Goal: Task Accomplishment & Management: Complete application form

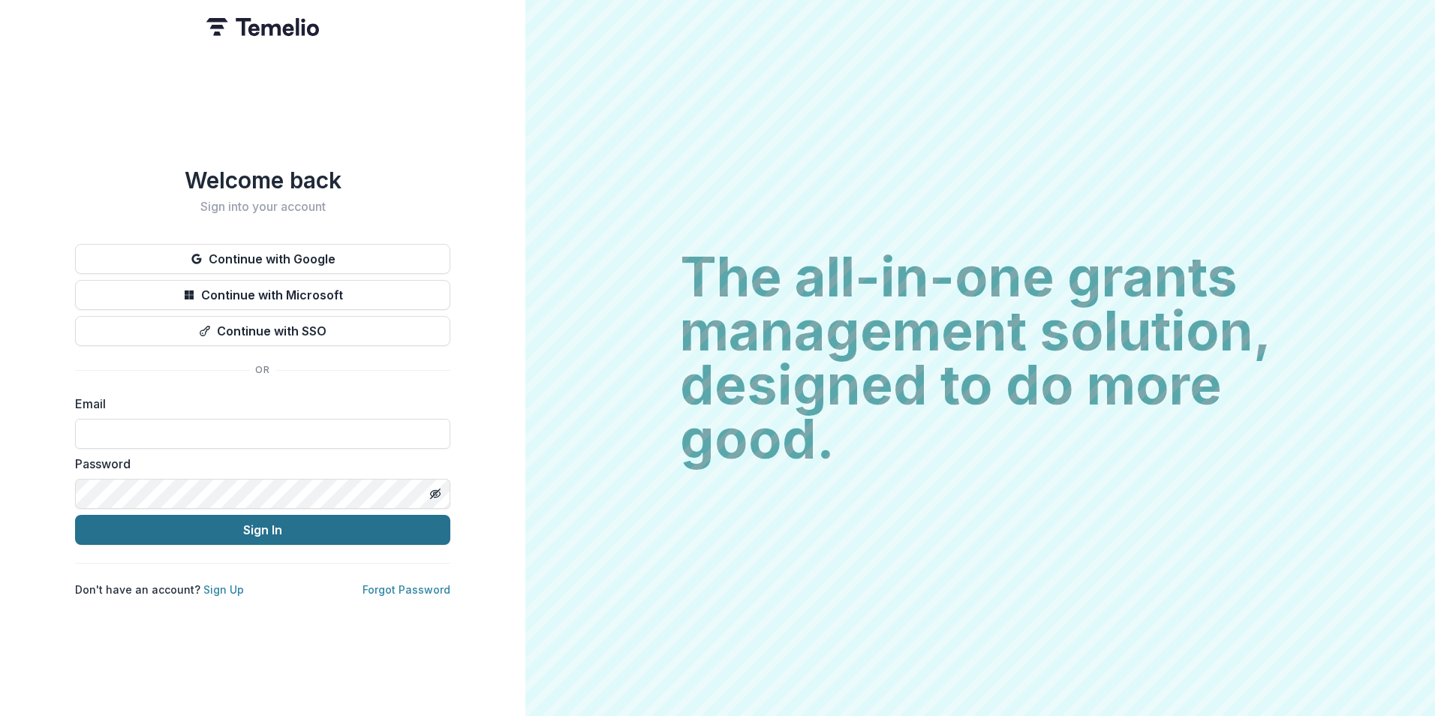
type input "**********"
click at [320, 531] on button "Sign In" at bounding box center [262, 530] width 375 height 30
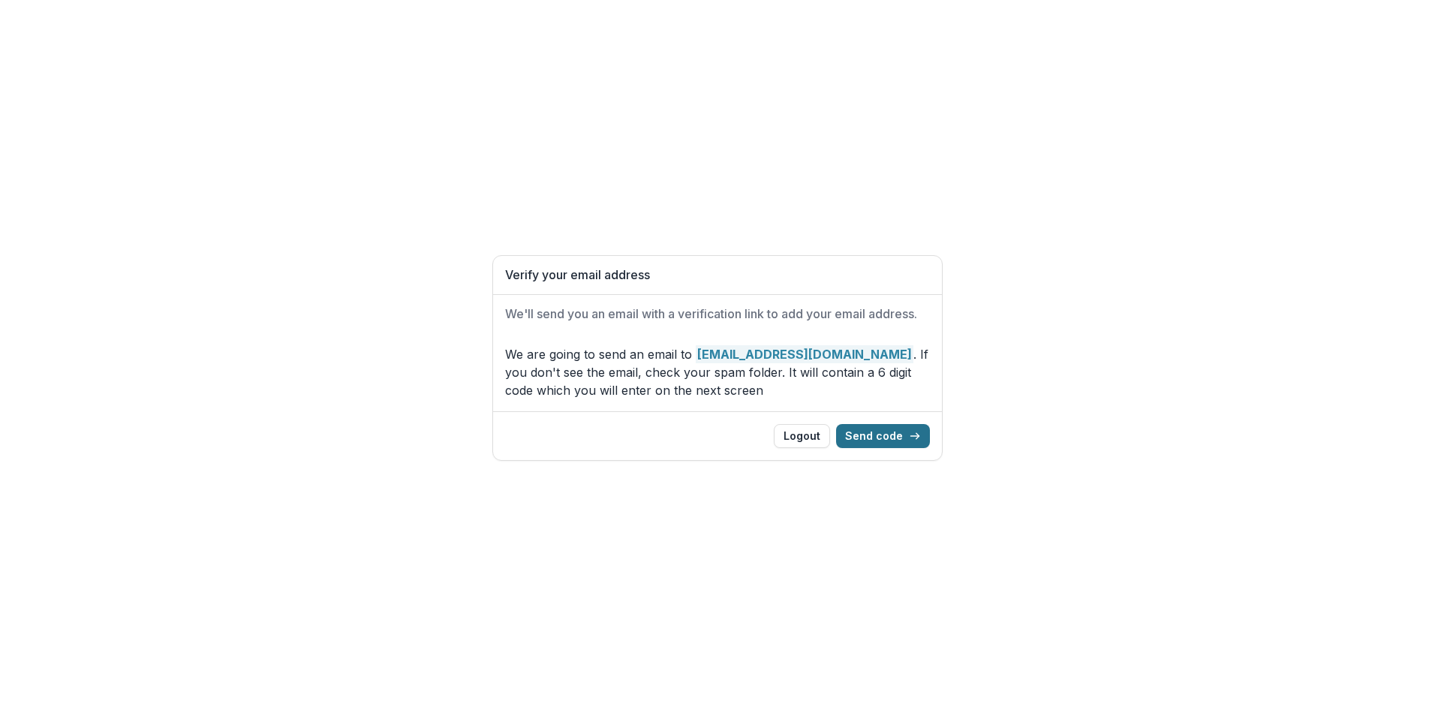
click at [909, 433] on button "Send code" at bounding box center [883, 436] width 94 height 24
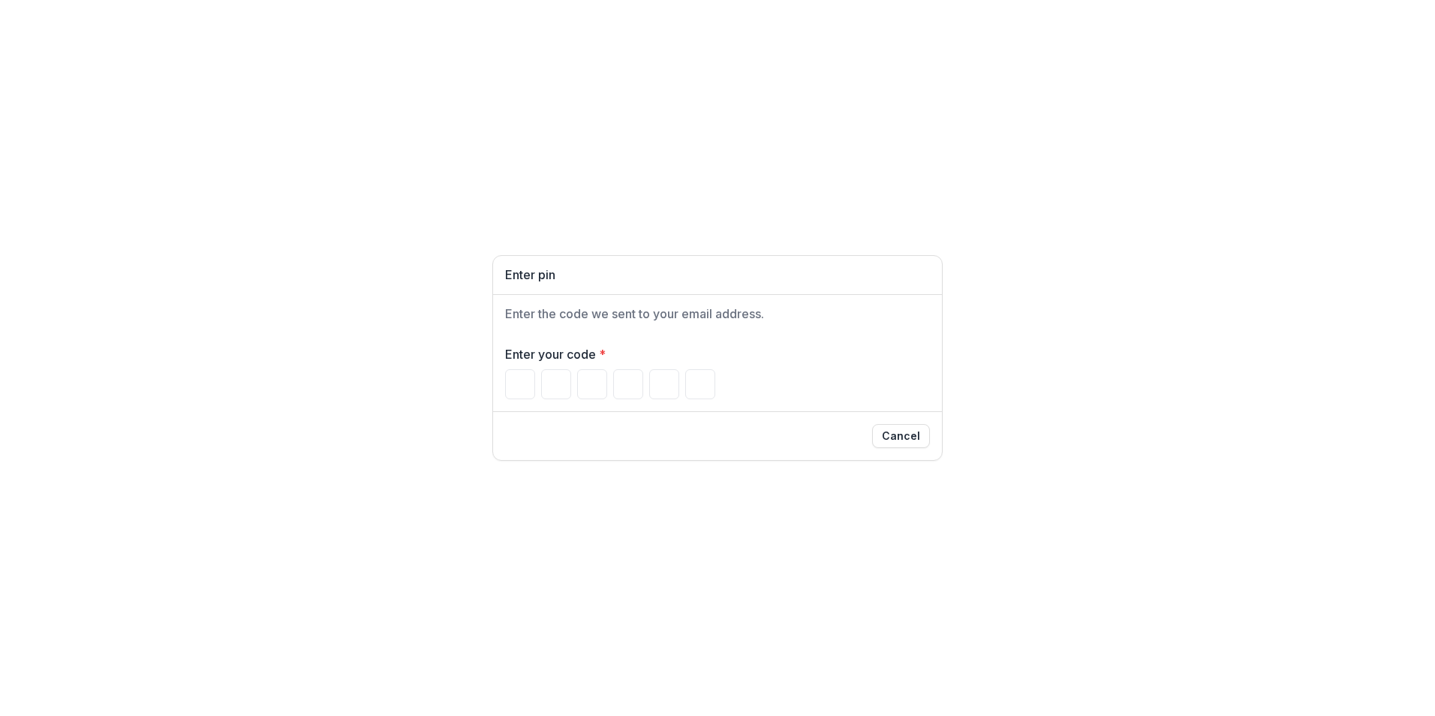
type input "*"
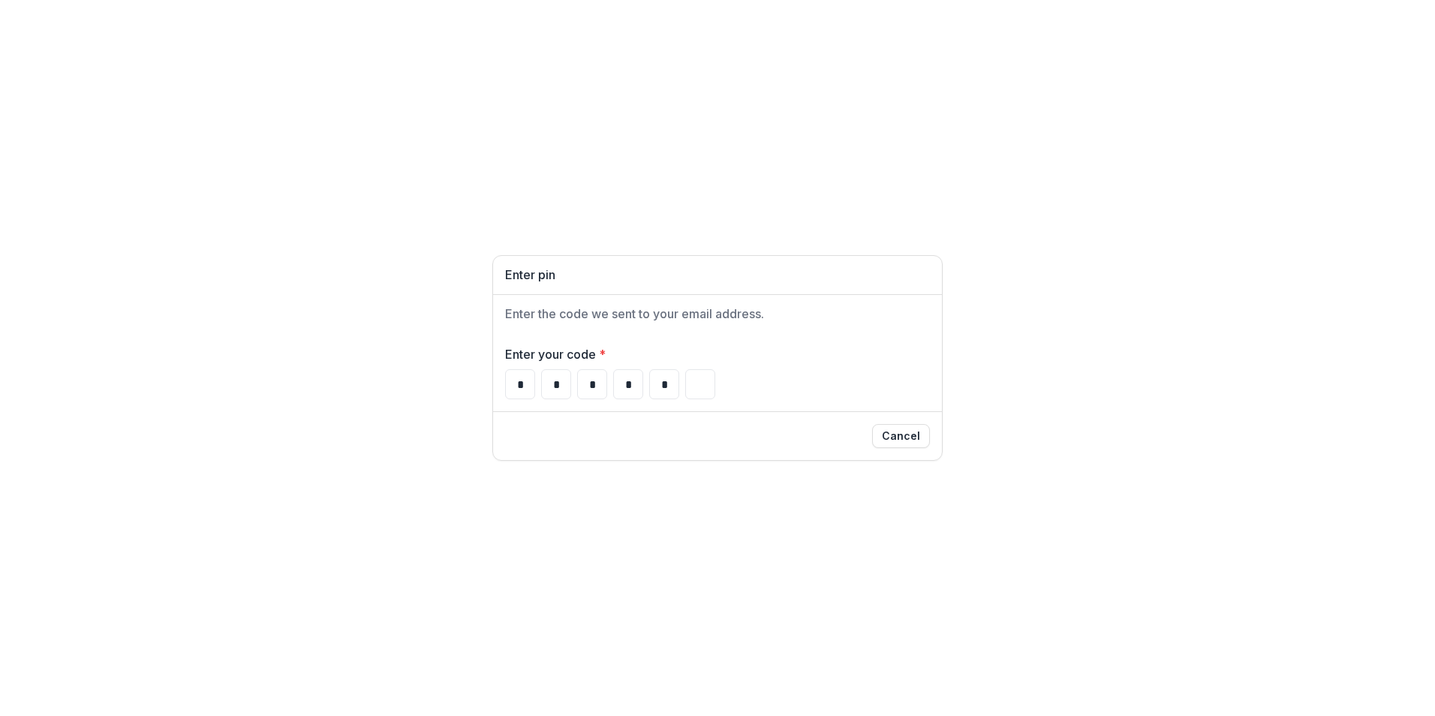
type input "*"
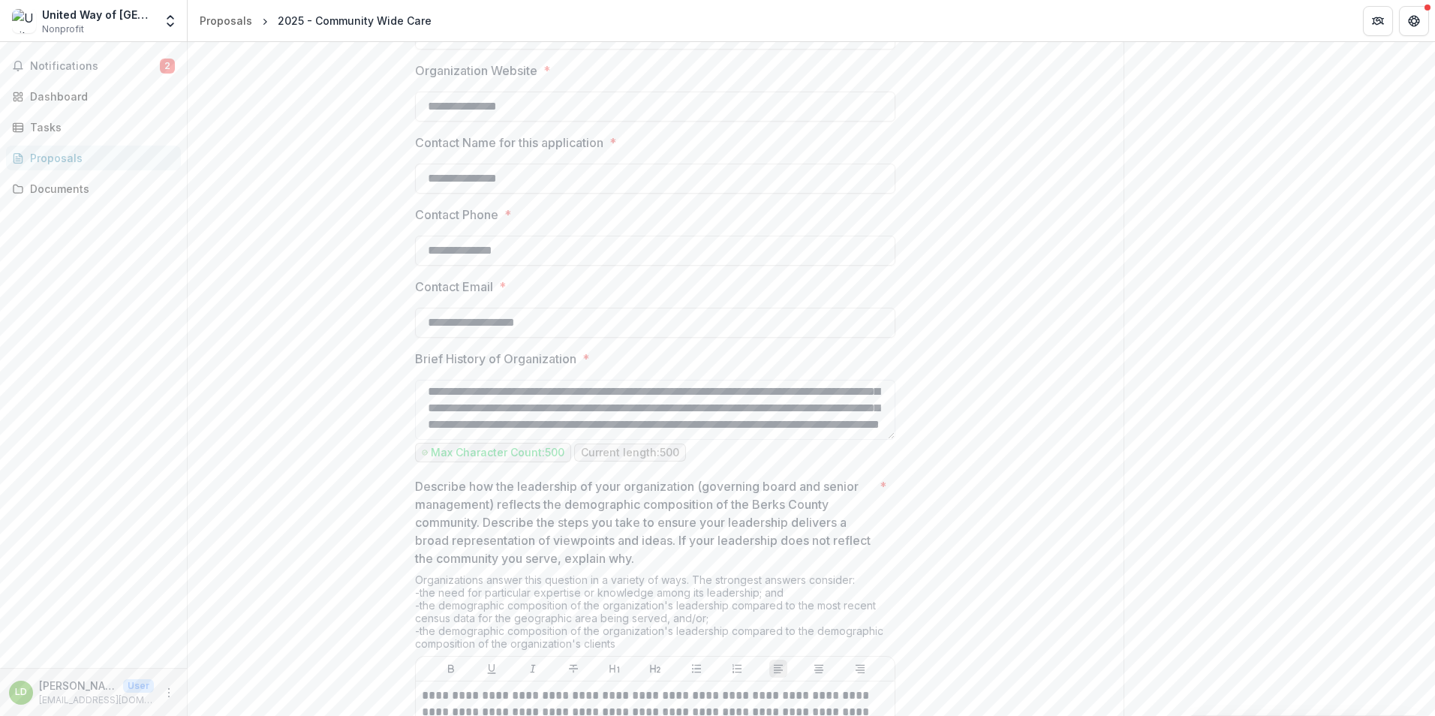
scroll to position [69, 0]
drag, startPoint x: 426, startPoint y: 392, endPoint x: 700, endPoint y: 461, distance: 283.0
click at [700, 461] on div "**********" at bounding box center [655, 408] width 480 height 116
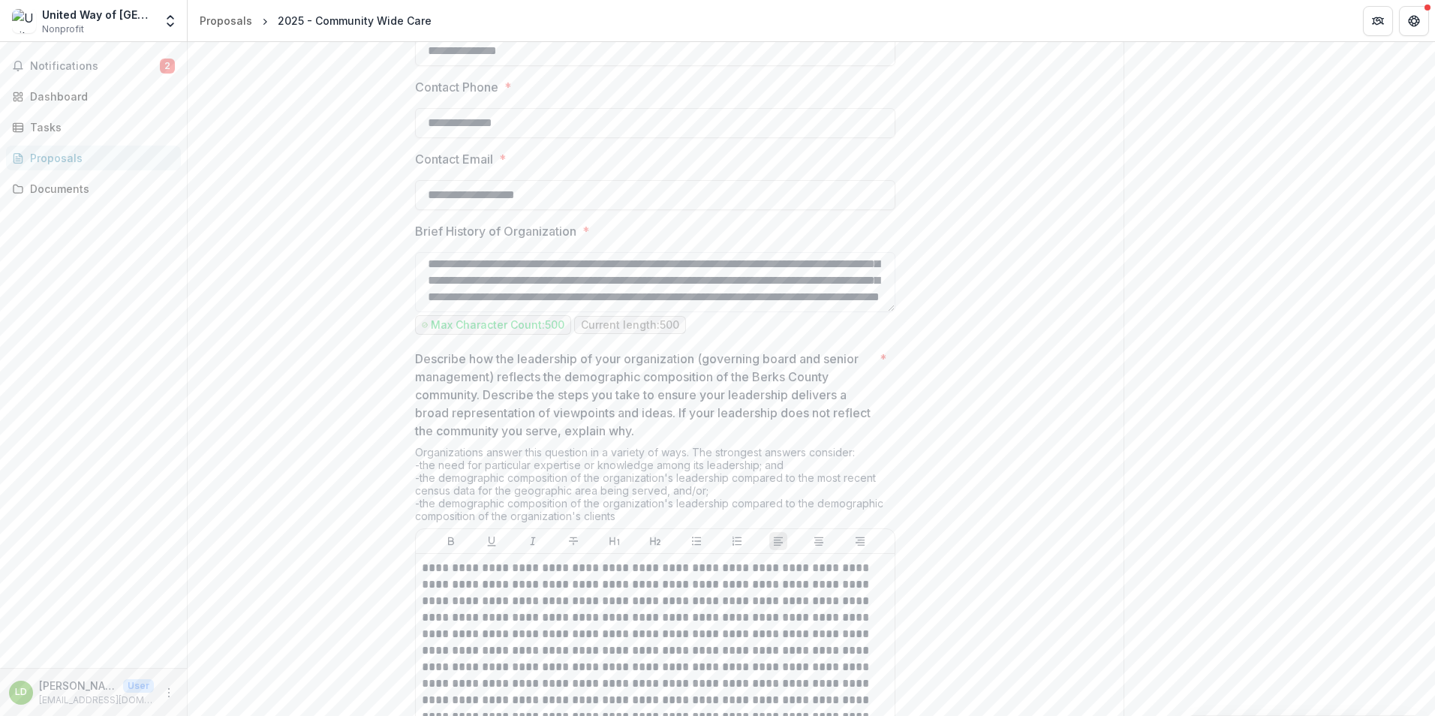
scroll to position [1126, 0]
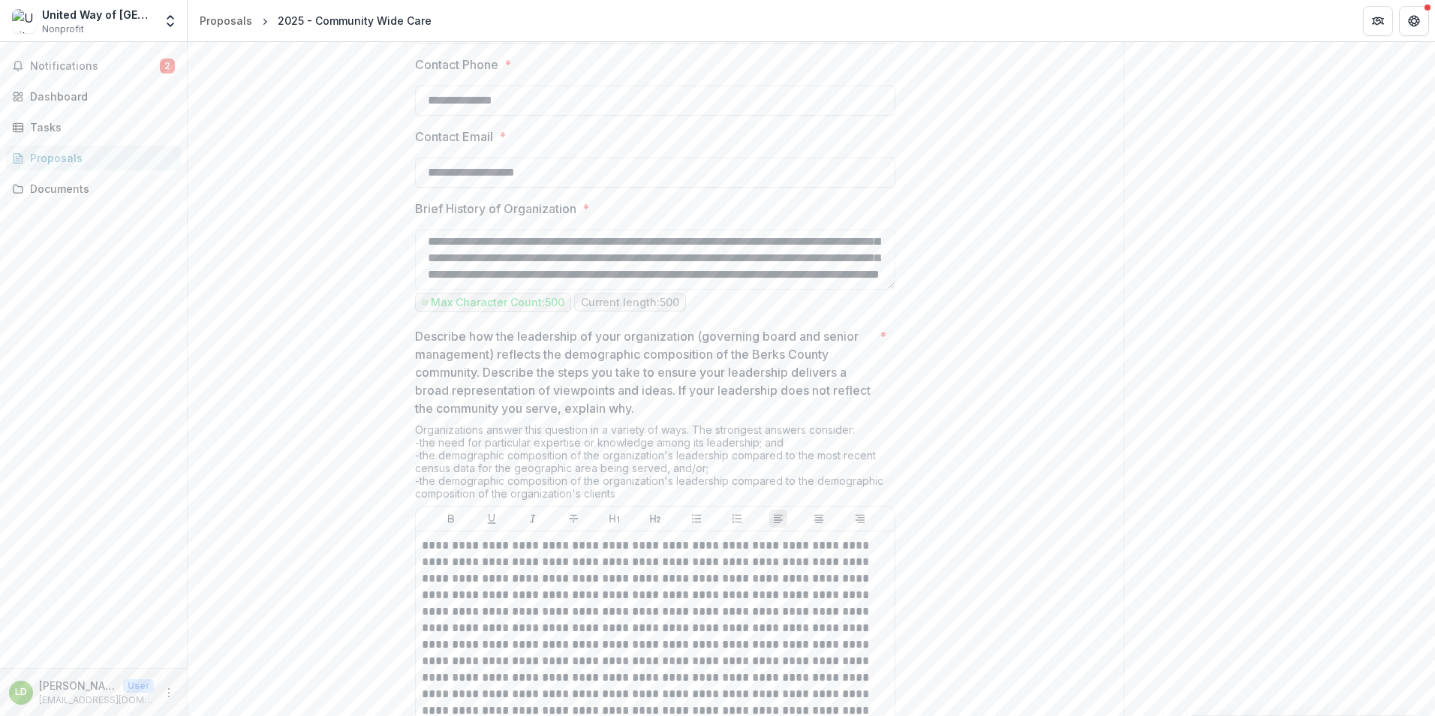
click at [498, 459] on div "Organizations answer this question in a variety of ways. The strongest answers …" at bounding box center [655, 464] width 480 height 83
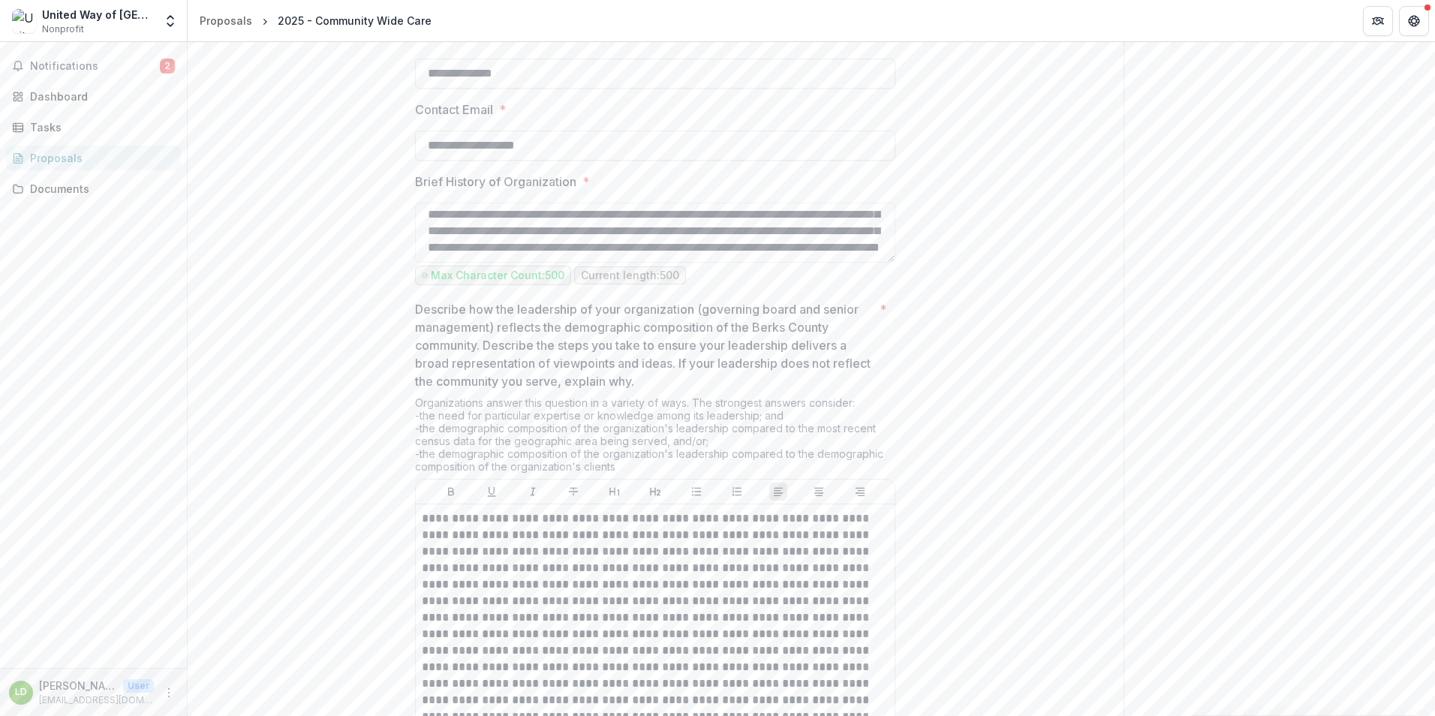
scroll to position [1201, 0]
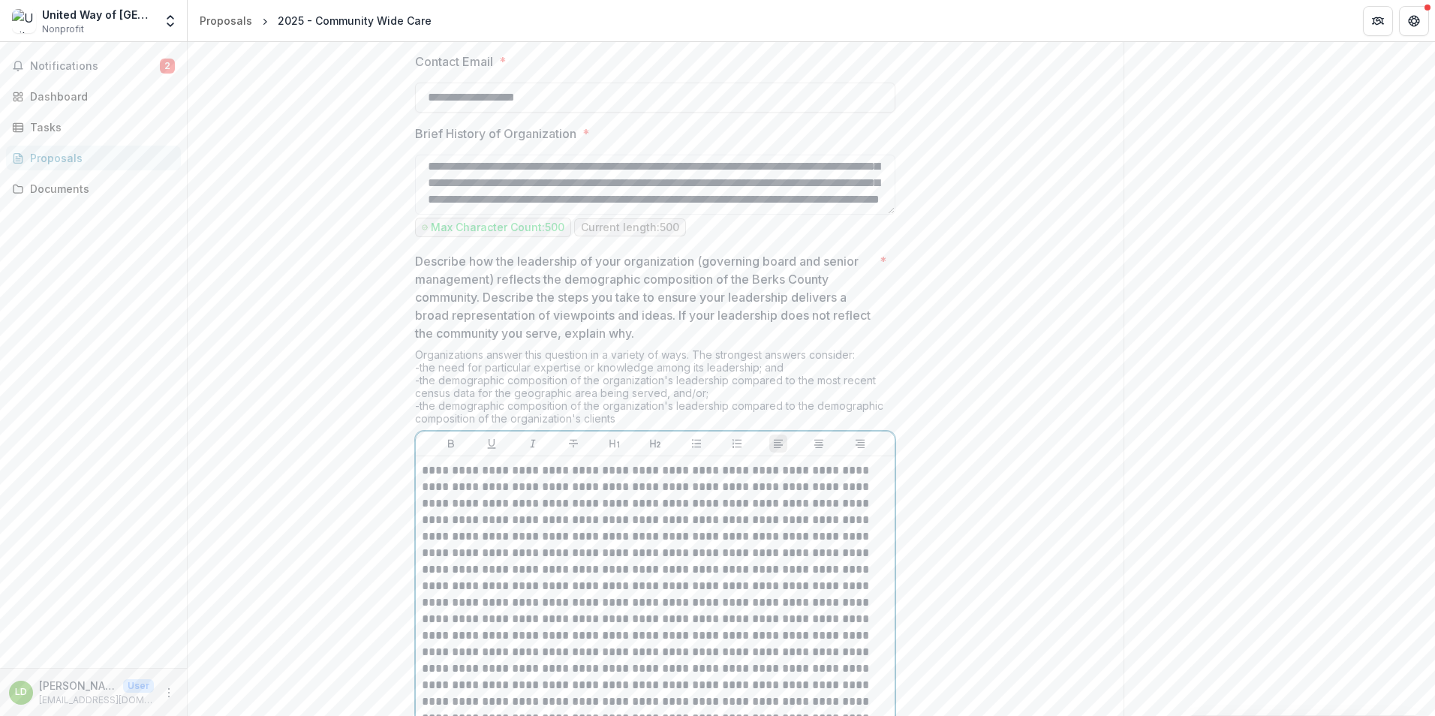
click at [600, 471] on p at bounding box center [655, 602] width 467 height 281
click at [603, 467] on p at bounding box center [655, 602] width 467 height 281
click at [653, 470] on p at bounding box center [655, 602] width 467 height 281
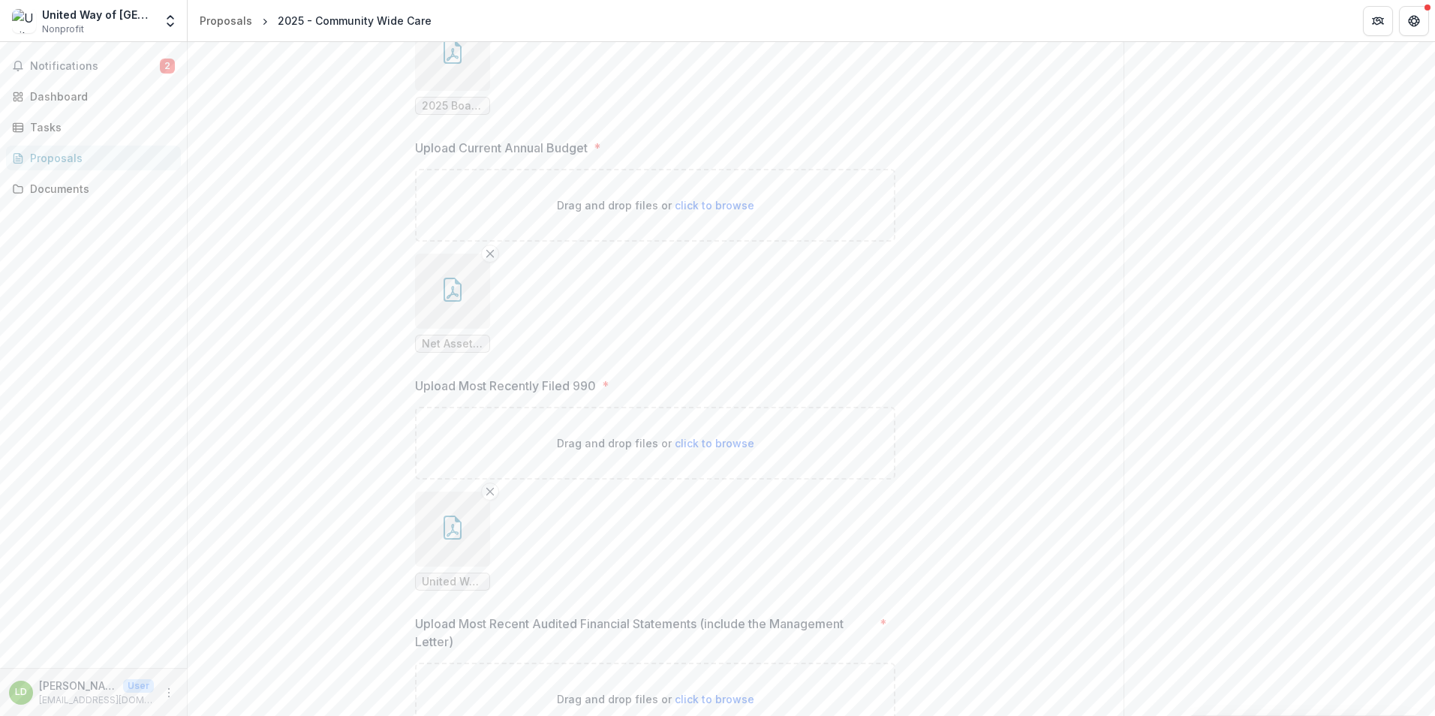
scroll to position [2297, 0]
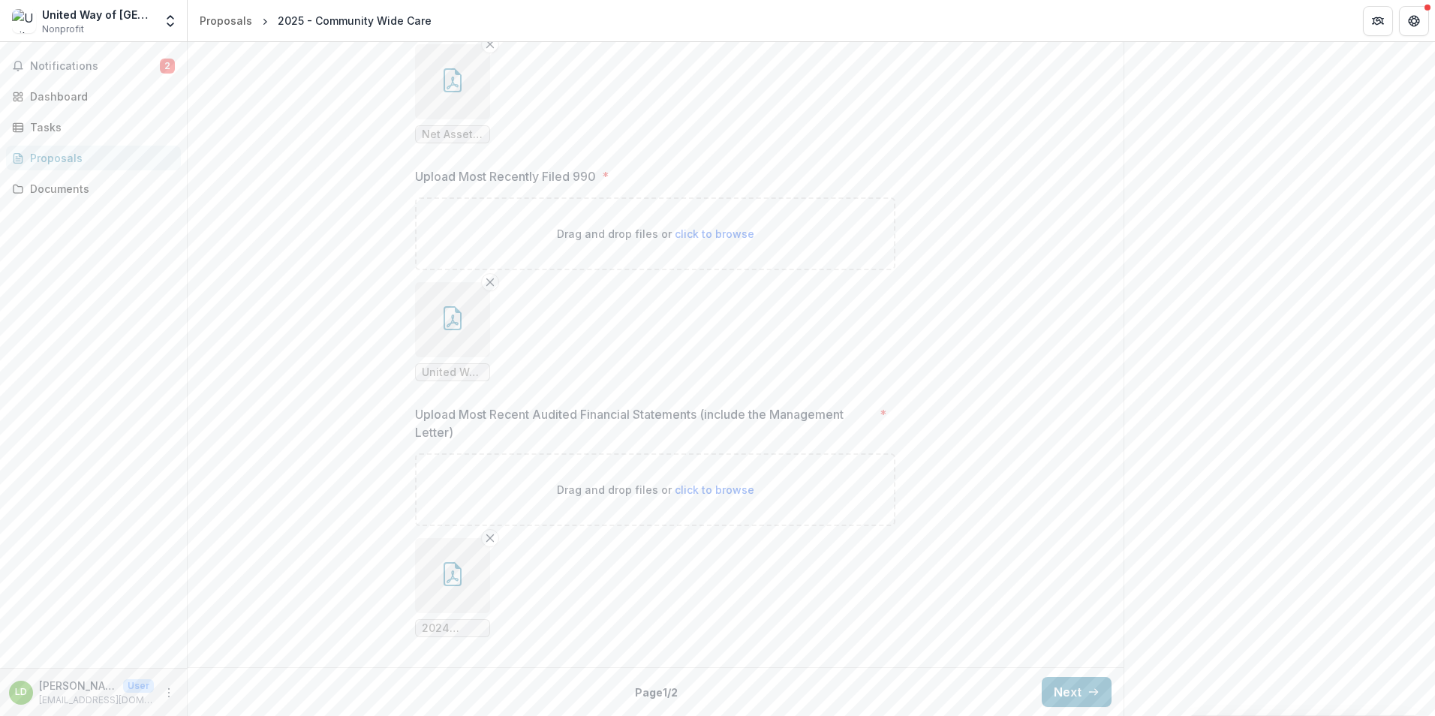
drag, startPoint x: 420, startPoint y: 470, endPoint x: 558, endPoint y: 176, distance: 324.0
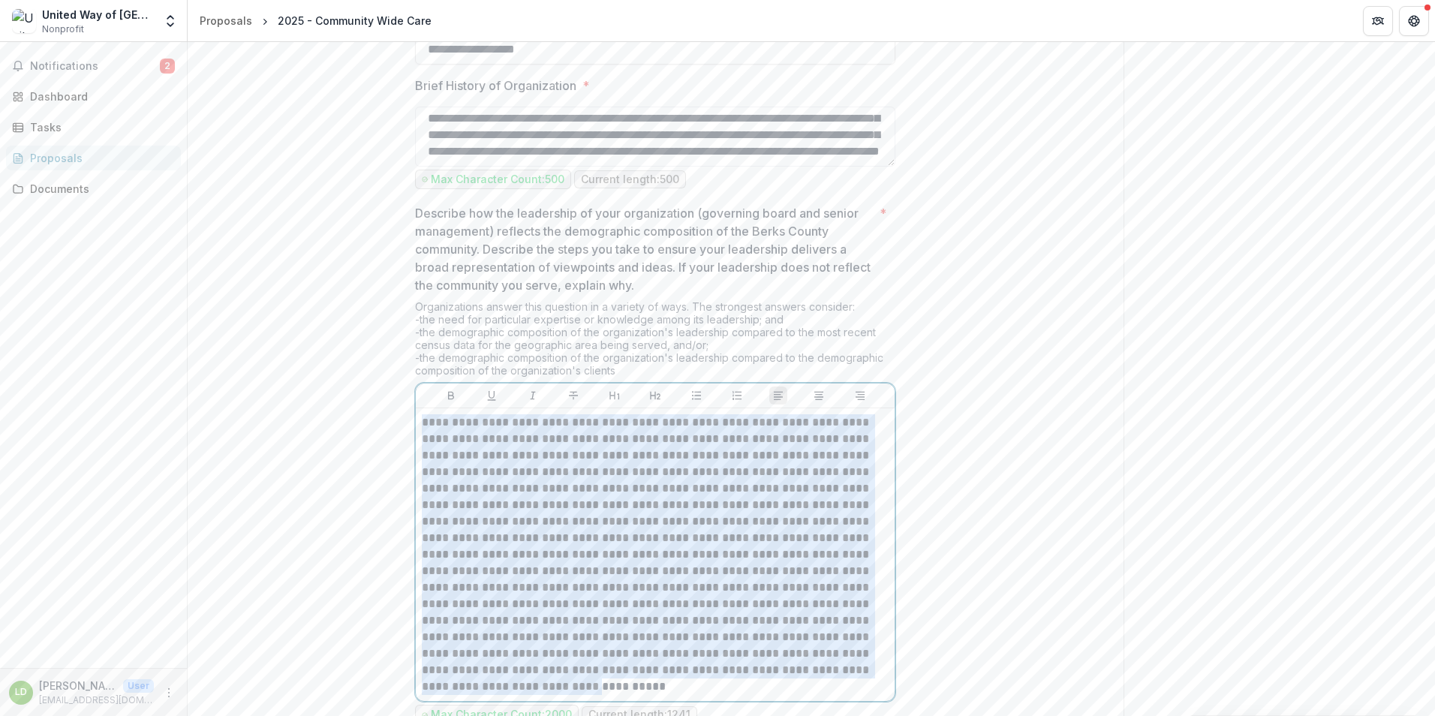
scroll to position [1247, 0]
drag, startPoint x: 627, startPoint y: 688, endPoint x: 419, endPoint y: 426, distance: 335.0
click at [419, 426] on div at bounding box center [655, 557] width 479 height 293
click at [489, 605] on p at bounding box center [655, 557] width 467 height 281
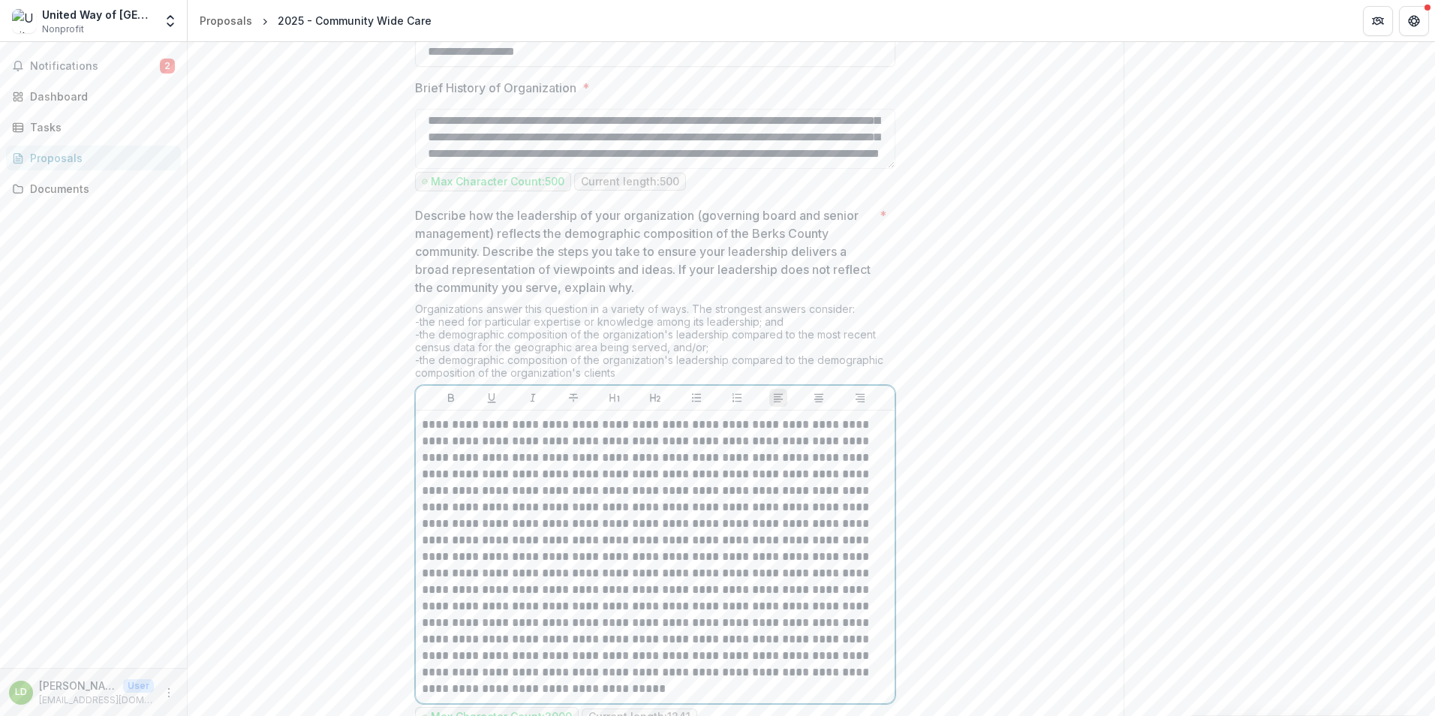
click at [669, 477] on p at bounding box center [655, 557] width 467 height 281
click at [785, 522] on p at bounding box center [655, 557] width 467 height 281
click at [823, 474] on p at bounding box center [655, 557] width 467 height 281
click at [821, 476] on p at bounding box center [655, 557] width 467 height 281
click at [552, 523] on p at bounding box center [655, 557] width 467 height 281
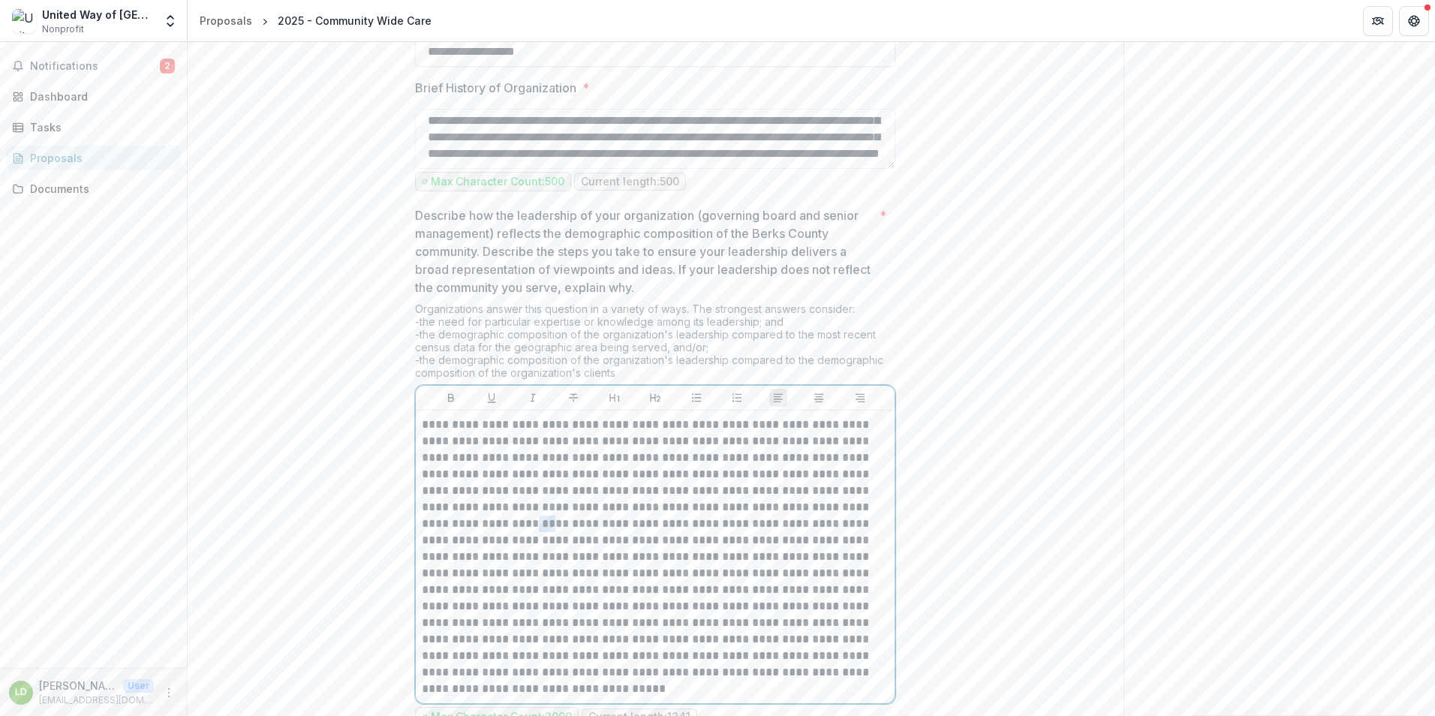
click at [552, 524] on p at bounding box center [655, 557] width 467 height 281
click at [741, 543] on p at bounding box center [655, 557] width 467 height 281
click at [531, 606] on p at bounding box center [655, 557] width 467 height 281
click at [531, 559] on p at bounding box center [655, 557] width 467 height 281
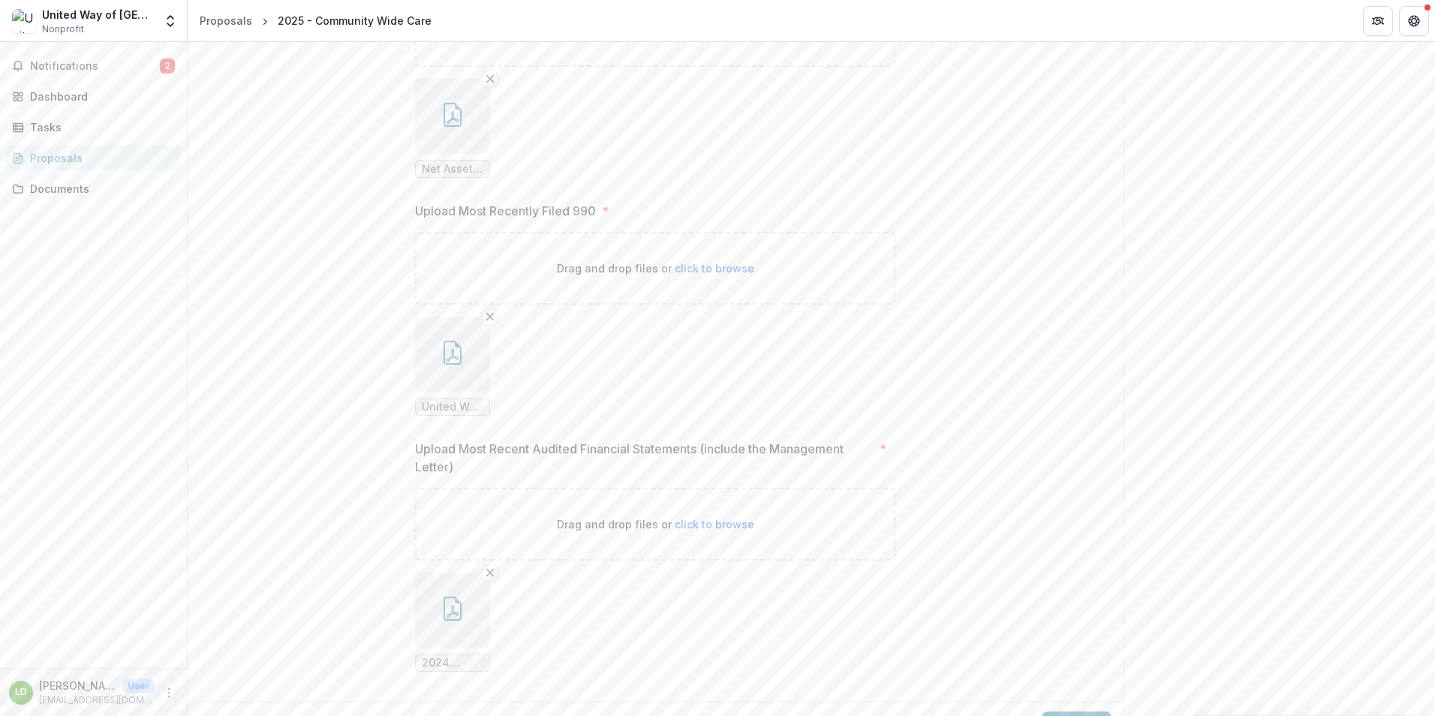
scroll to position [2297, 0]
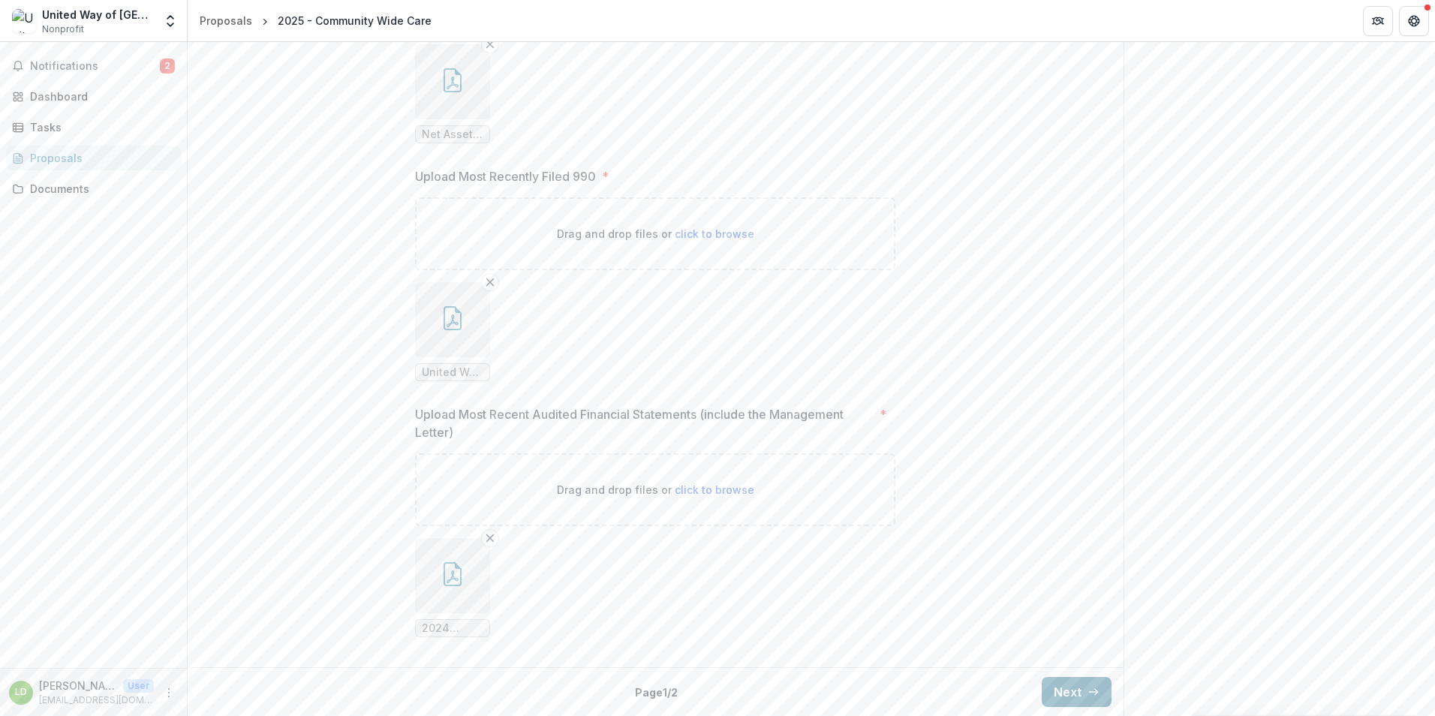
click at [1069, 687] on button "Next" at bounding box center [1077, 692] width 70 height 30
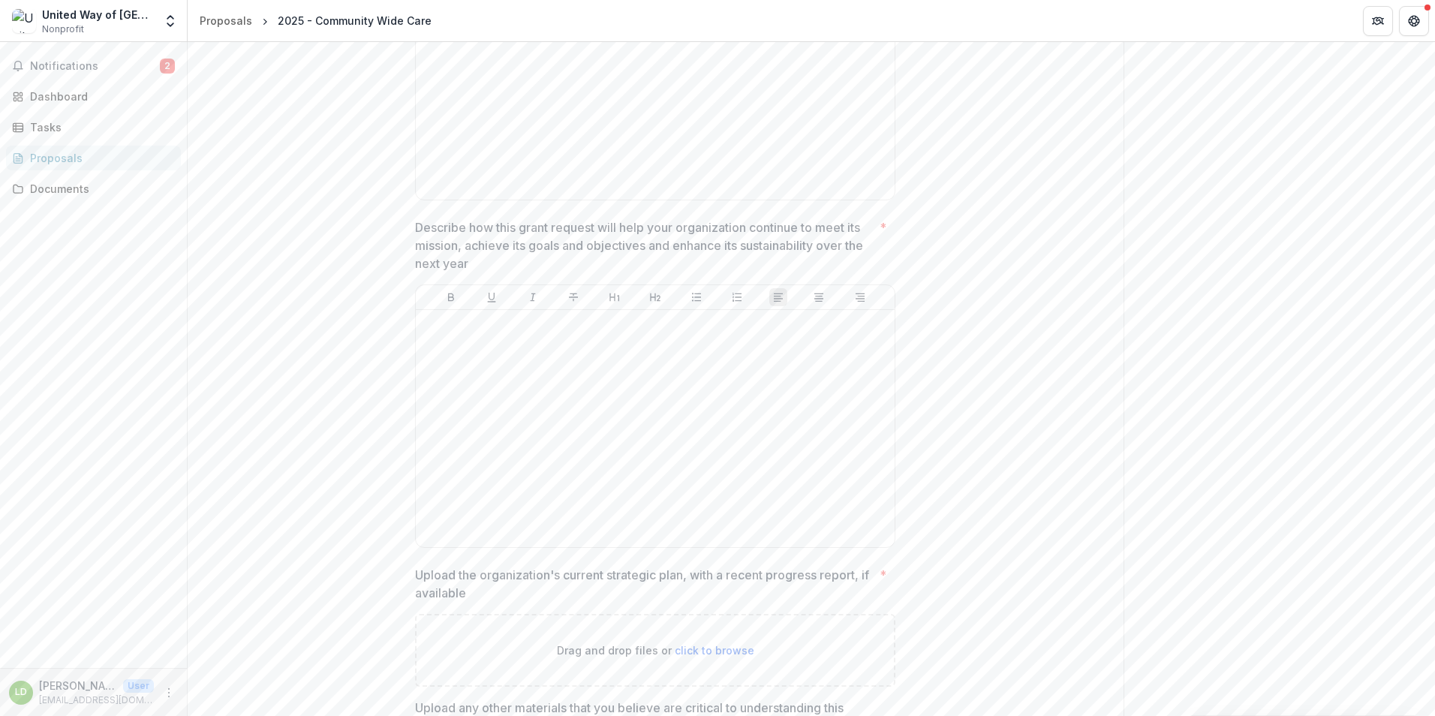
type input "********"
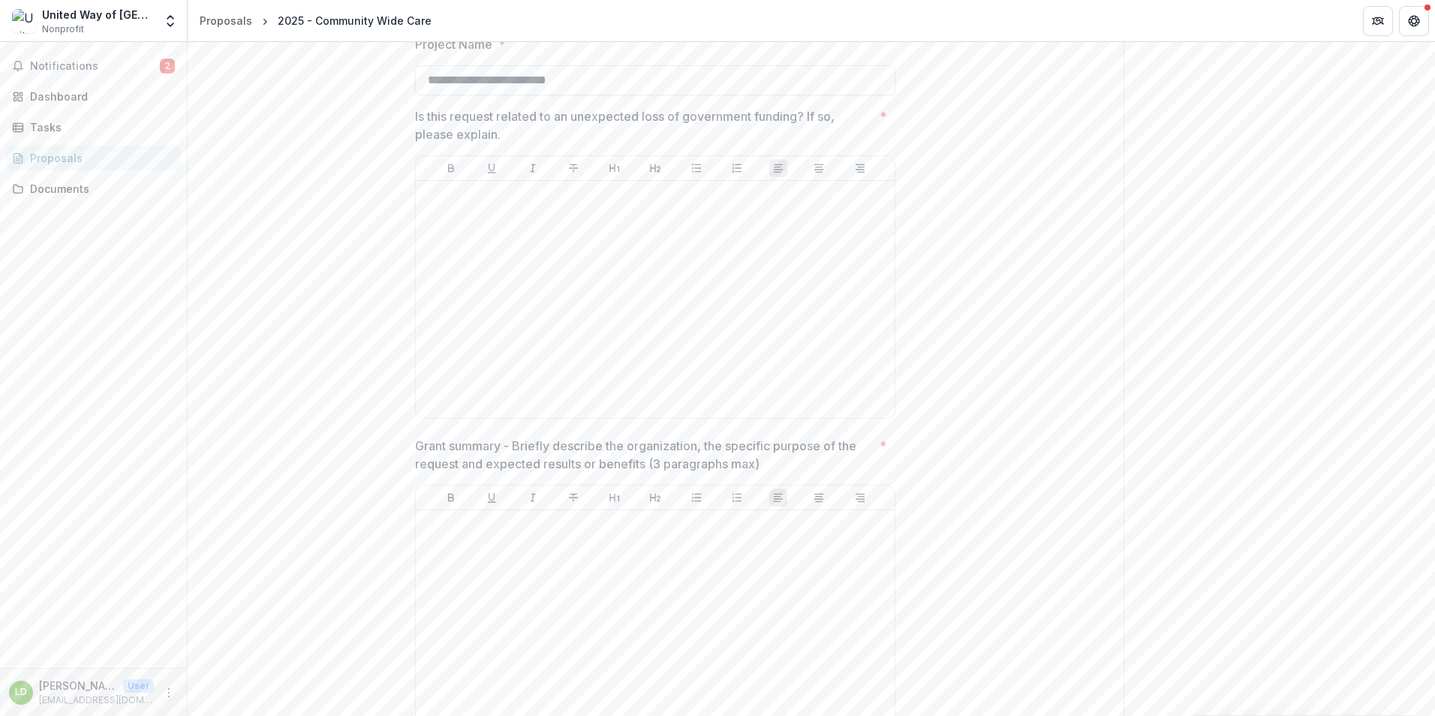
scroll to position [496, 0]
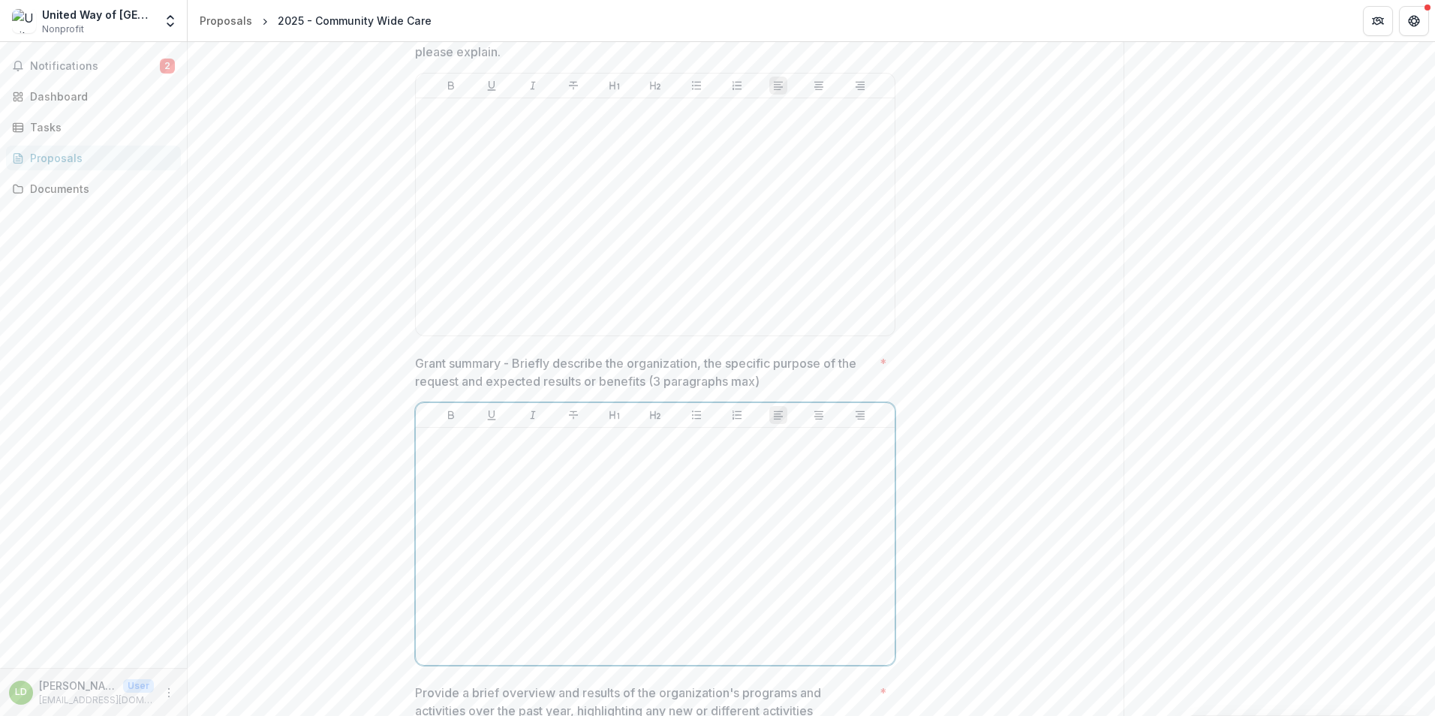
click at [447, 444] on p at bounding box center [655, 442] width 467 height 17
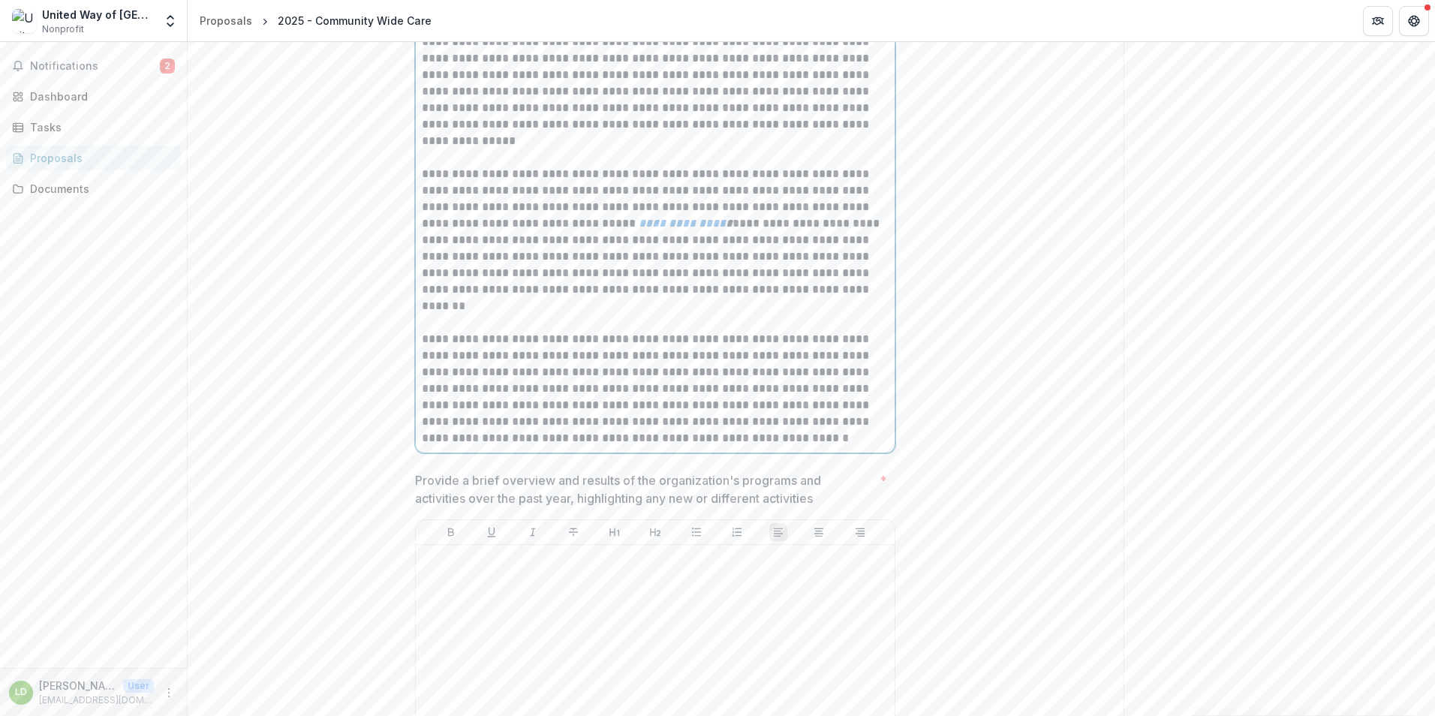
scroll to position [930, 0]
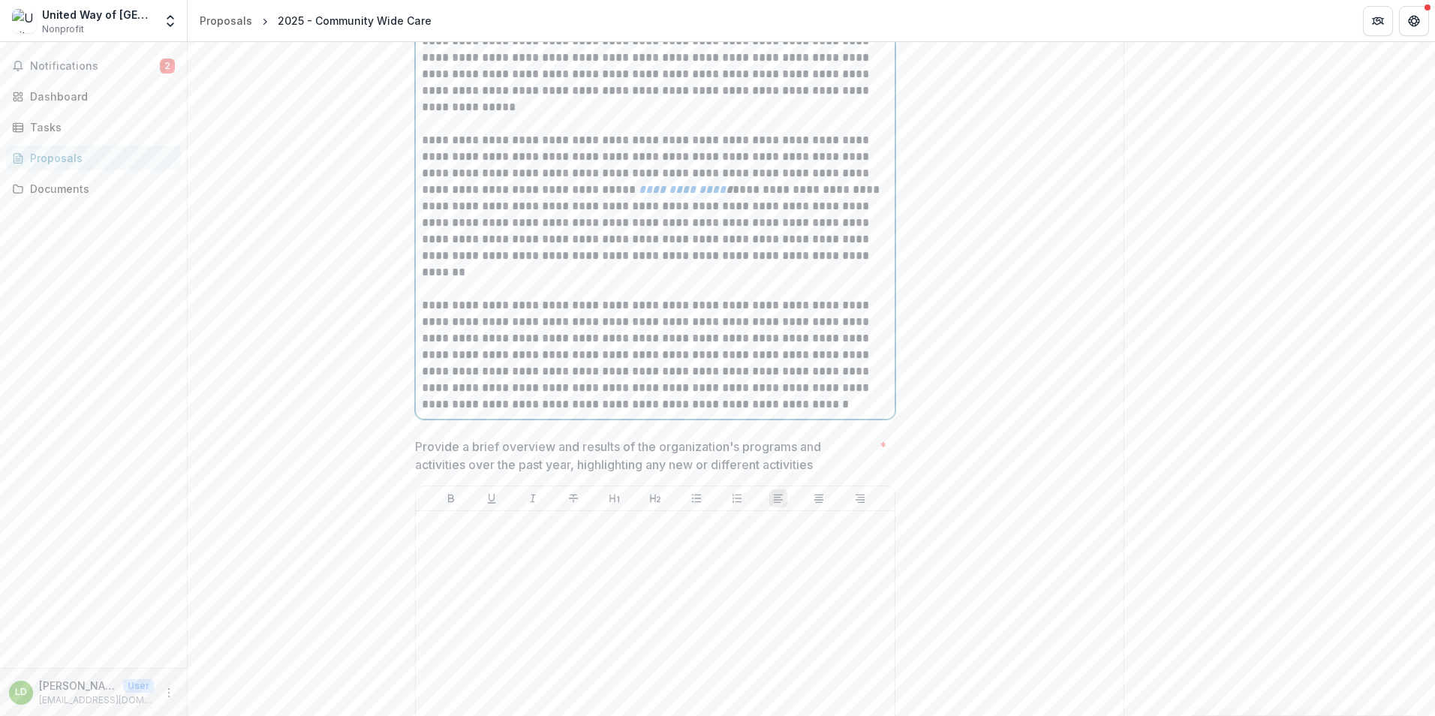
click at [723, 322] on p "**********" at bounding box center [655, 355] width 467 height 116
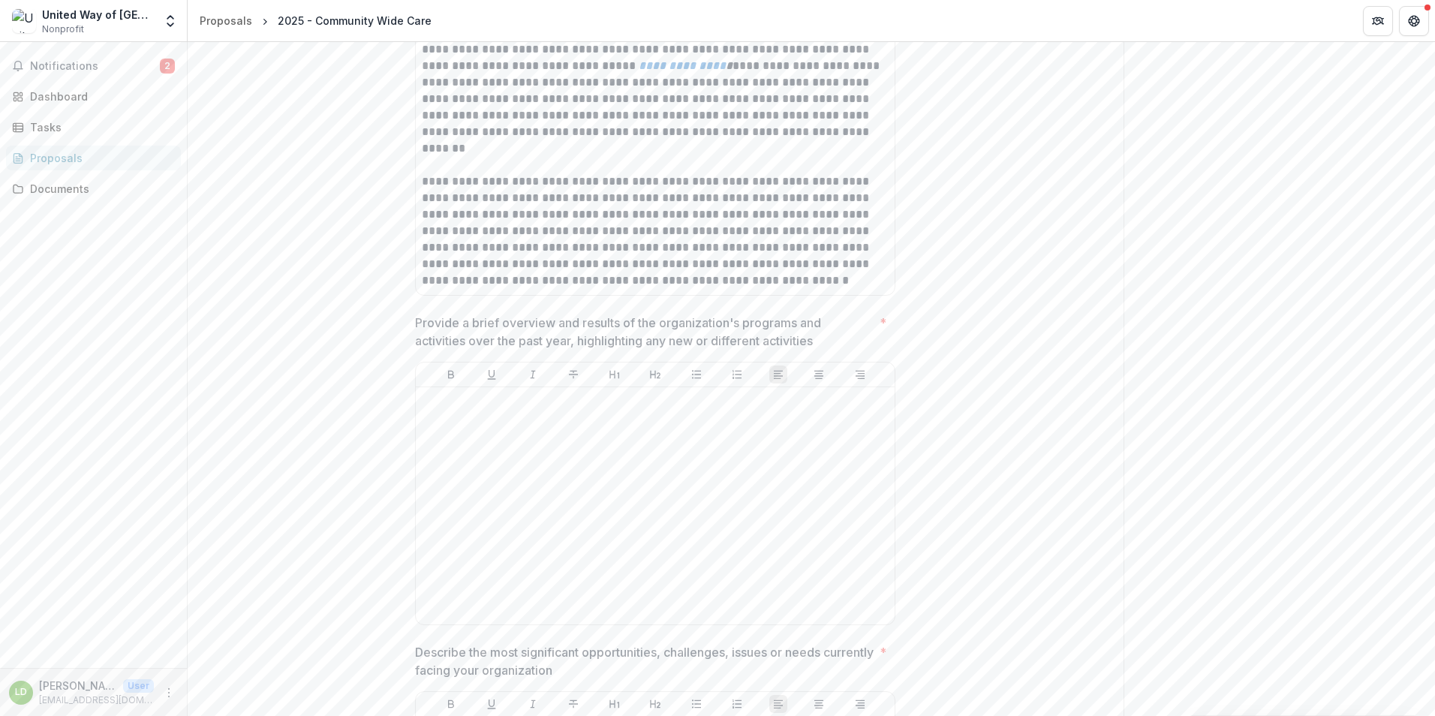
scroll to position [1080, 0]
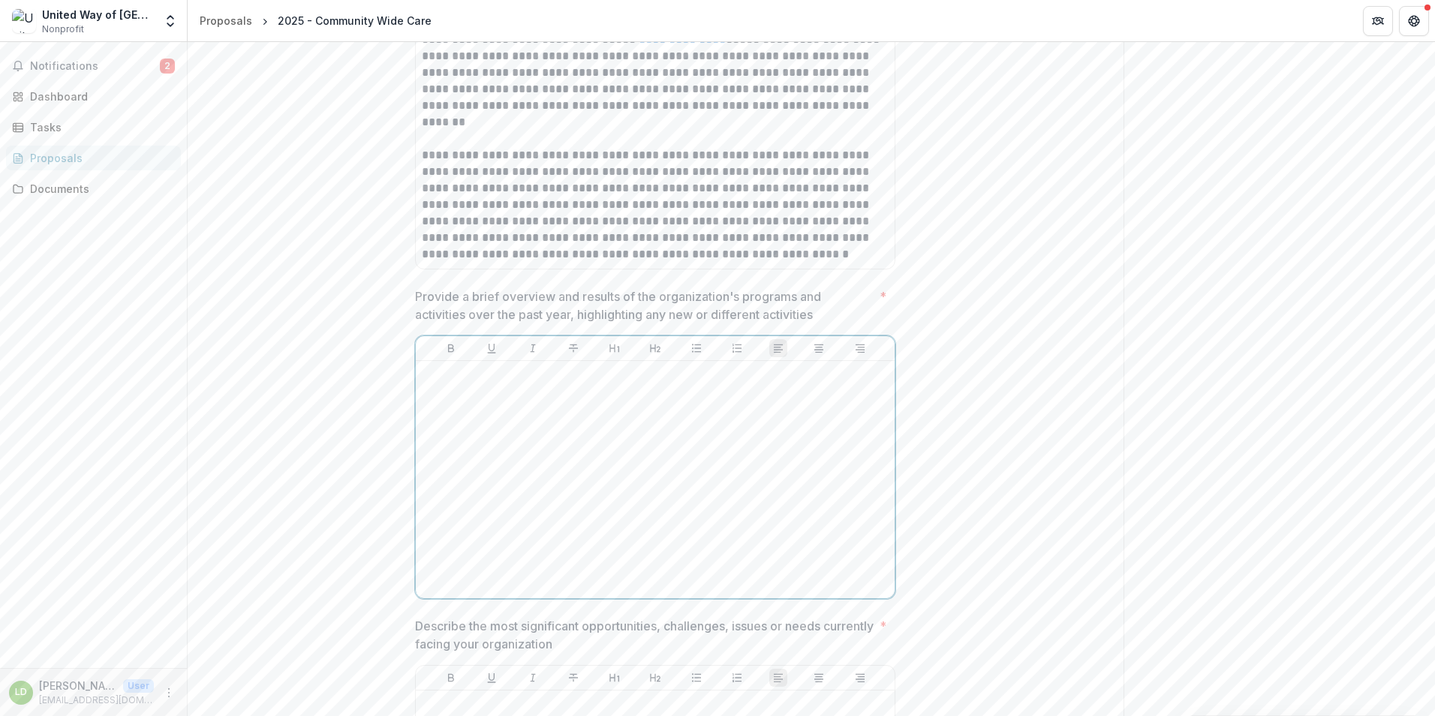
click at [462, 401] on div at bounding box center [655, 479] width 467 height 225
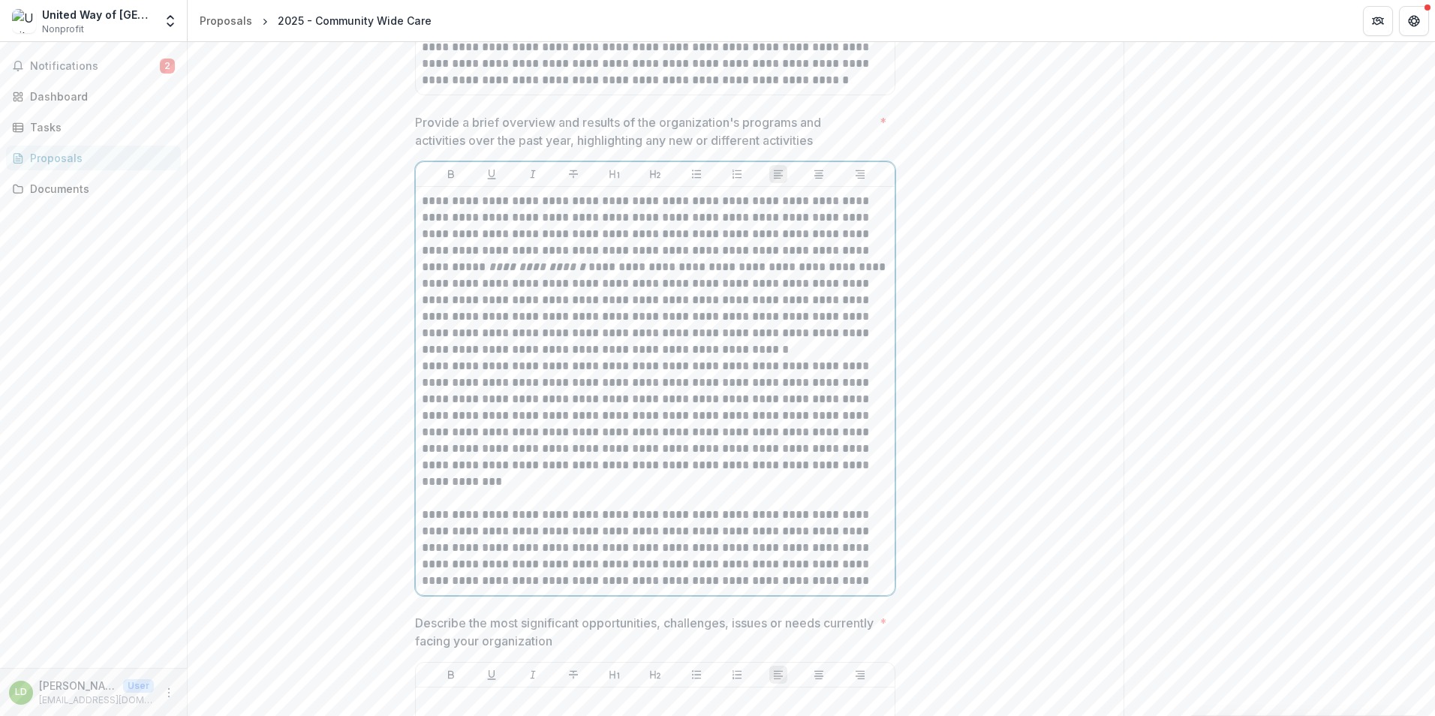
scroll to position [1280, 0]
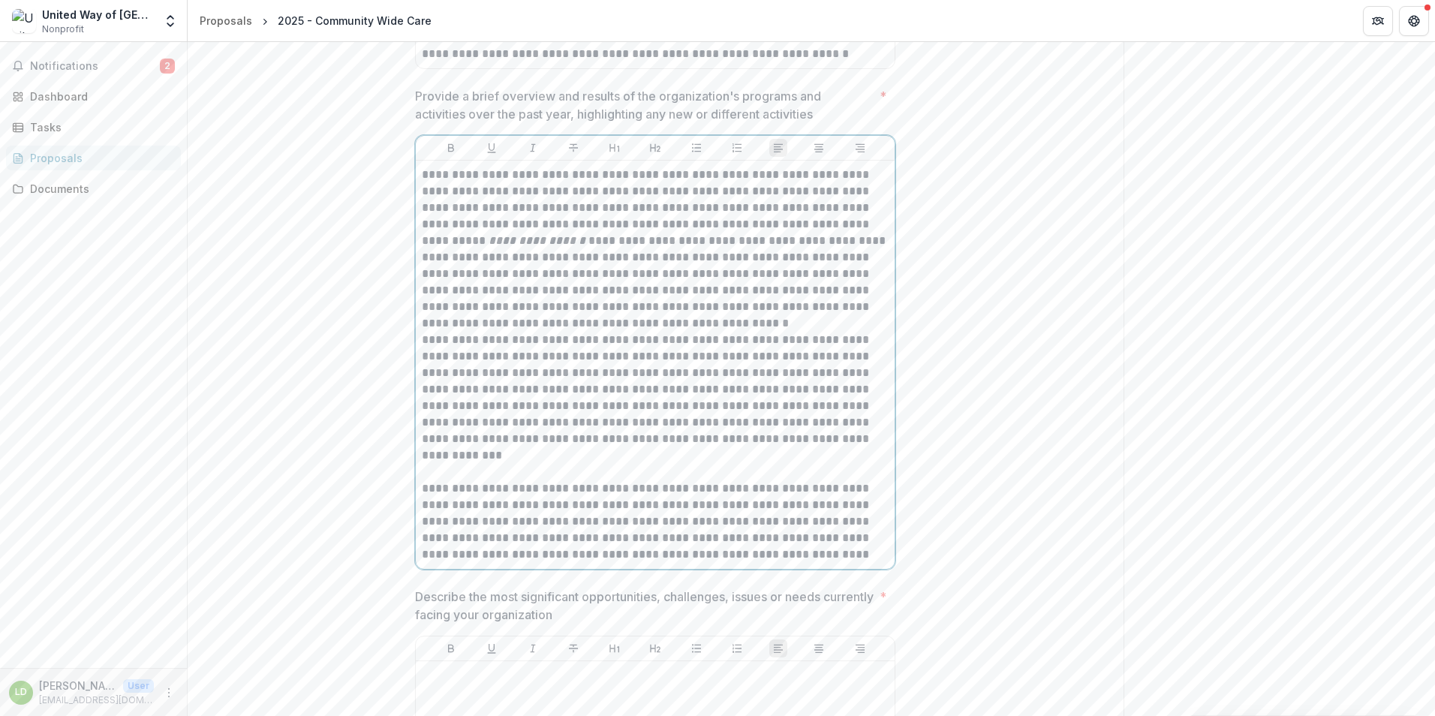
click at [714, 319] on p "**********" at bounding box center [655, 249] width 467 height 165
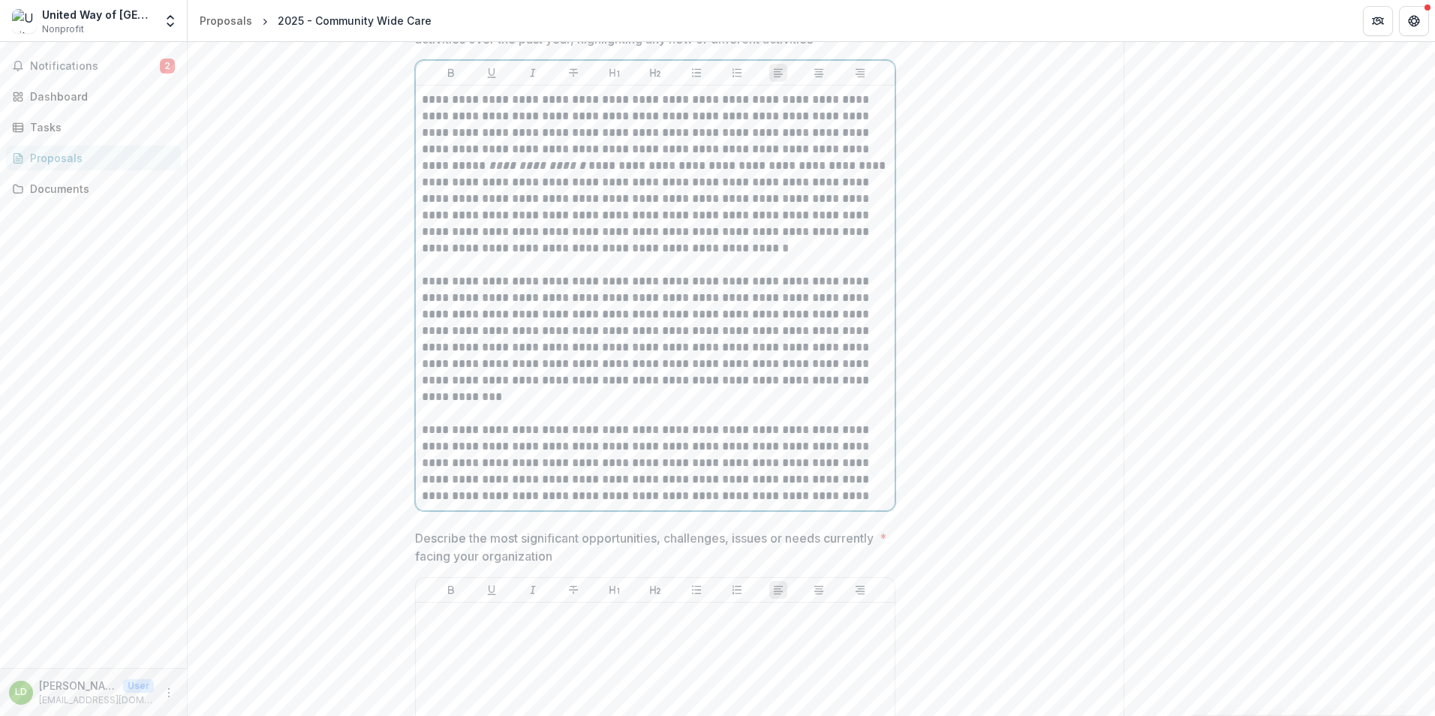
scroll to position [1430, 0]
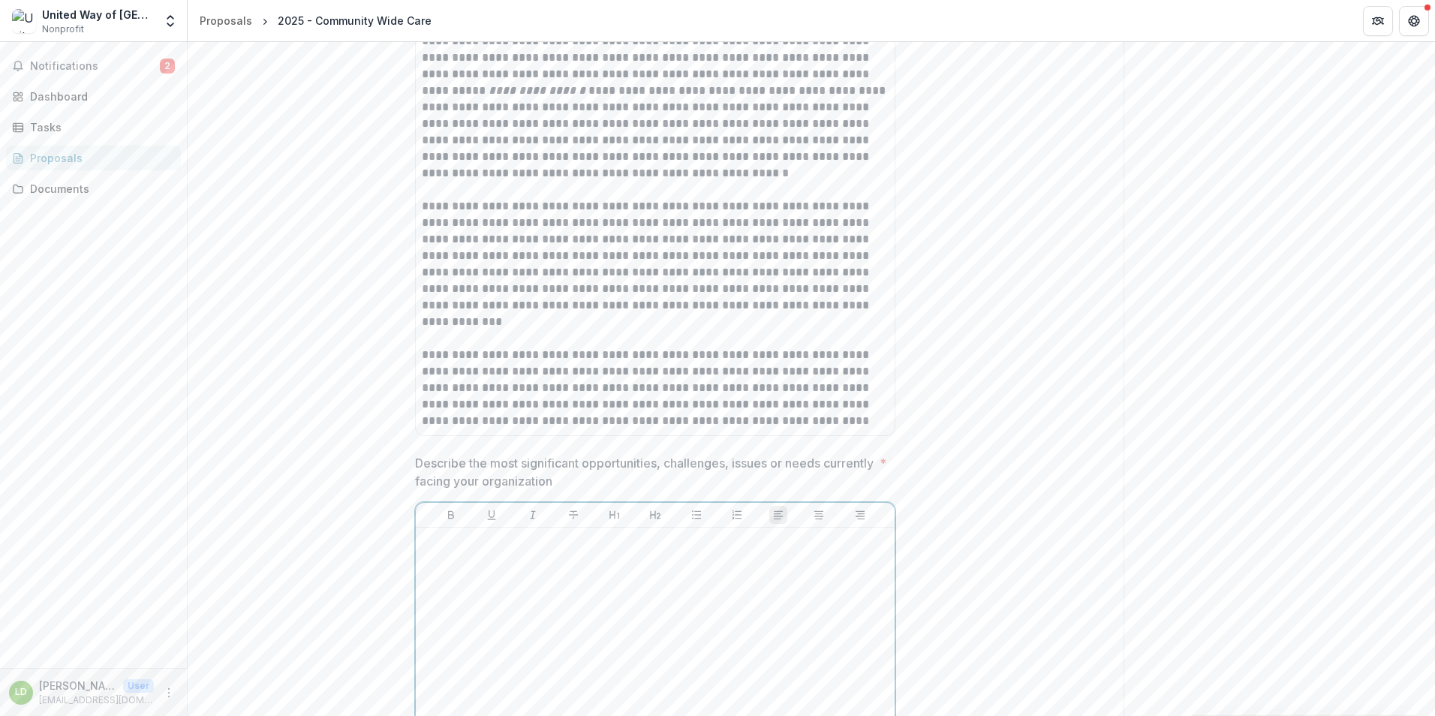
click at [571, 583] on div at bounding box center [655, 646] width 467 height 225
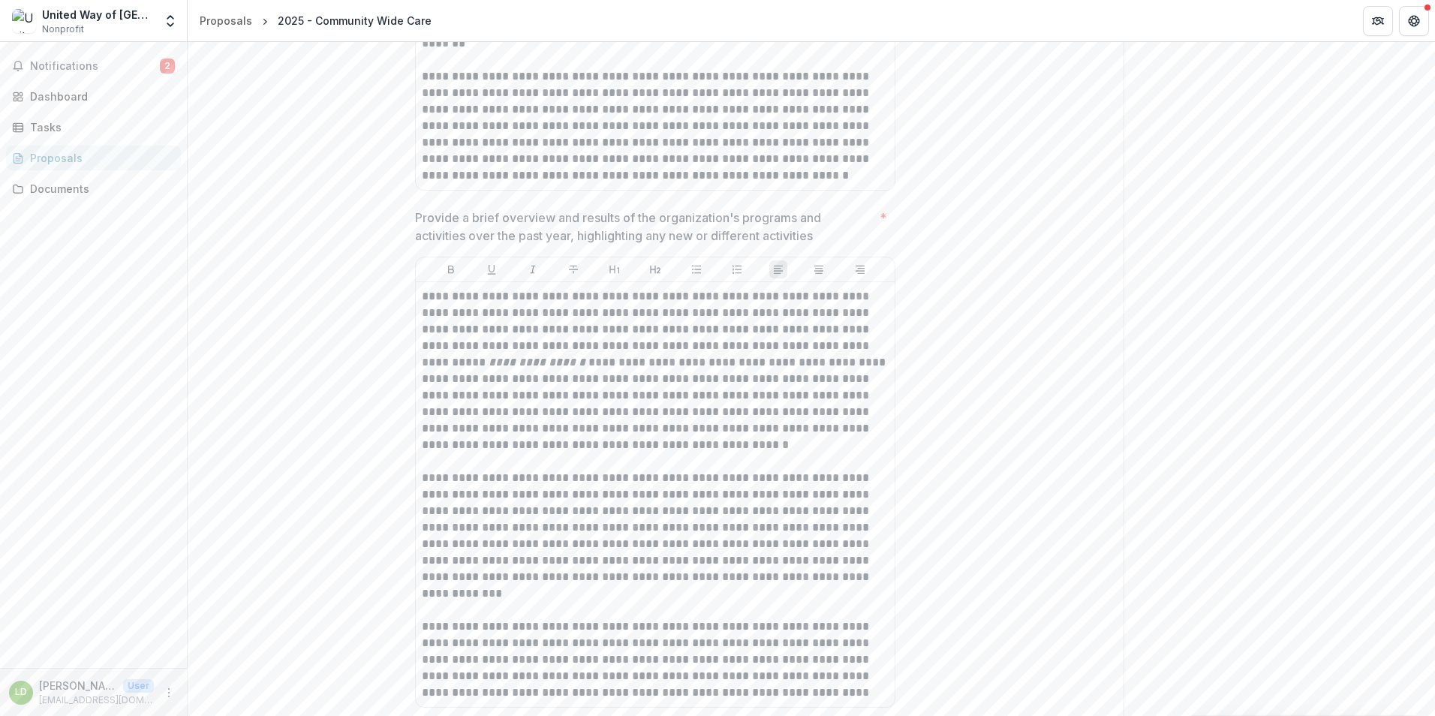
scroll to position [1055, 0]
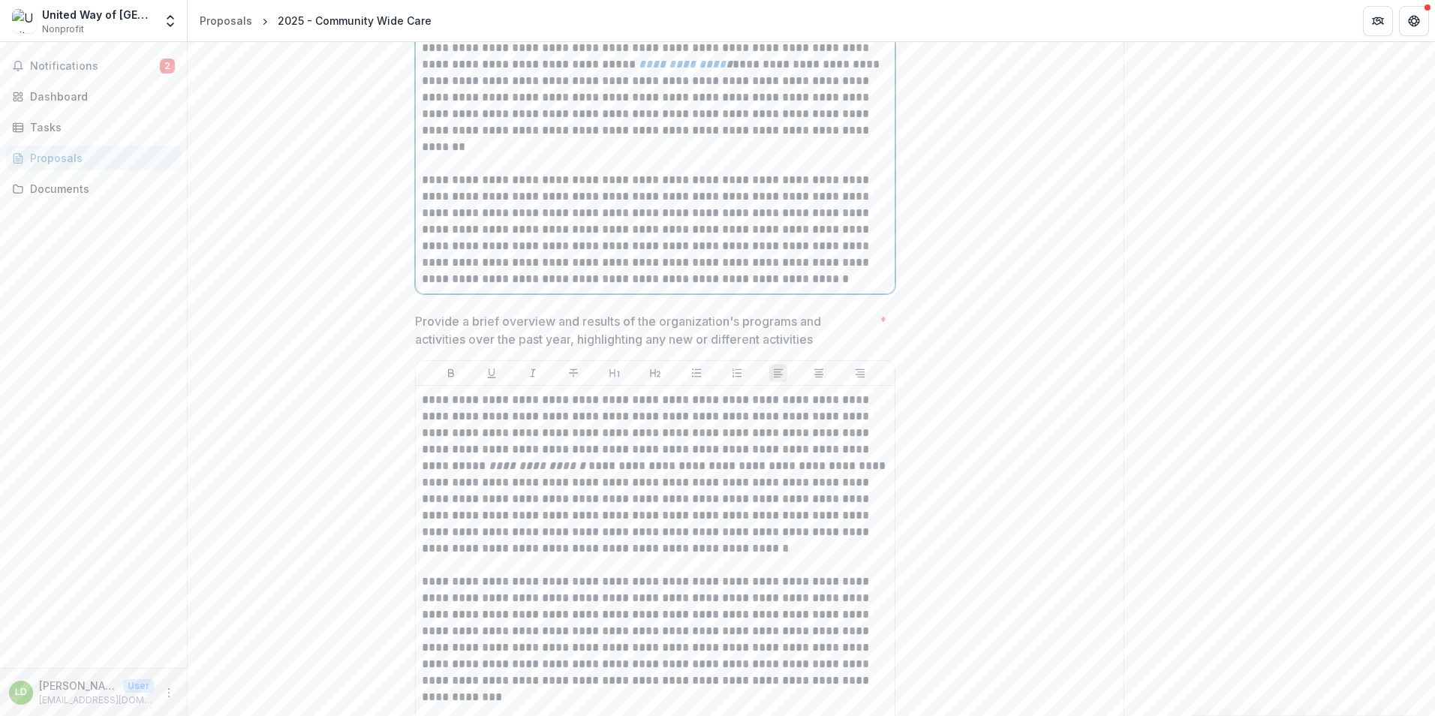
click at [607, 212] on p "**********" at bounding box center [655, 230] width 467 height 116
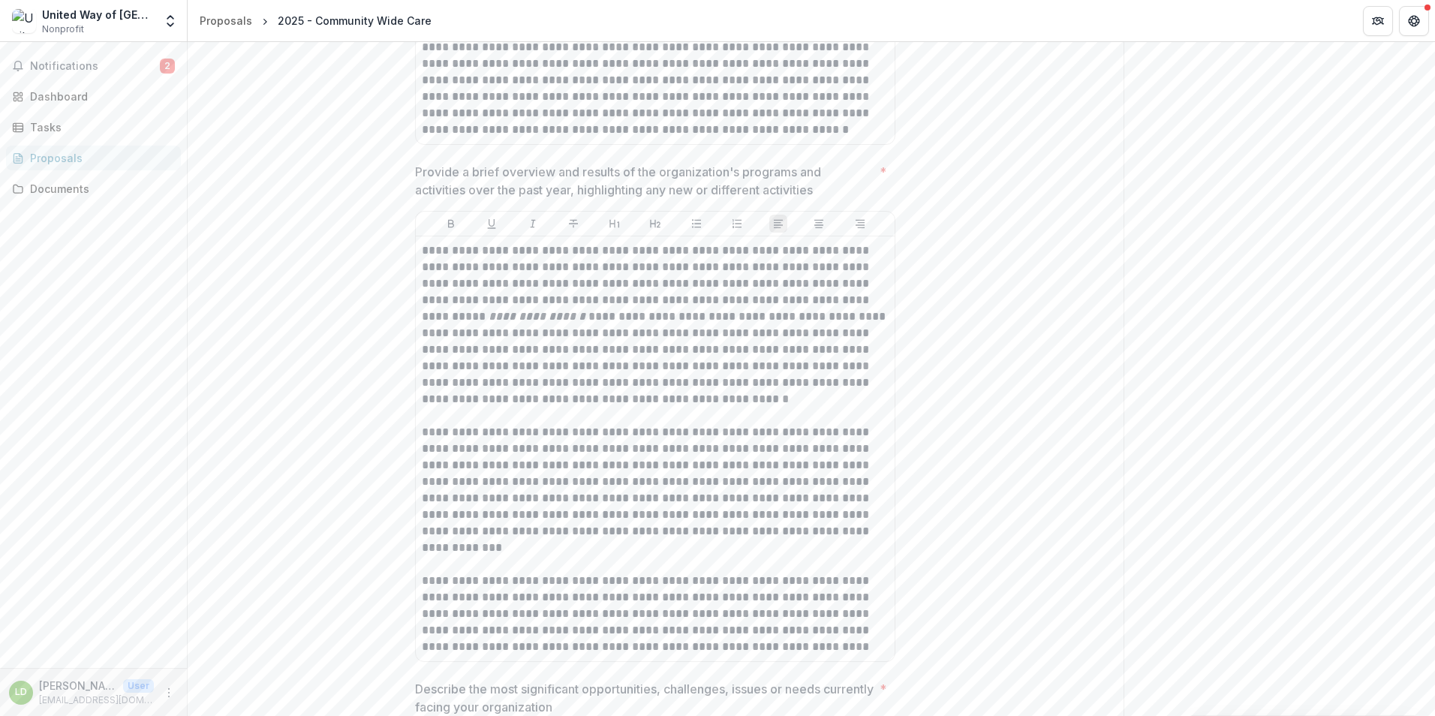
scroll to position [1205, 0]
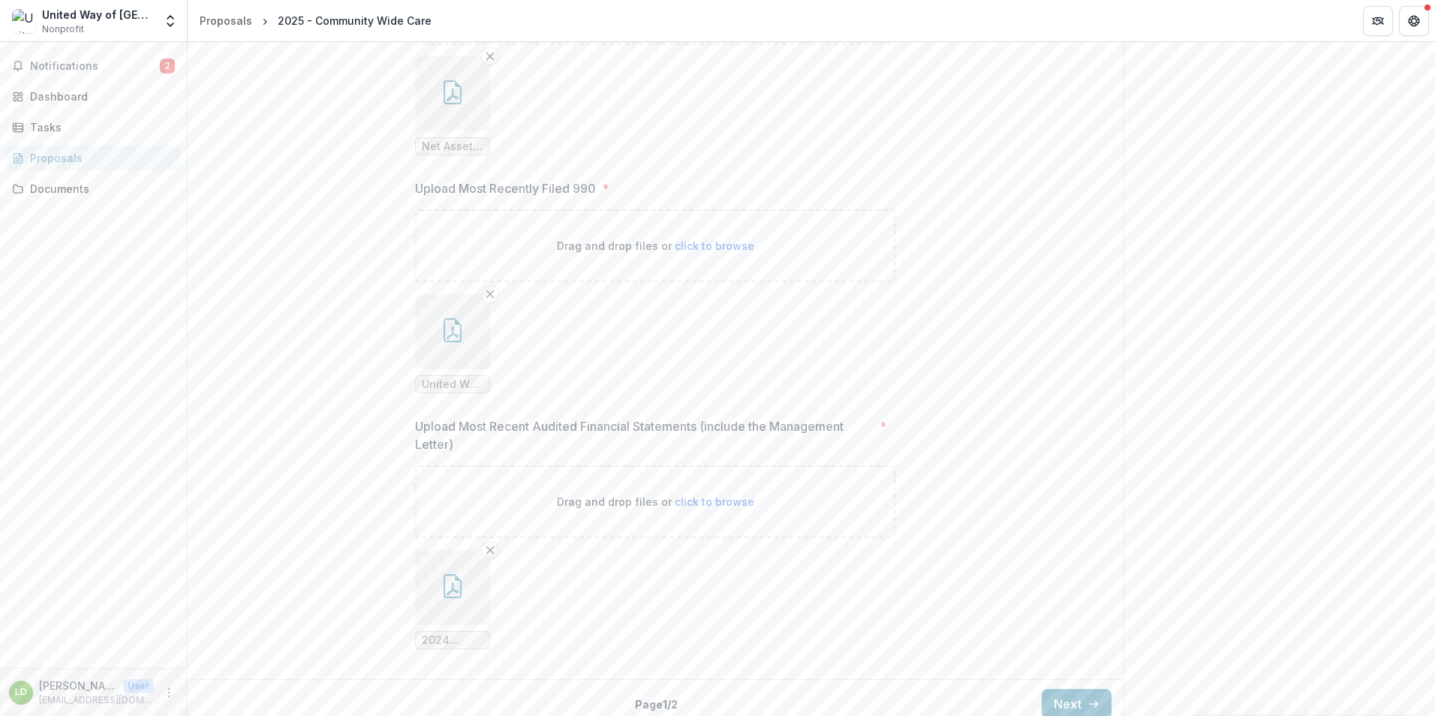
scroll to position [2297, 0]
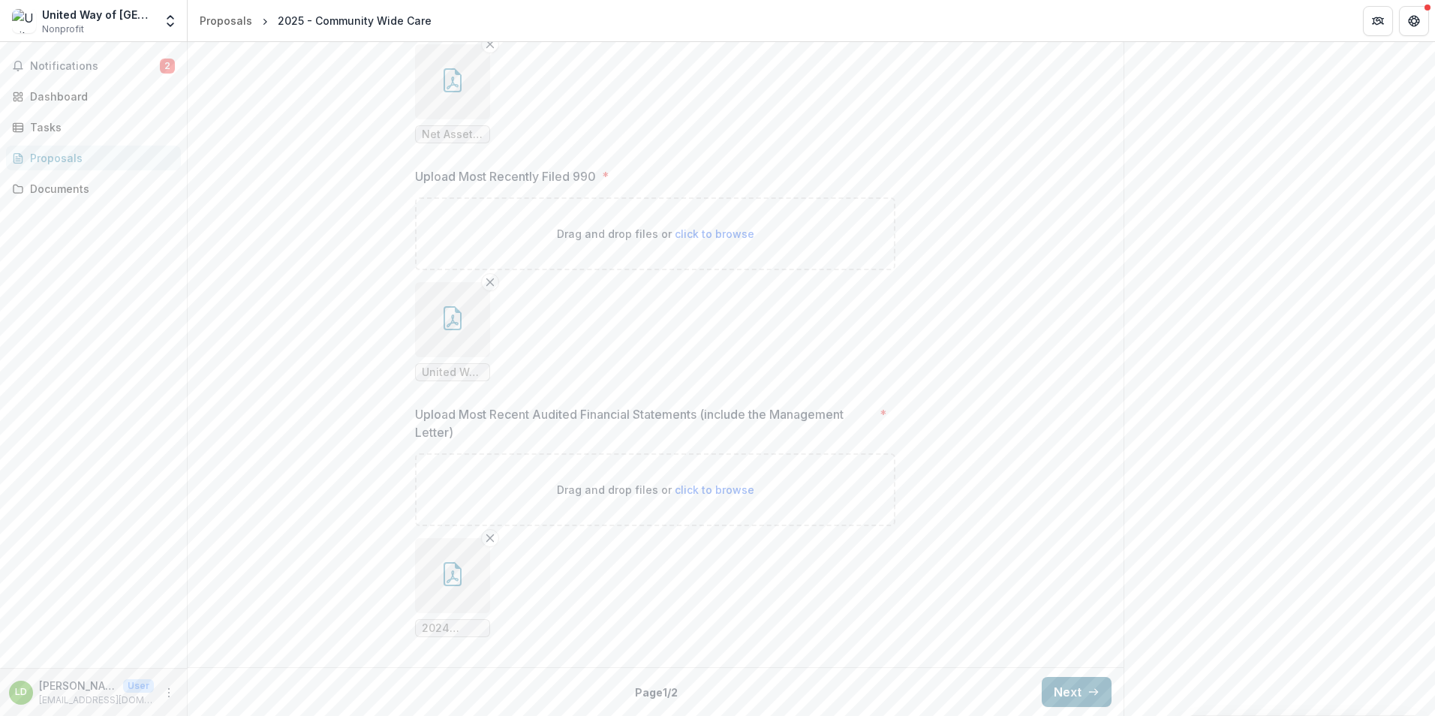
click at [1078, 692] on button "Next" at bounding box center [1077, 692] width 70 height 30
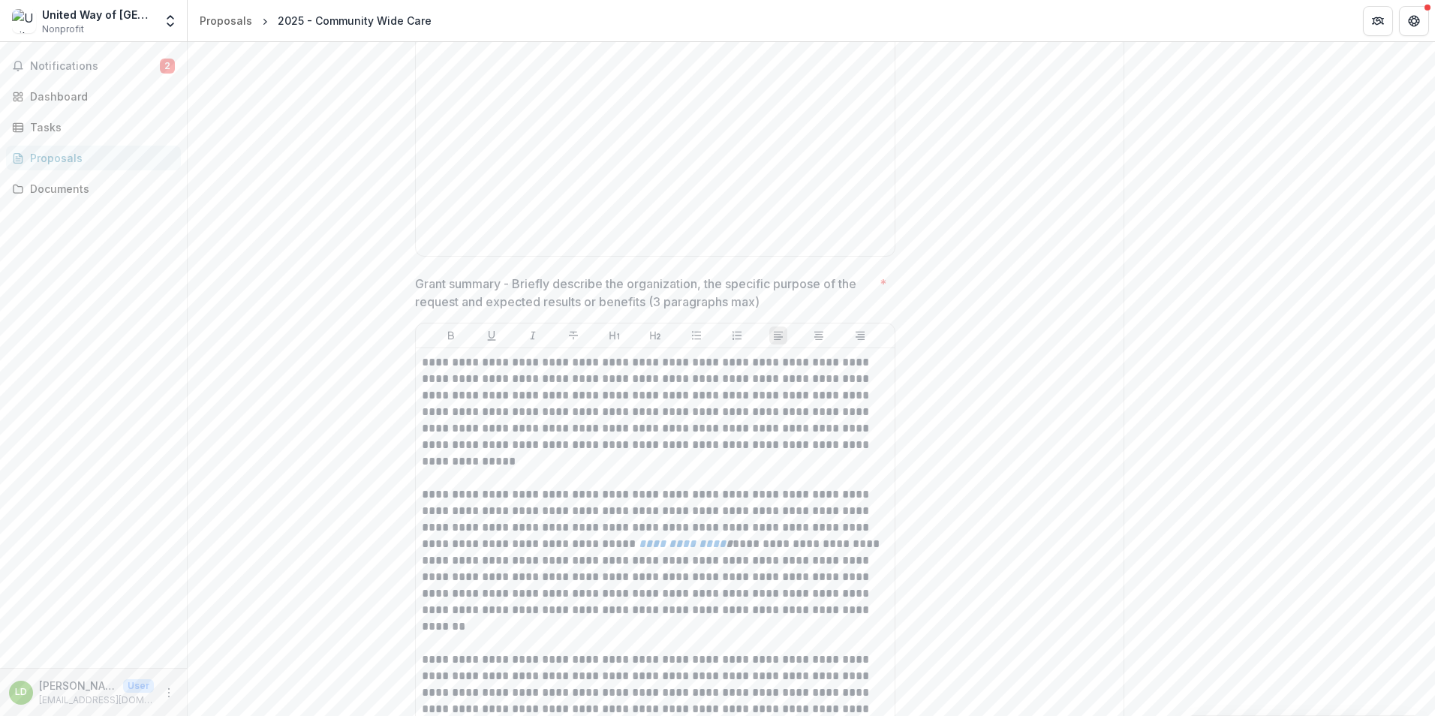
scroll to position [571, 0]
click at [600, 440] on p "**********" at bounding box center [655, 417] width 467 height 116
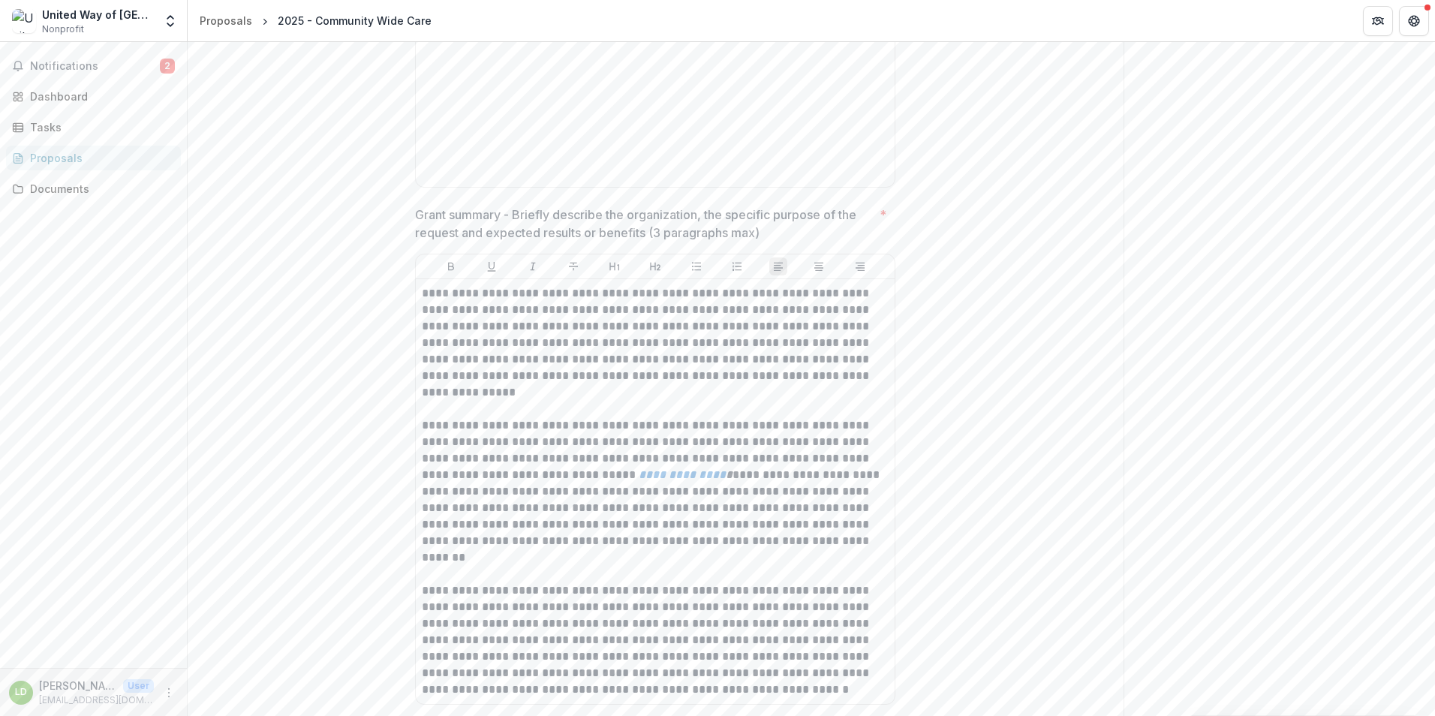
scroll to position [0, 0]
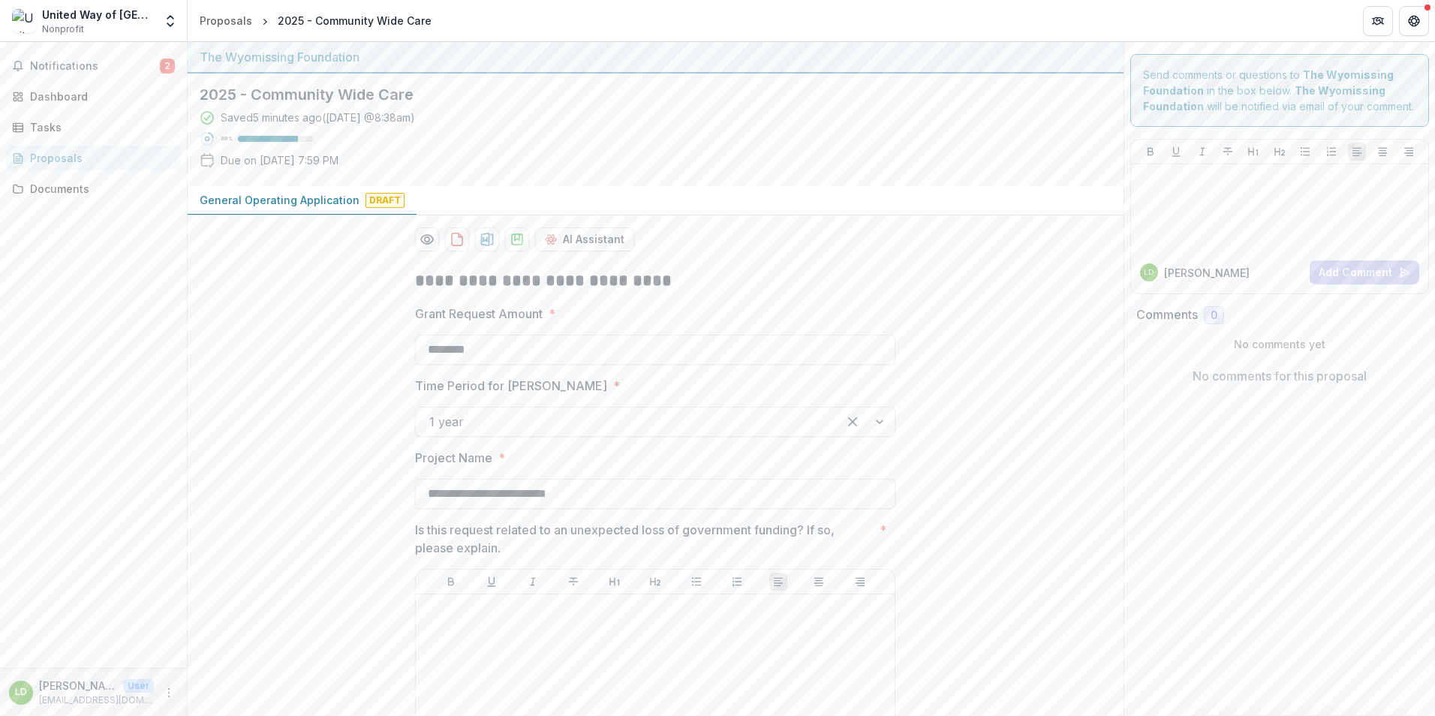
drag, startPoint x: 884, startPoint y: 381, endPoint x: 338, endPoint y: 46, distance: 640.5
click at [338, 36] on div "**********" at bounding box center [717, 358] width 1435 height 716
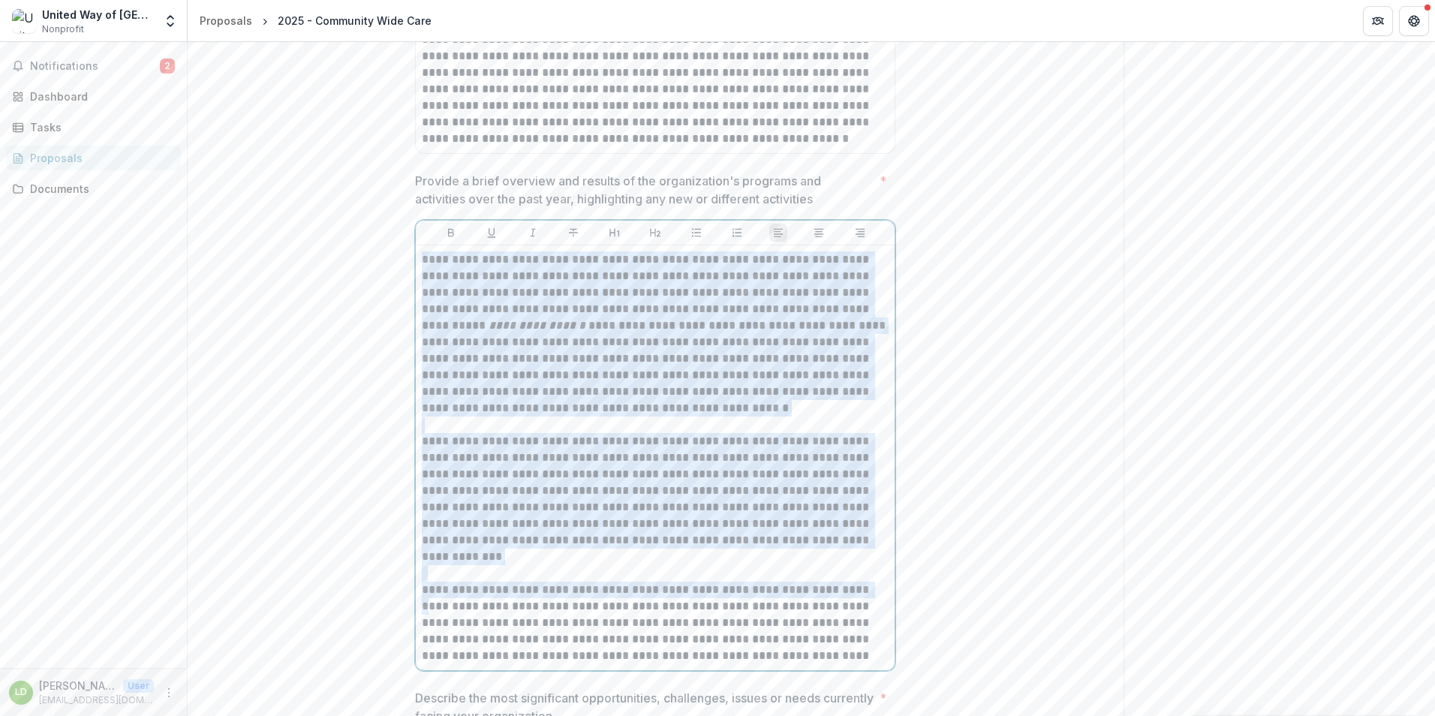
scroll to position [1501, 0]
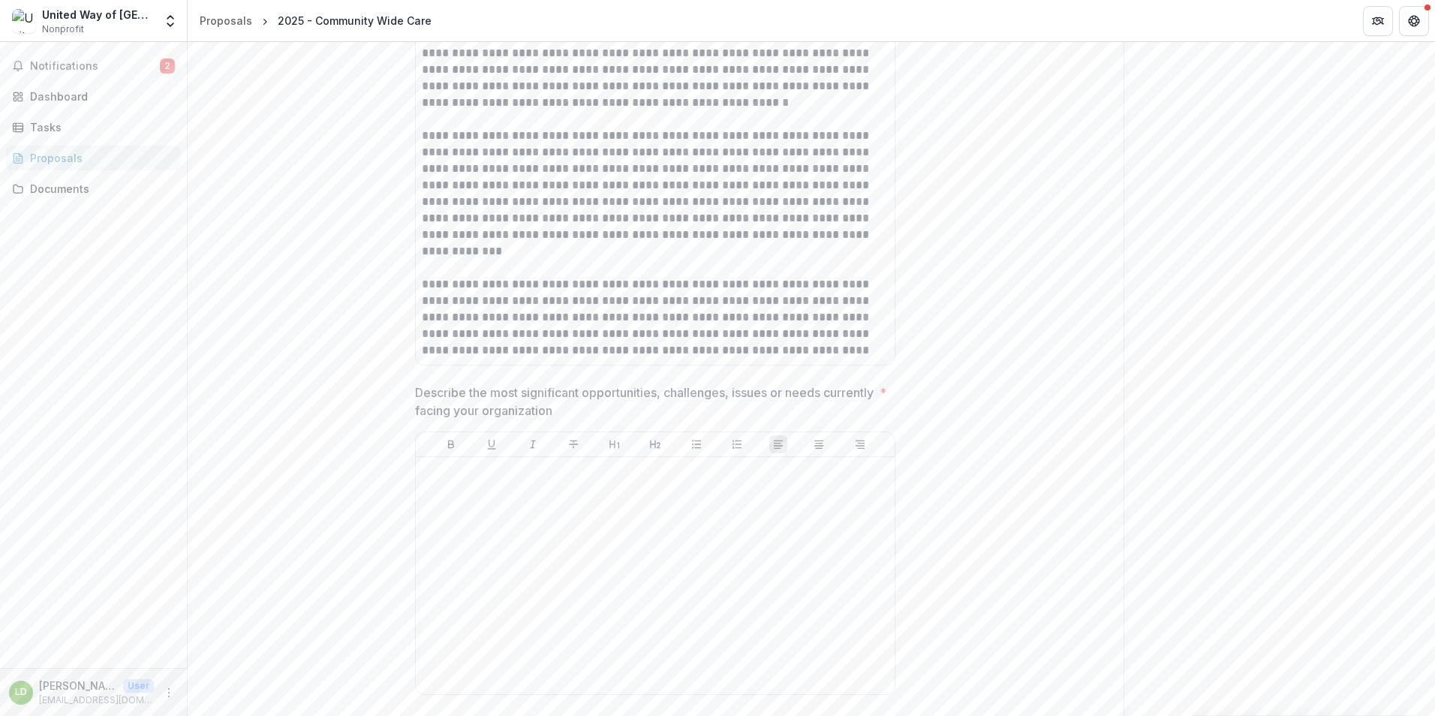
click at [592, 364] on div "**********" at bounding box center [655, 139] width 480 height 451
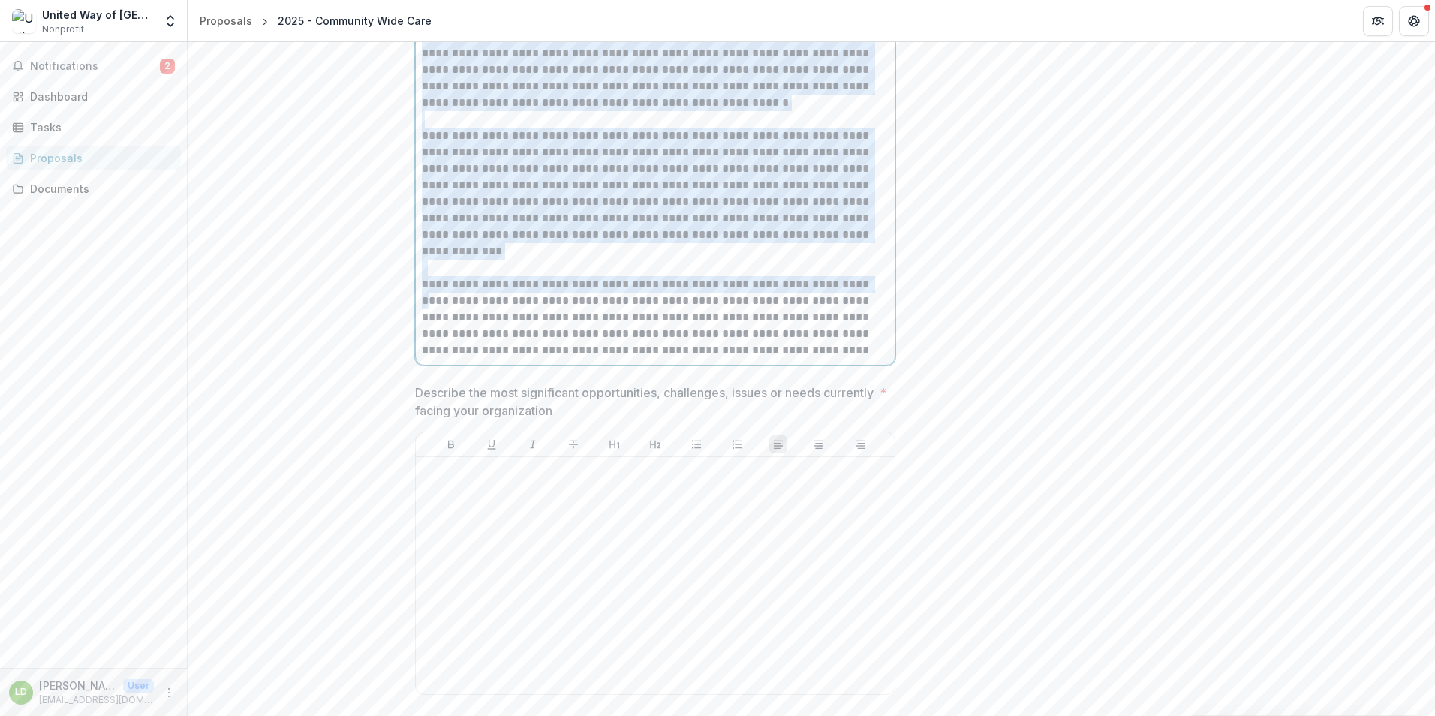
click at [887, 348] on div "**********" at bounding box center [655, 152] width 479 height 425
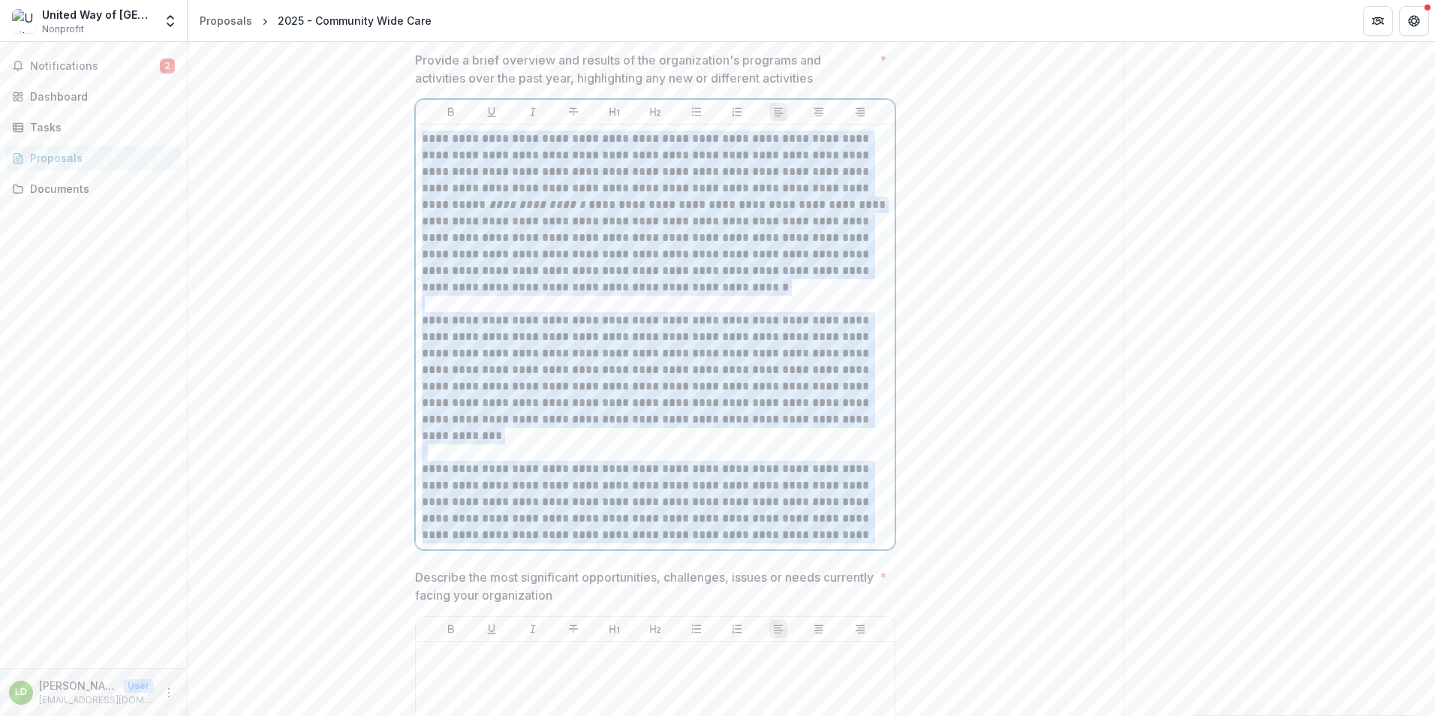
scroll to position [1256, 0]
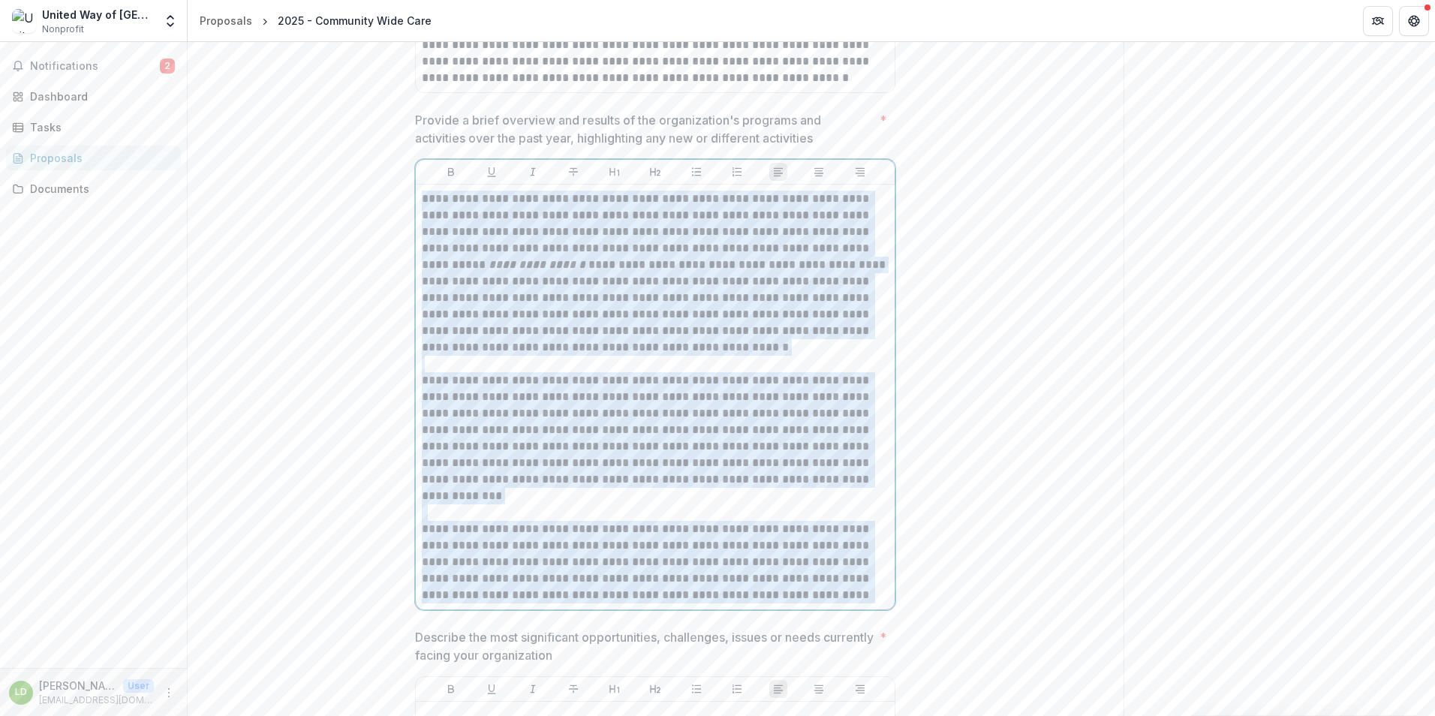
drag, startPoint x: 884, startPoint y: 450, endPoint x: 405, endPoint y: 175, distance: 552.0
click at [405, 175] on div "**********" at bounding box center [655, 686] width 504 height 3370
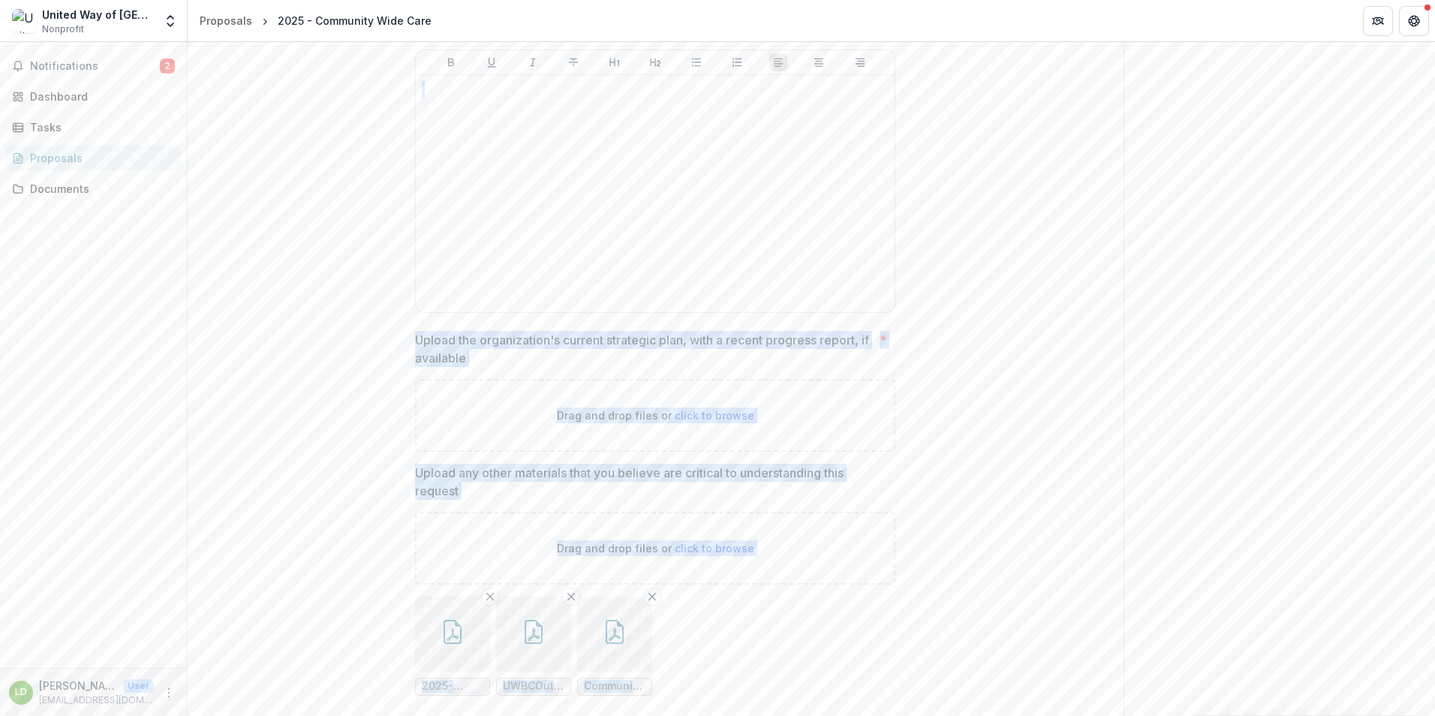
scroll to position [2794, 0]
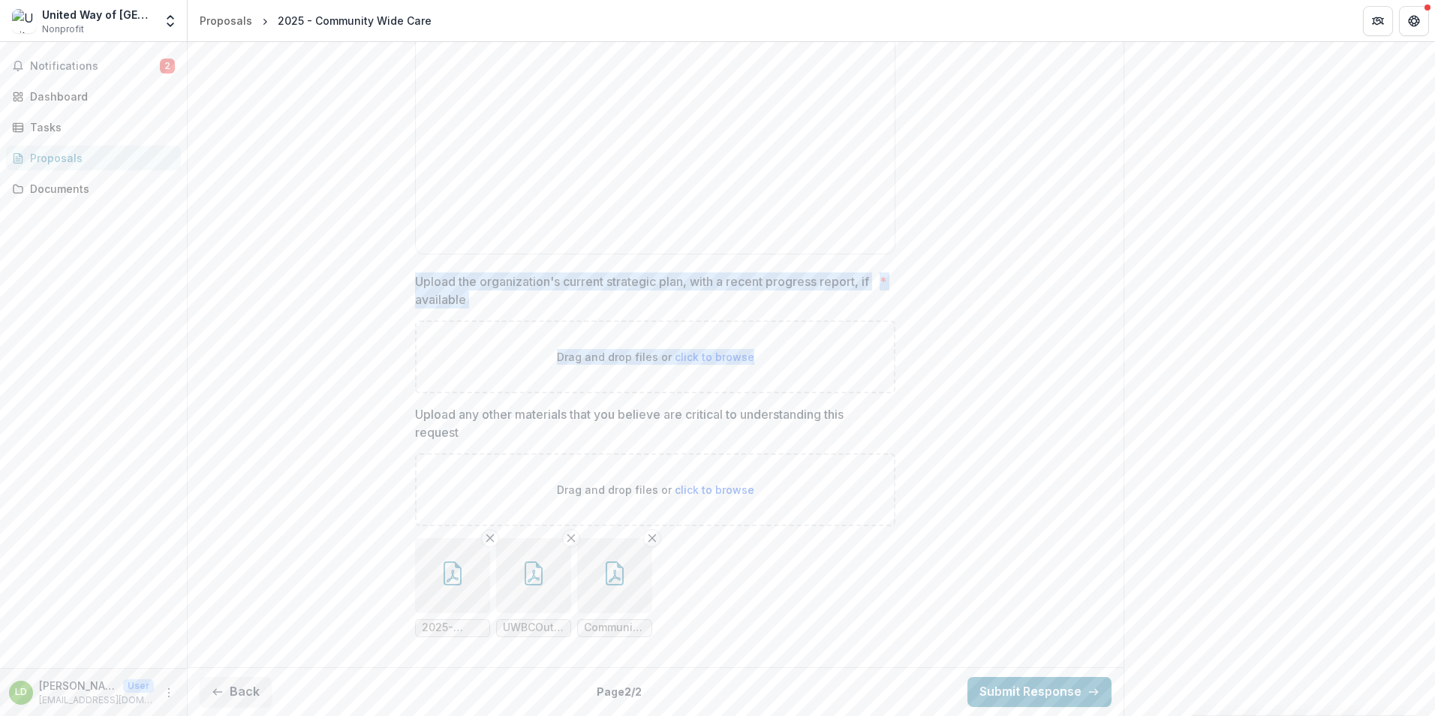
drag, startPoint x: 406, startPoint y: 111, endPoint x: 858, endPoint y: 359, distance: 515.2
drag, startPoint x: 858, startPoint y: 359, endPoint x: 759, endPoint y: 285, distance: 123.4
copy div "Provide a brief overview and results of the organization's programs and activit…"
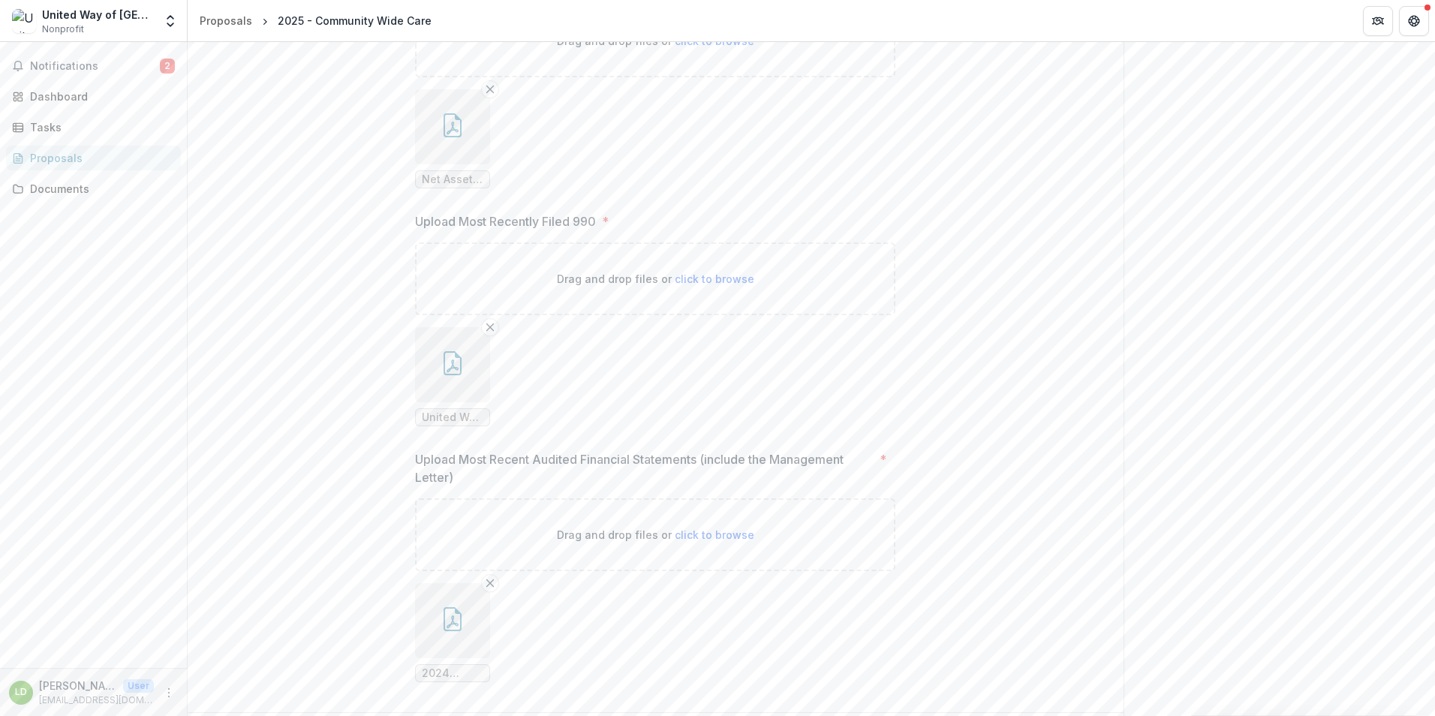
scroll to position [2297, 0]
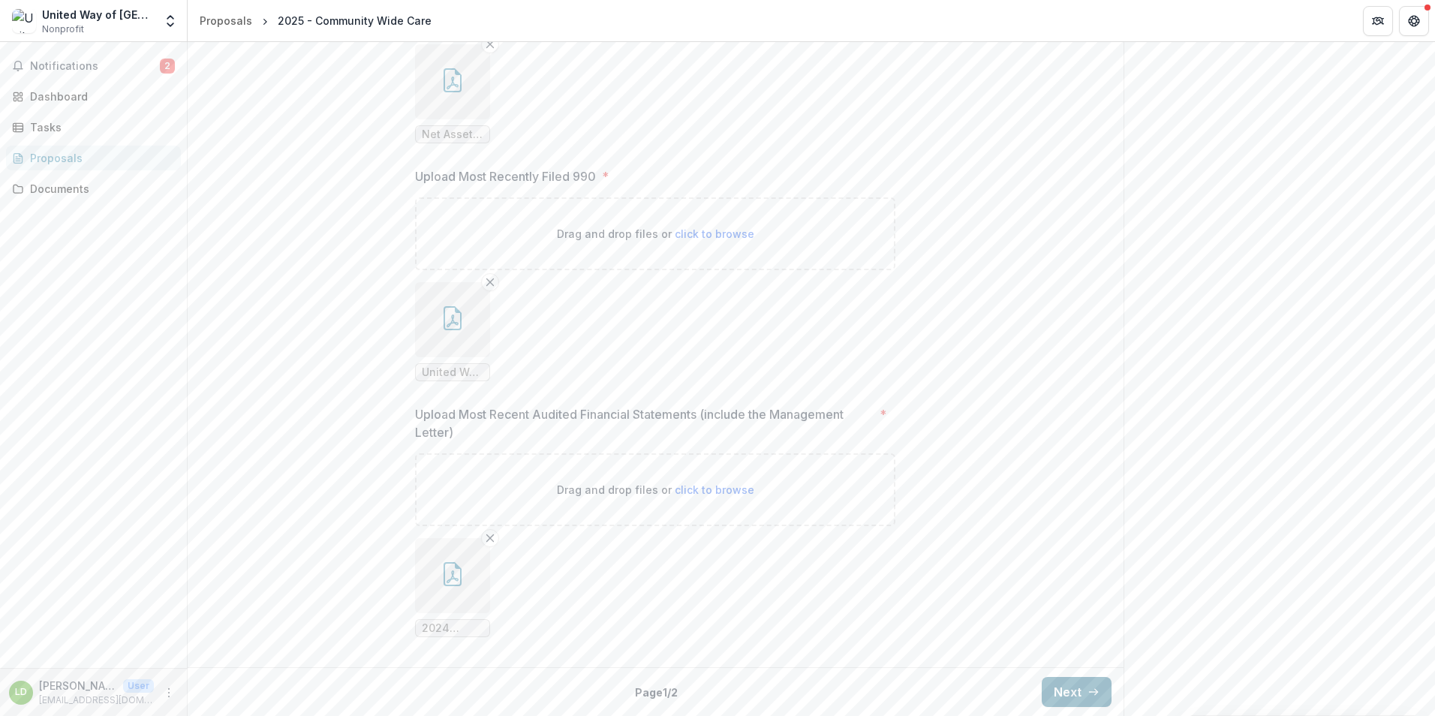
click at [1063, 685] on button "Next" at bounding box center [1077, 692] width 70 height 30
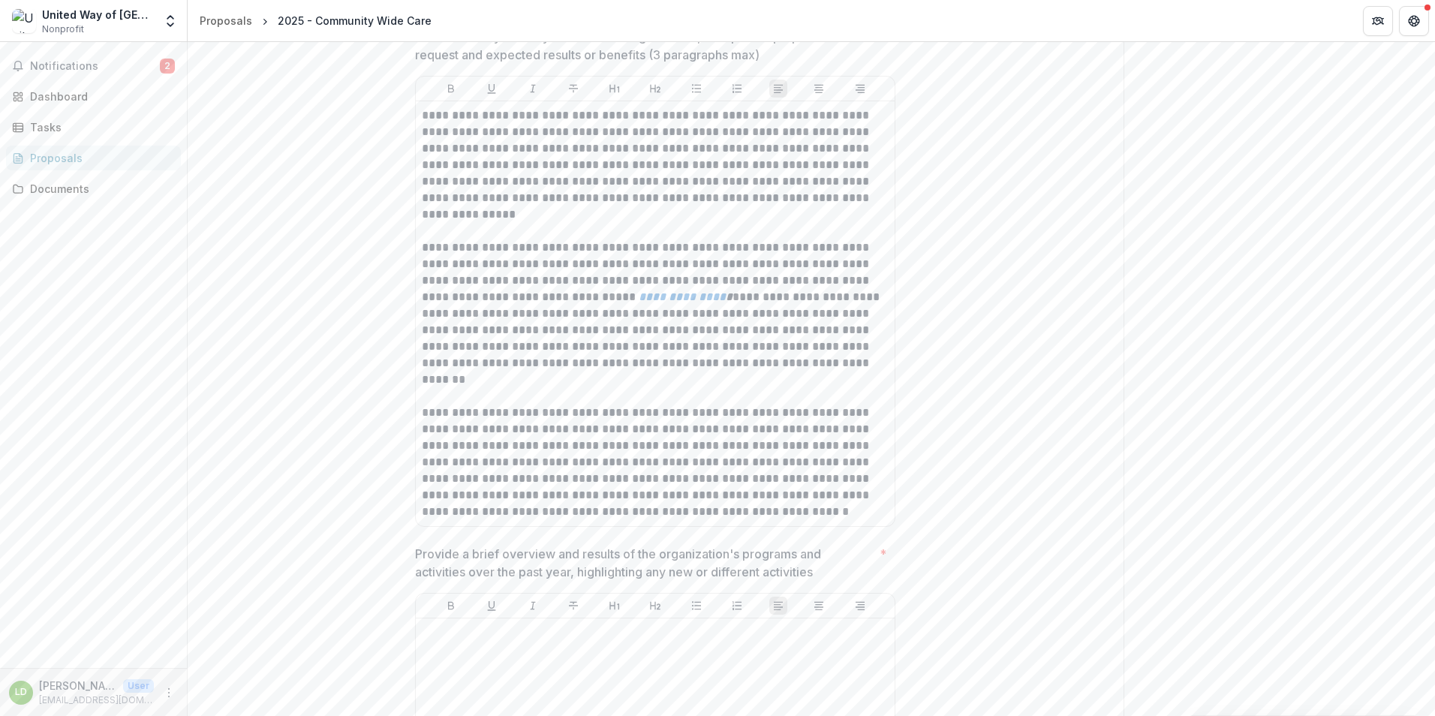
scroll to position [946, 0]
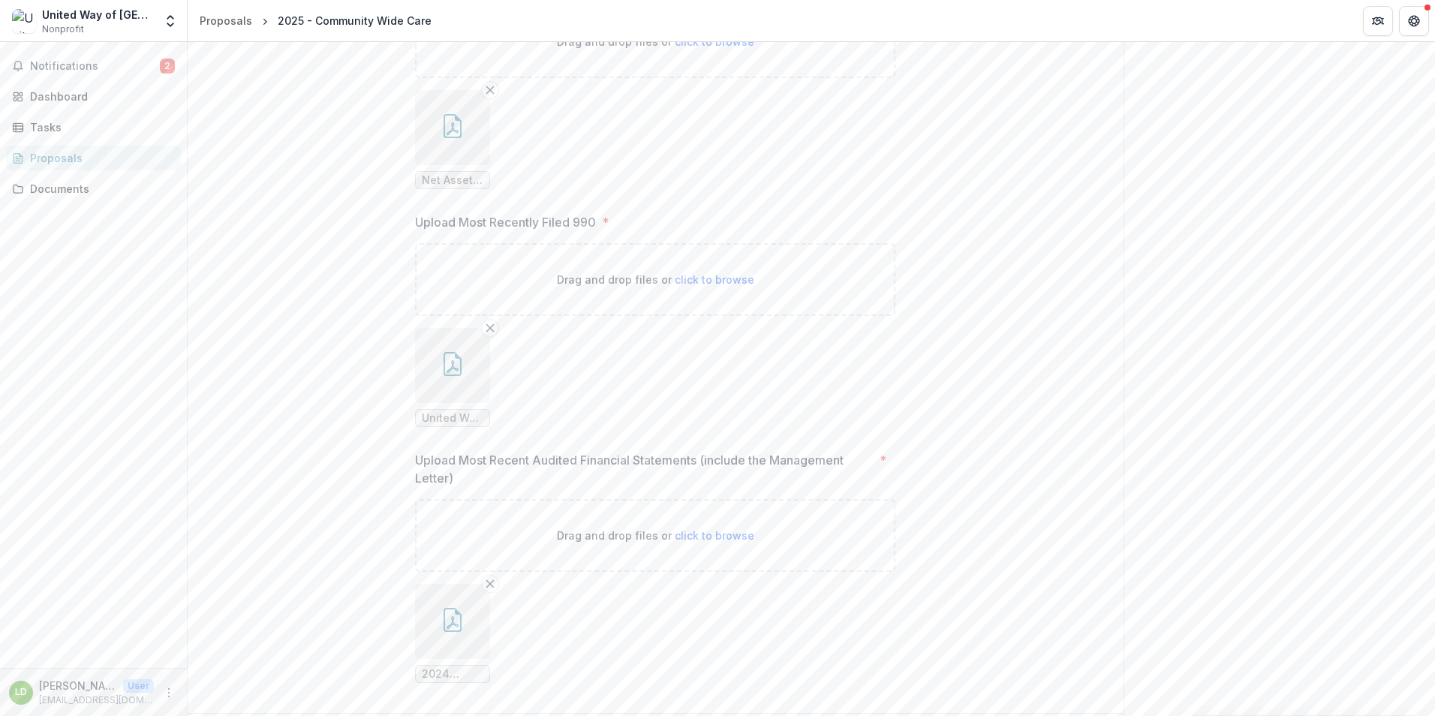
scroll to position [2297, 0]
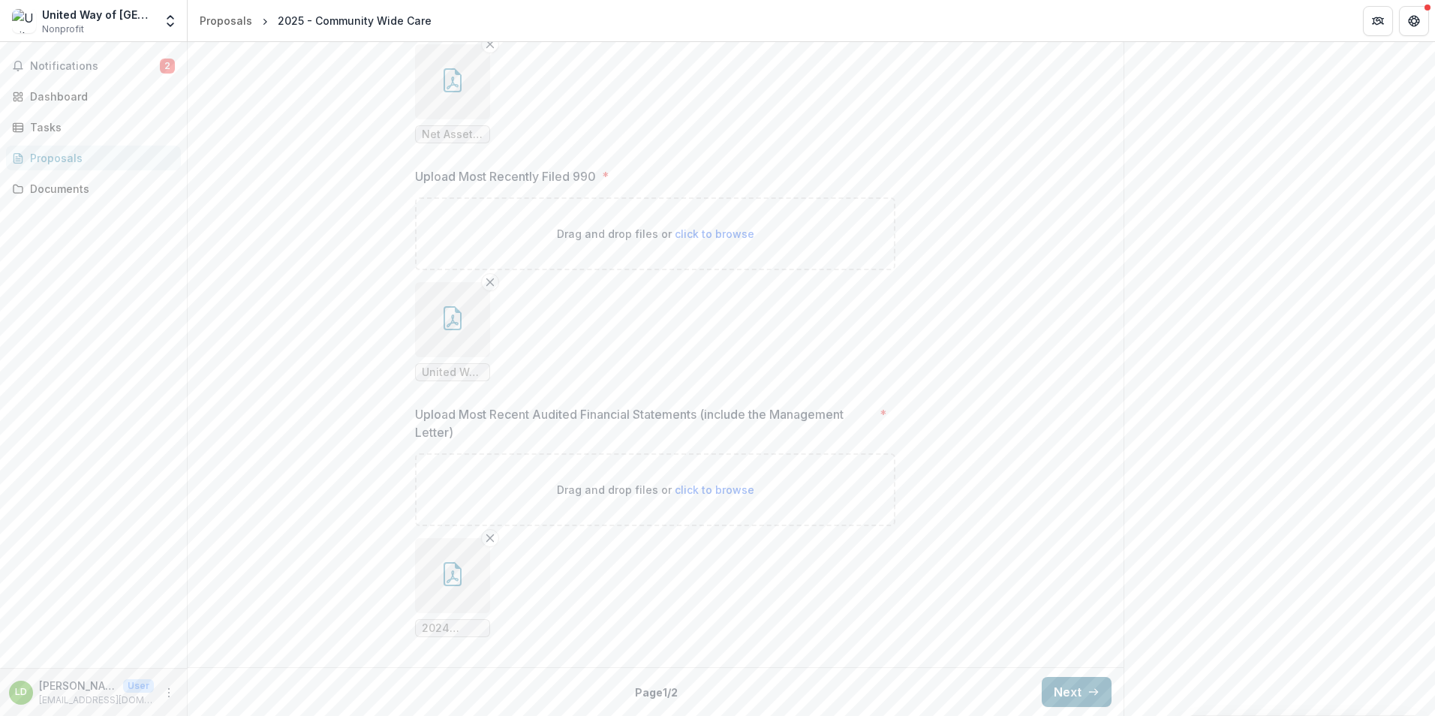
click at [1066, 696] on button "Next" at bounding box center [1077, 692] width 70 height 30
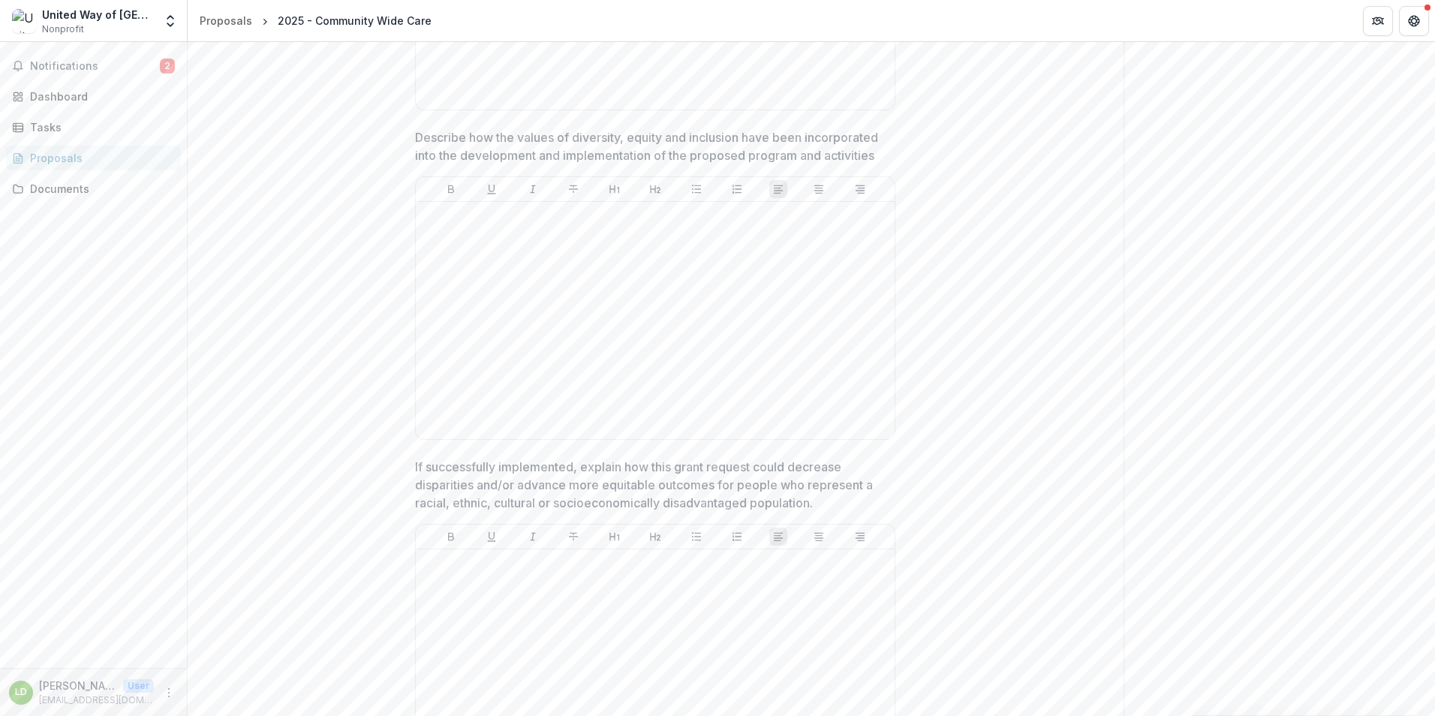
scroll to position [1922, 0]
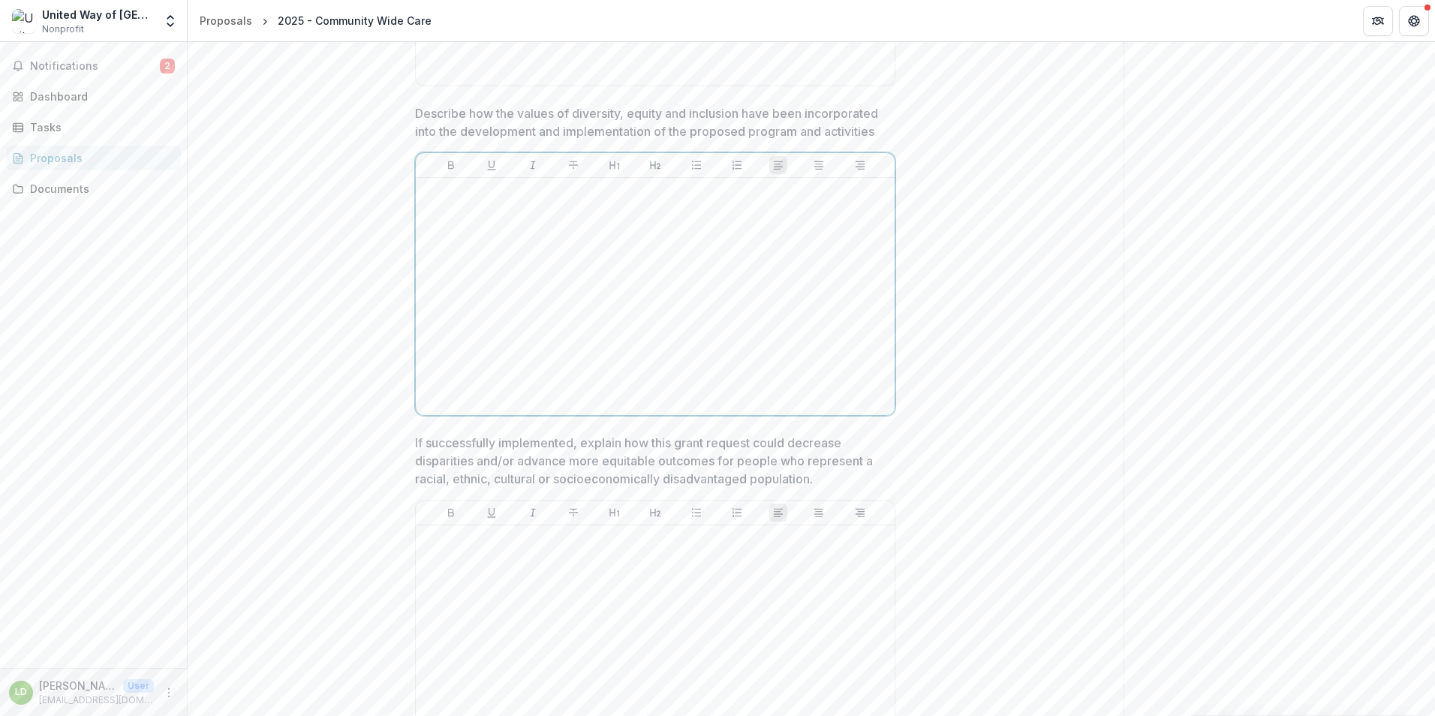
click at [466, 207] on div at bounding box center [655, 296] width 467 height 225
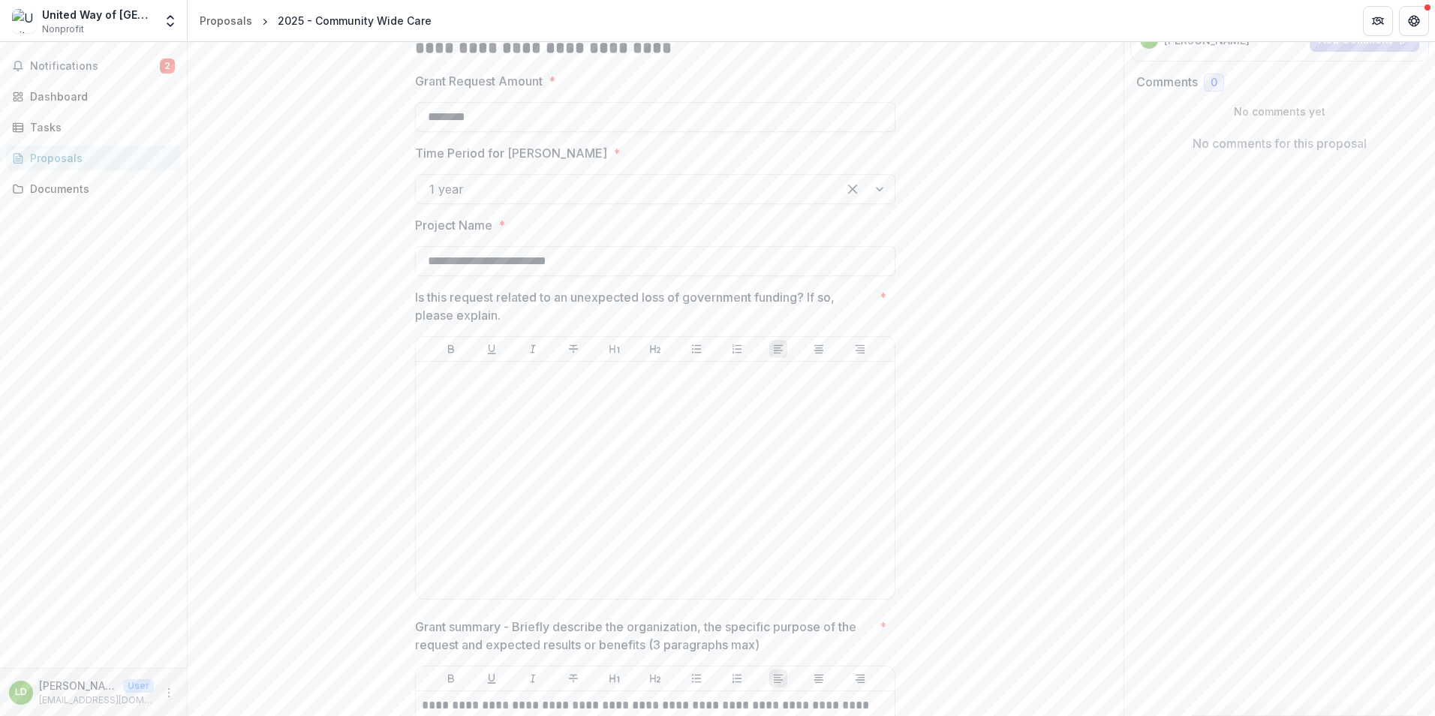
scroll to position [196, 0]
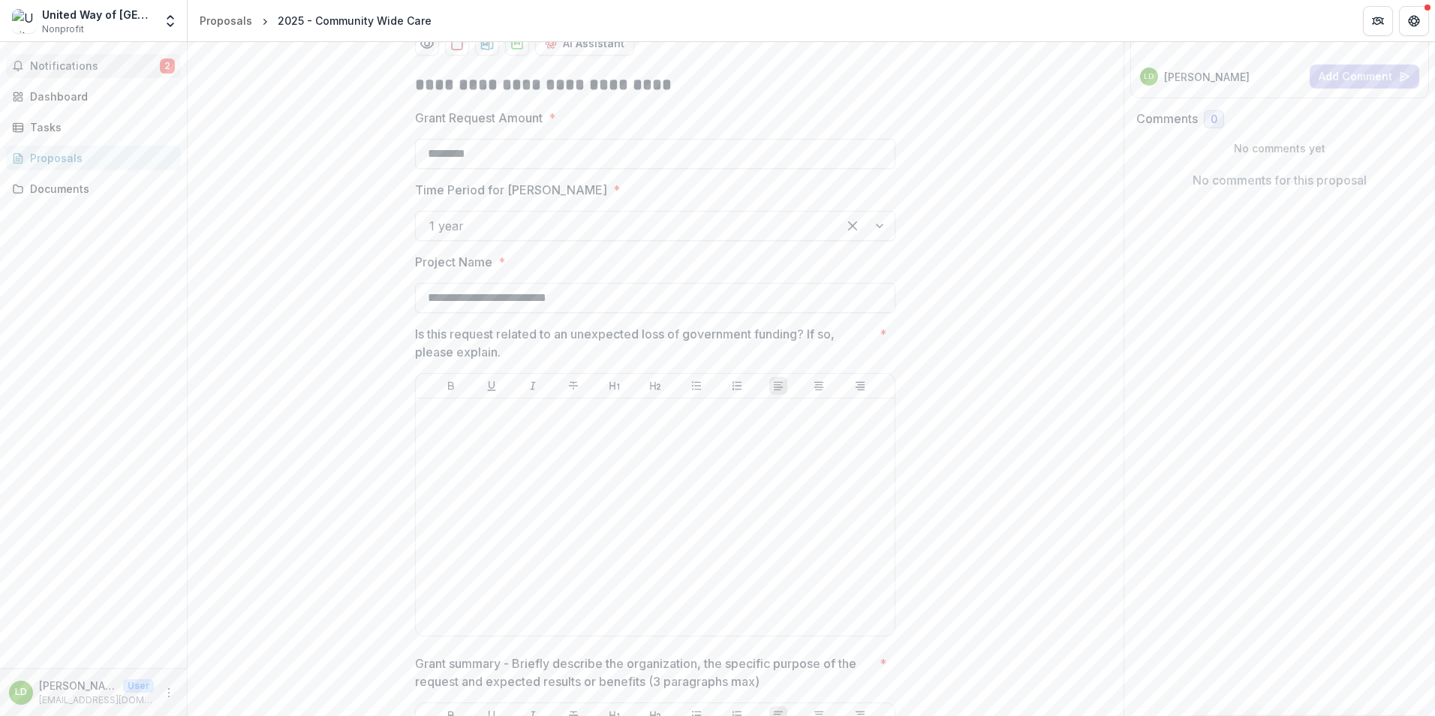
click at [101, 67] on span "Notifications" at bounding box center [95, 66] width 130 height 13
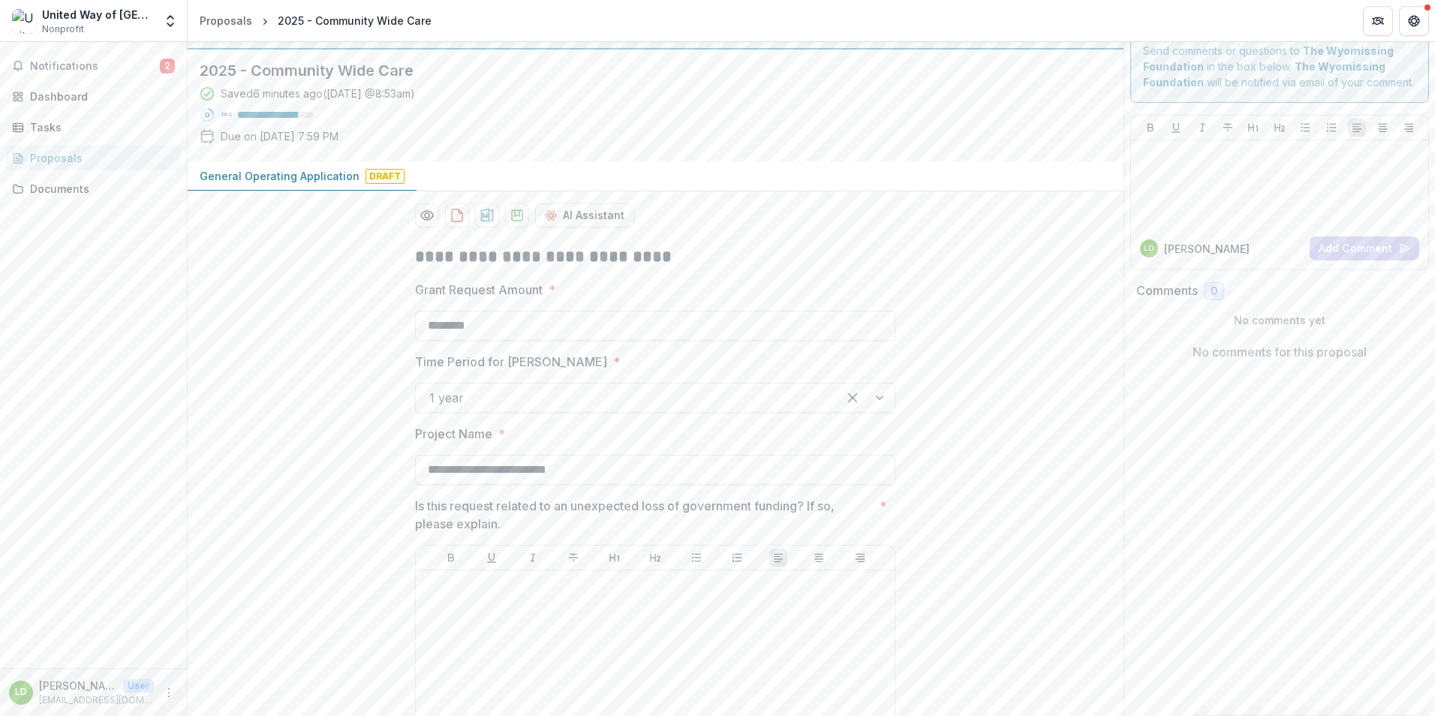
scroll to position [0, 0]
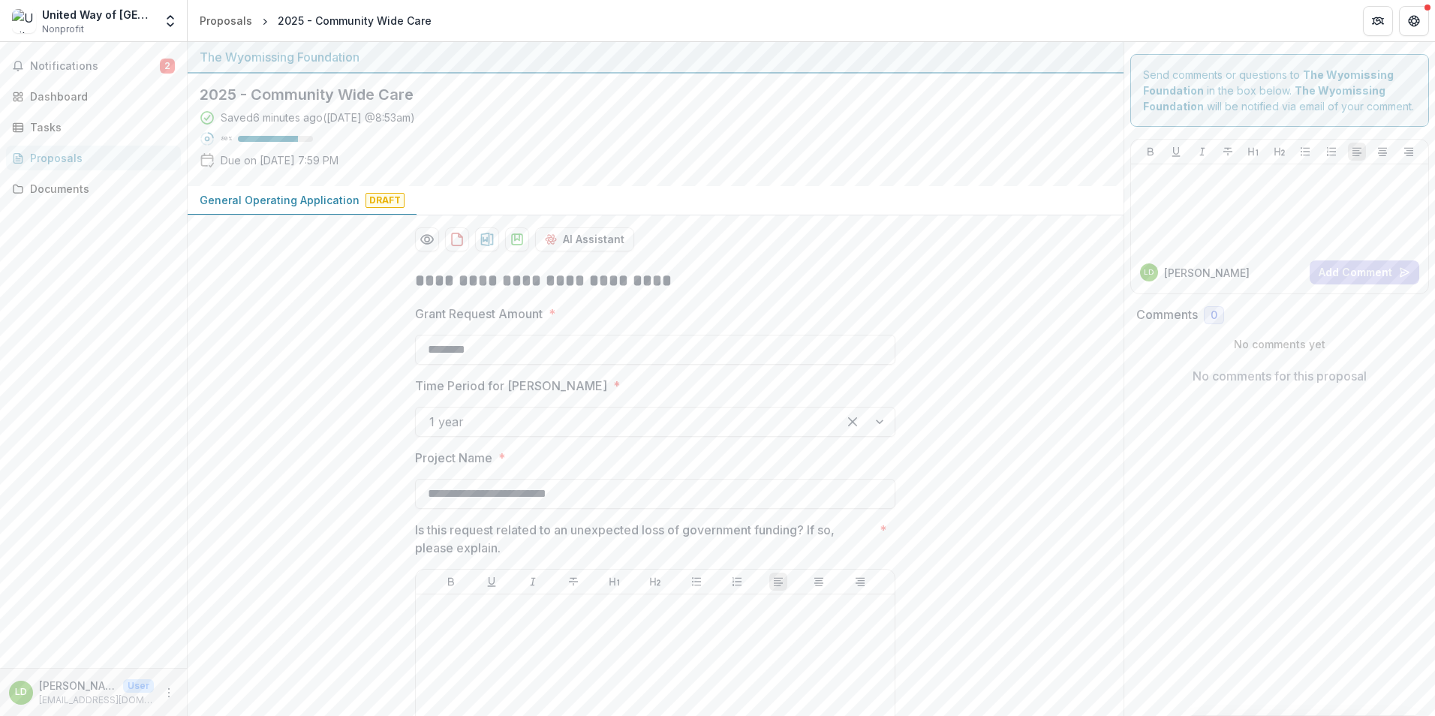
click at [54, 158] on div "Proposals" at bounding box center [99, 158] width 139 height 16
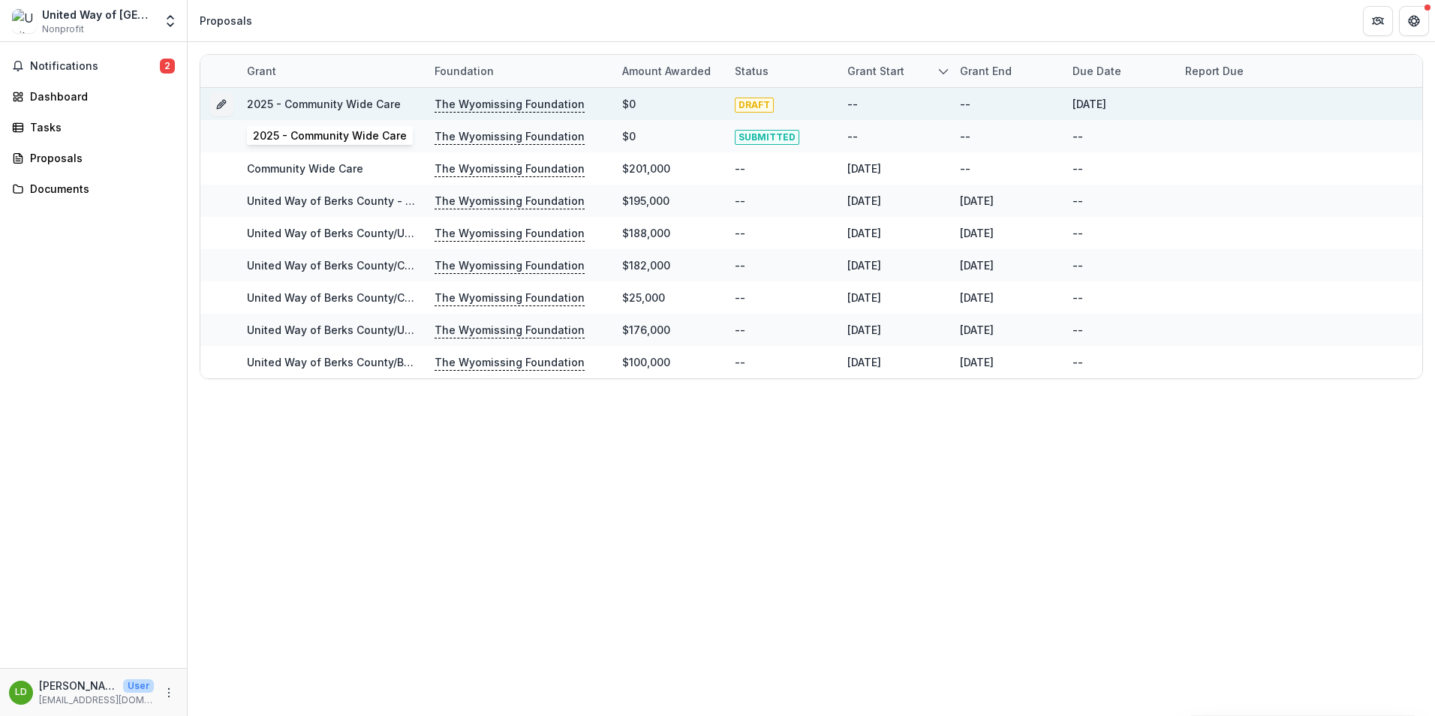
click at [311, 99] on link "2025 - Community Wide Care" at bounding box center [324, 104] width 154 height 13
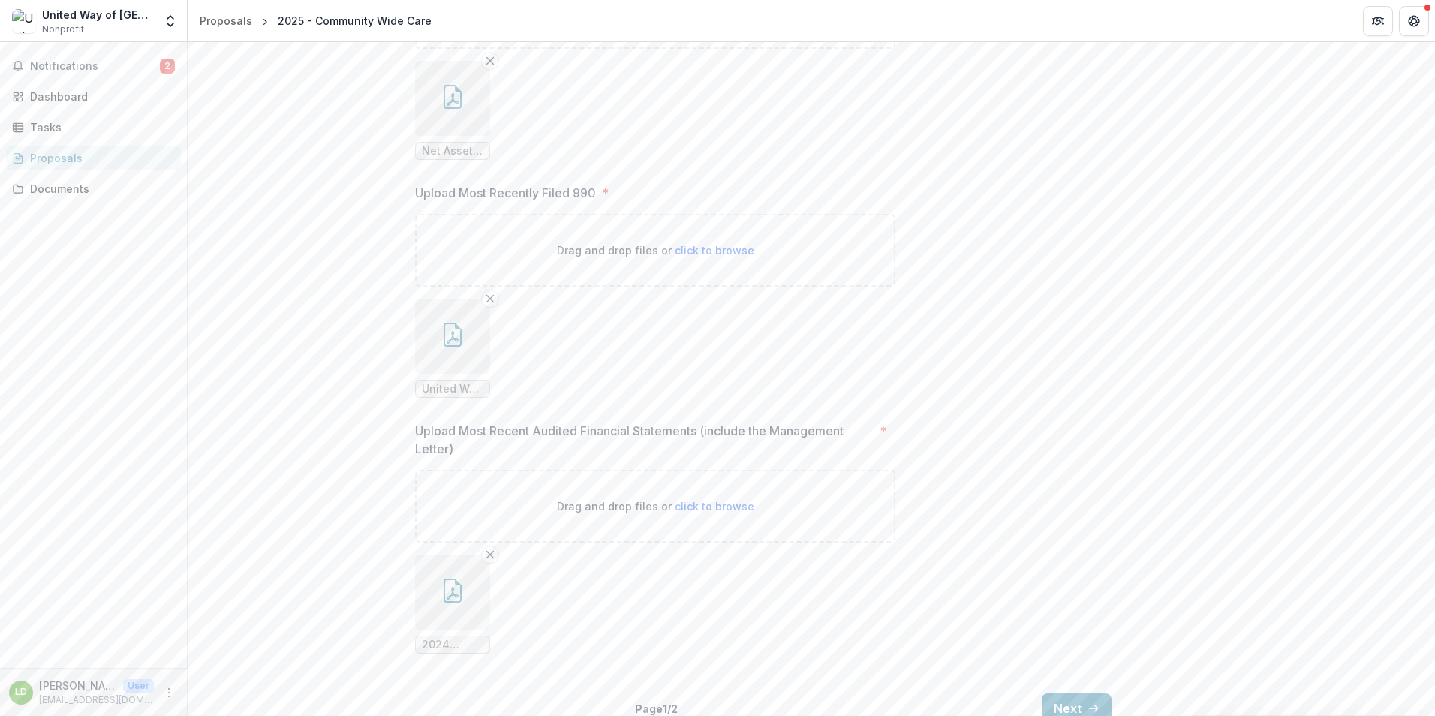
scroll to position [2297, 0]
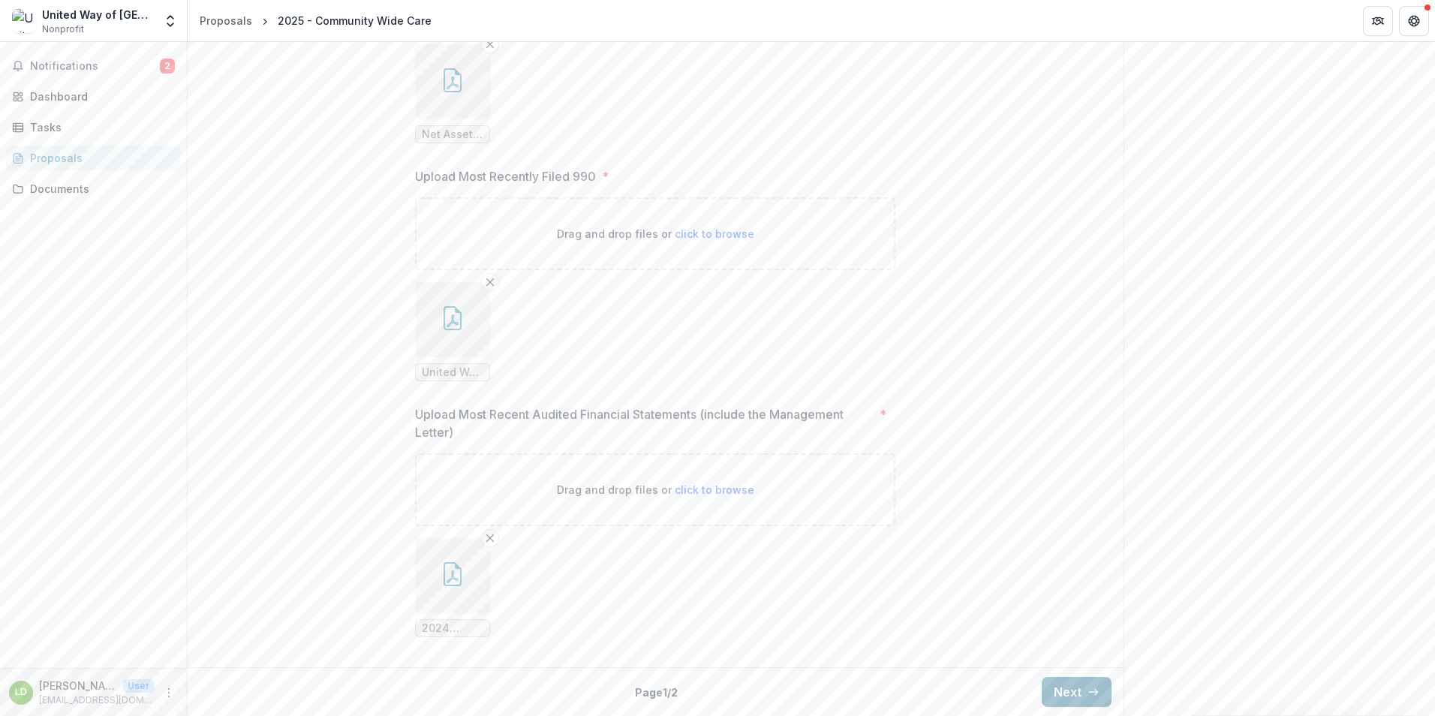
click at [1056, 694] on button "Next" at bounding box center [1077, 692] width 70 height 30
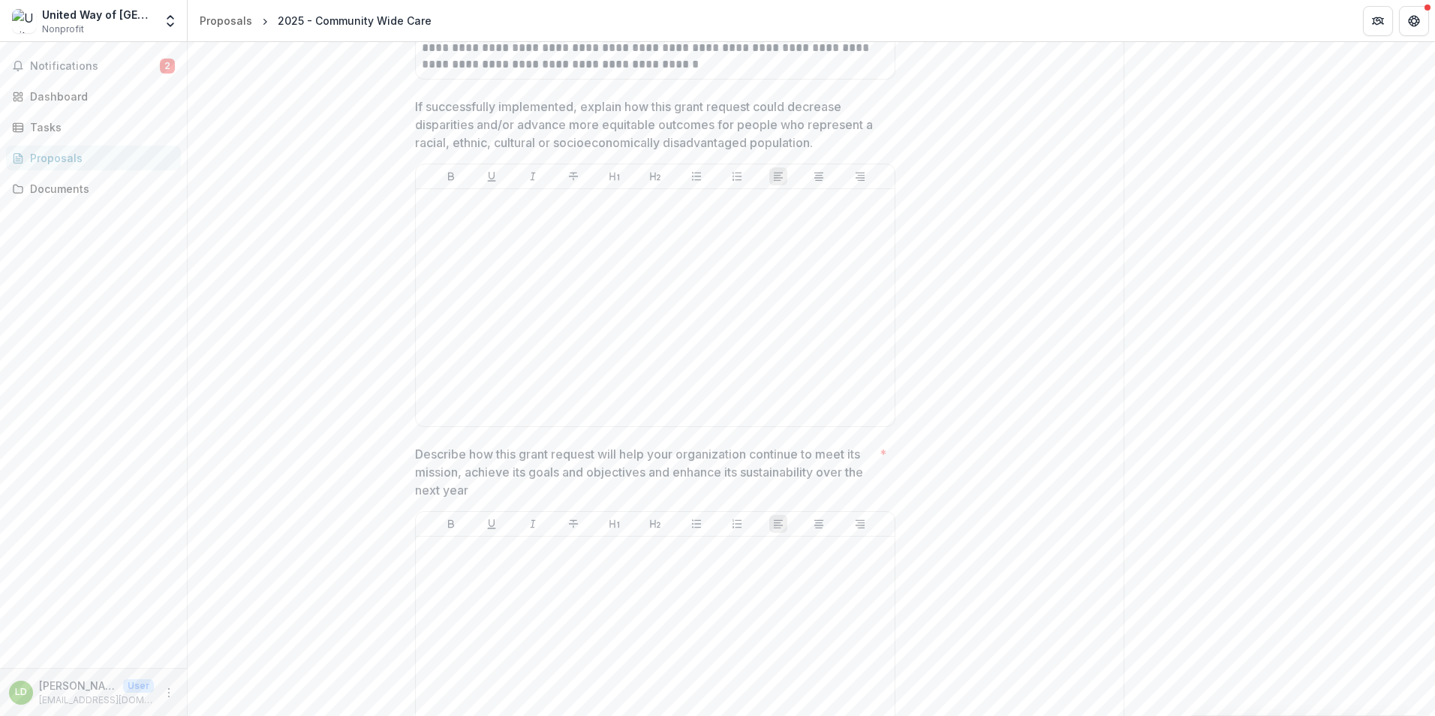
type input "********"
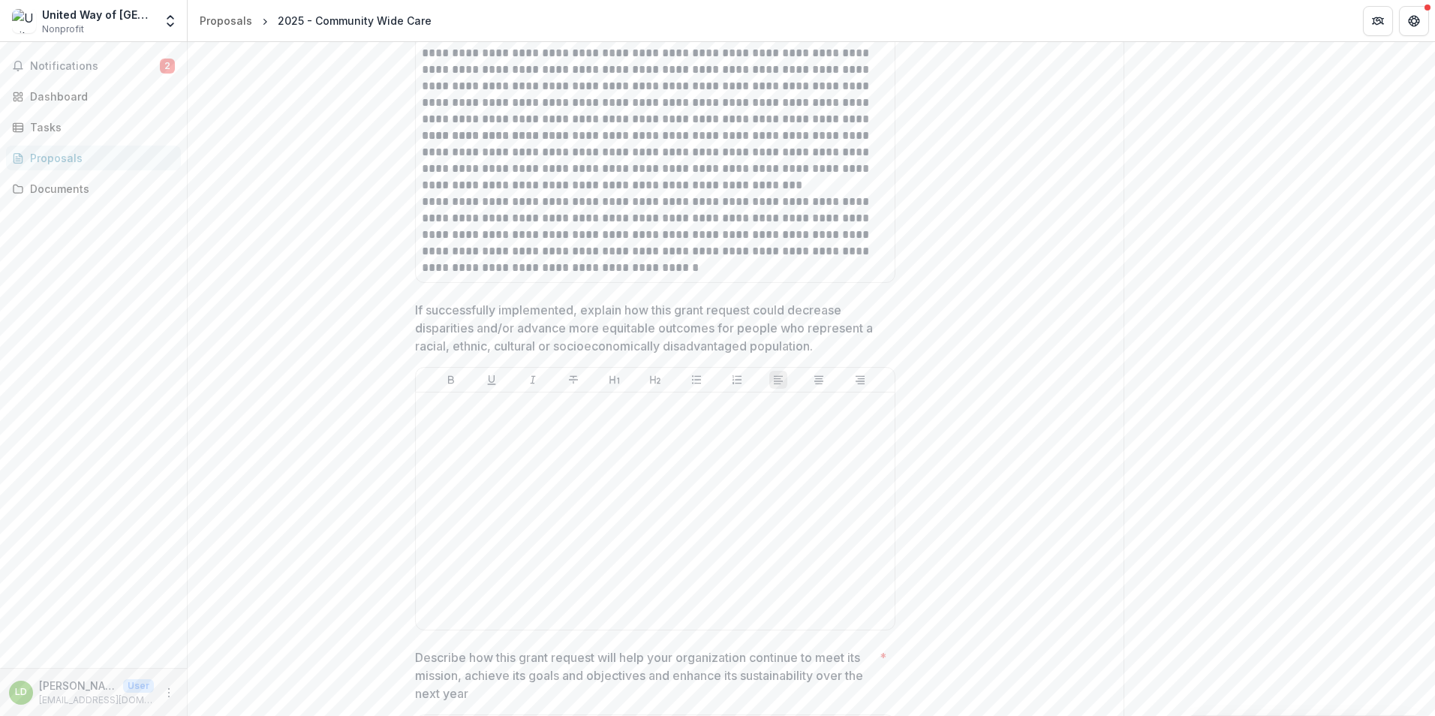
scroll to position [1922, 0]
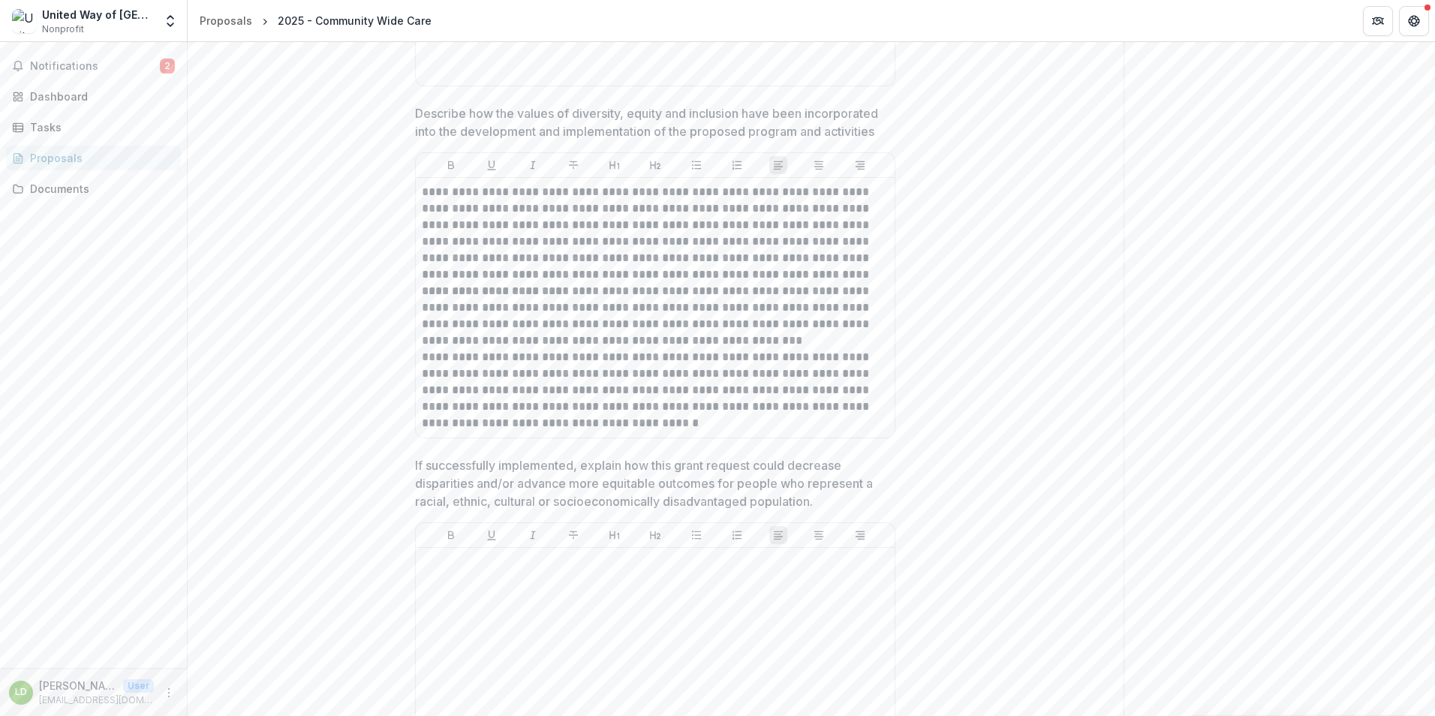
click at [47, 158] on div "Proposals" at bounding box center [99, 158] width 139 height 16
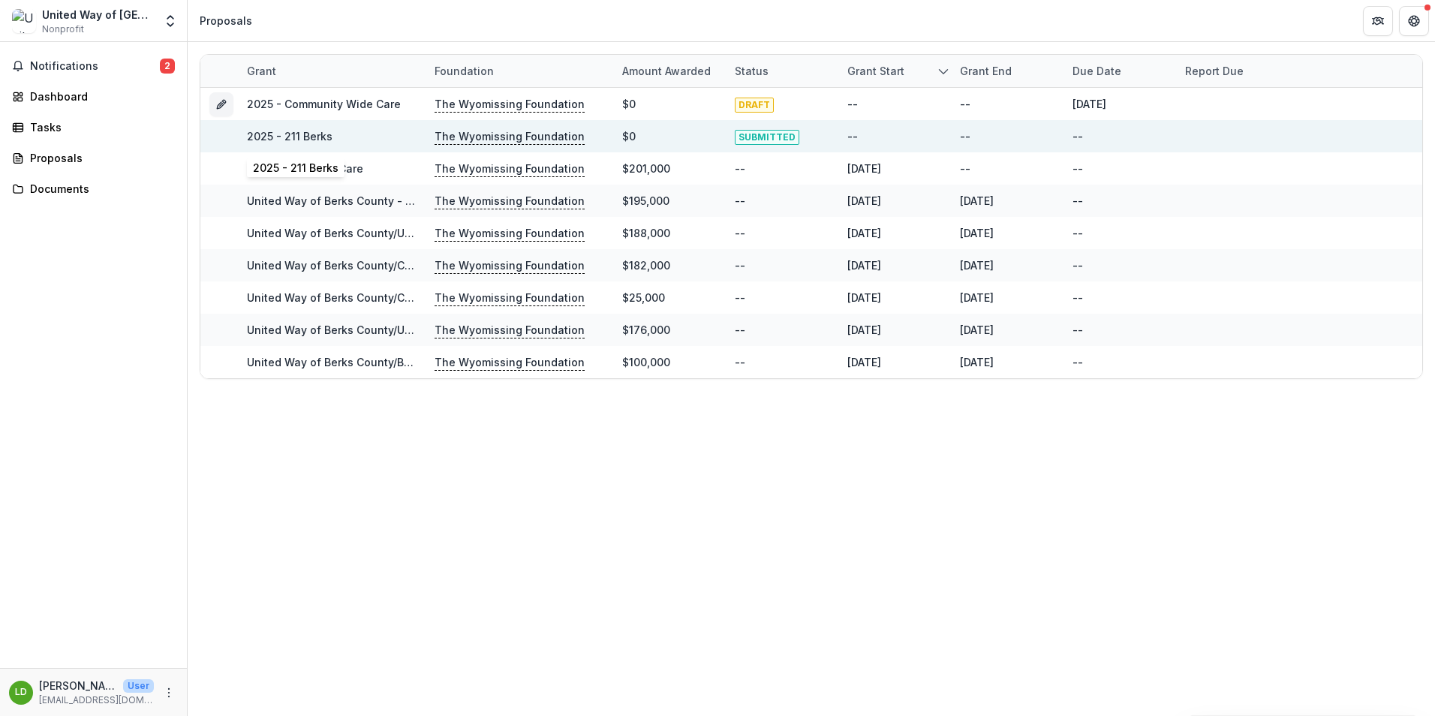
drag, startPoint x: 296, startPoint y: 132, endPoint x: 320, endPoint y: 133, distance: 23.3
click at [296, 132] on link "2025 - 211 Berks" at bounding box center [290, 136] width 86 height 13
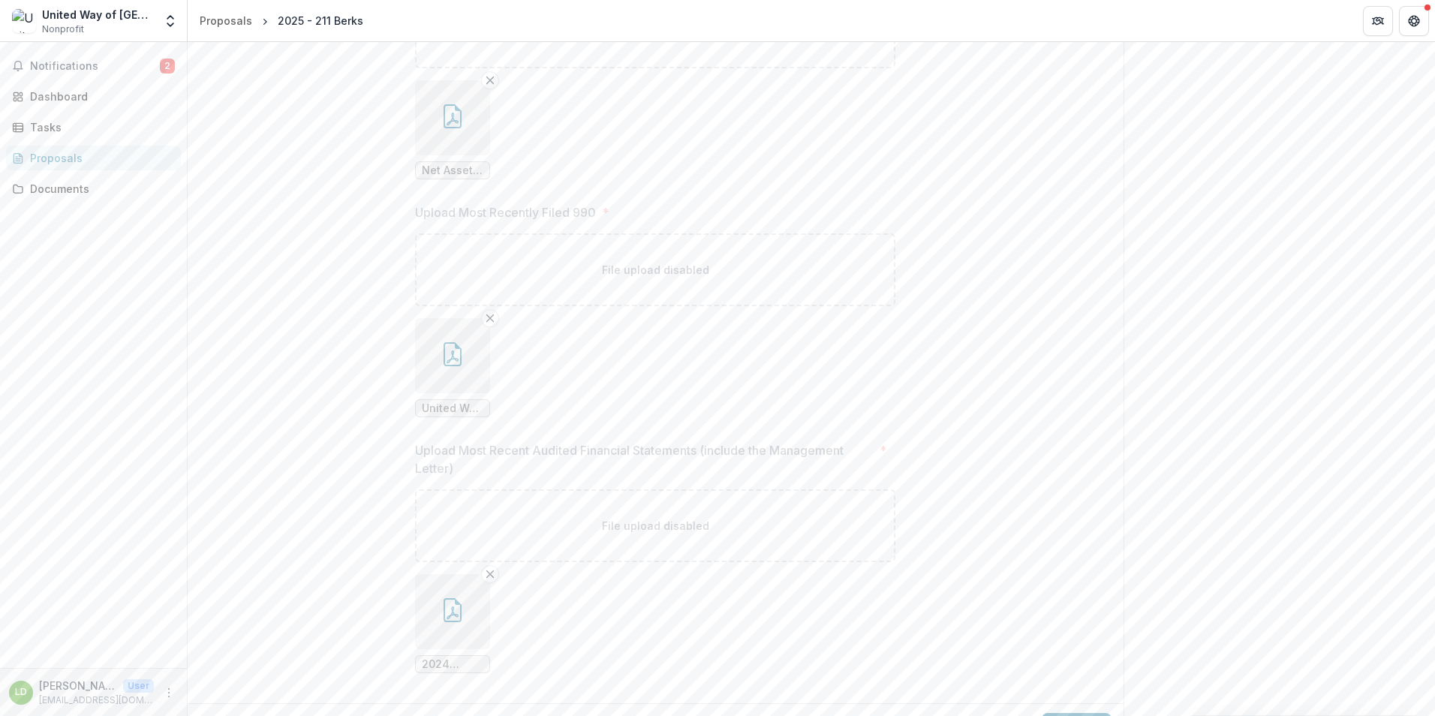
scroll to position [2327, 0]
click at [1061, 687] on button "Next" at bounding box center [1077, 692] width 70 height 30
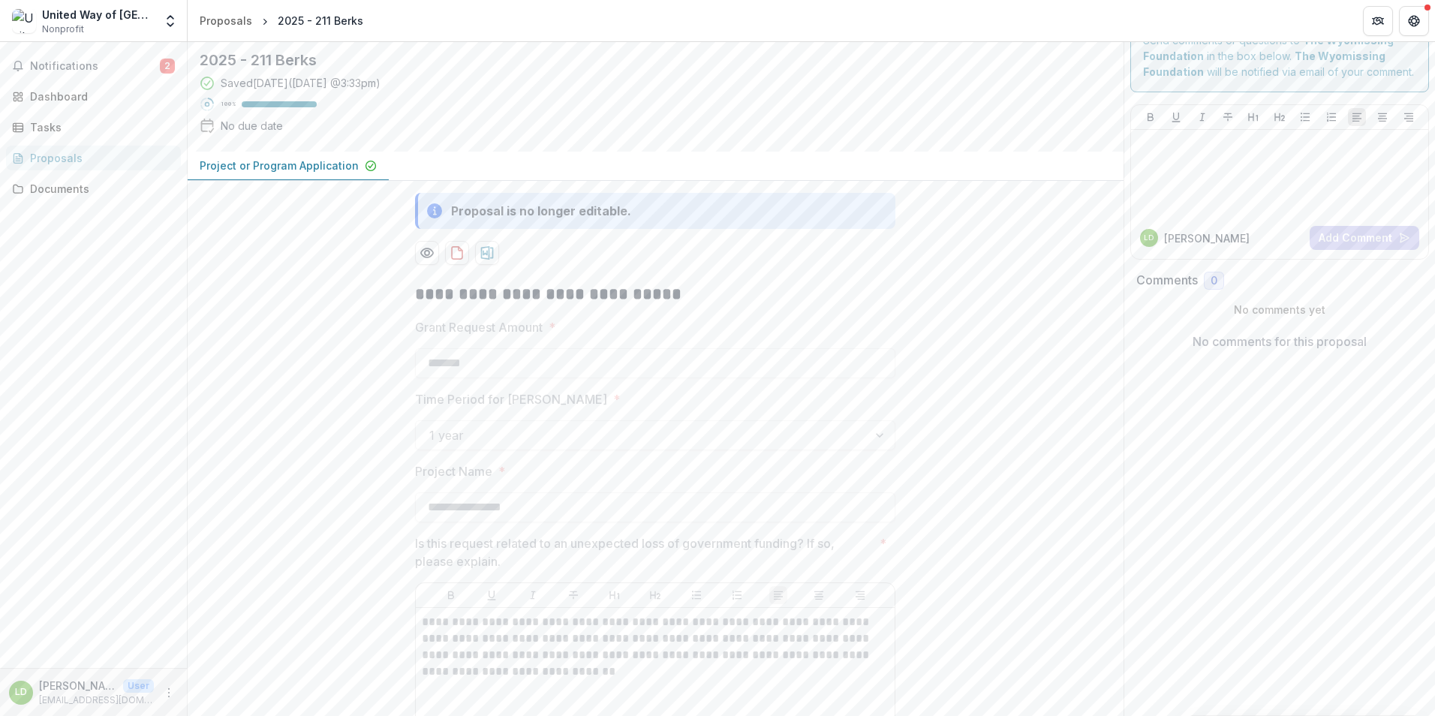
scroll to position [0, 0]
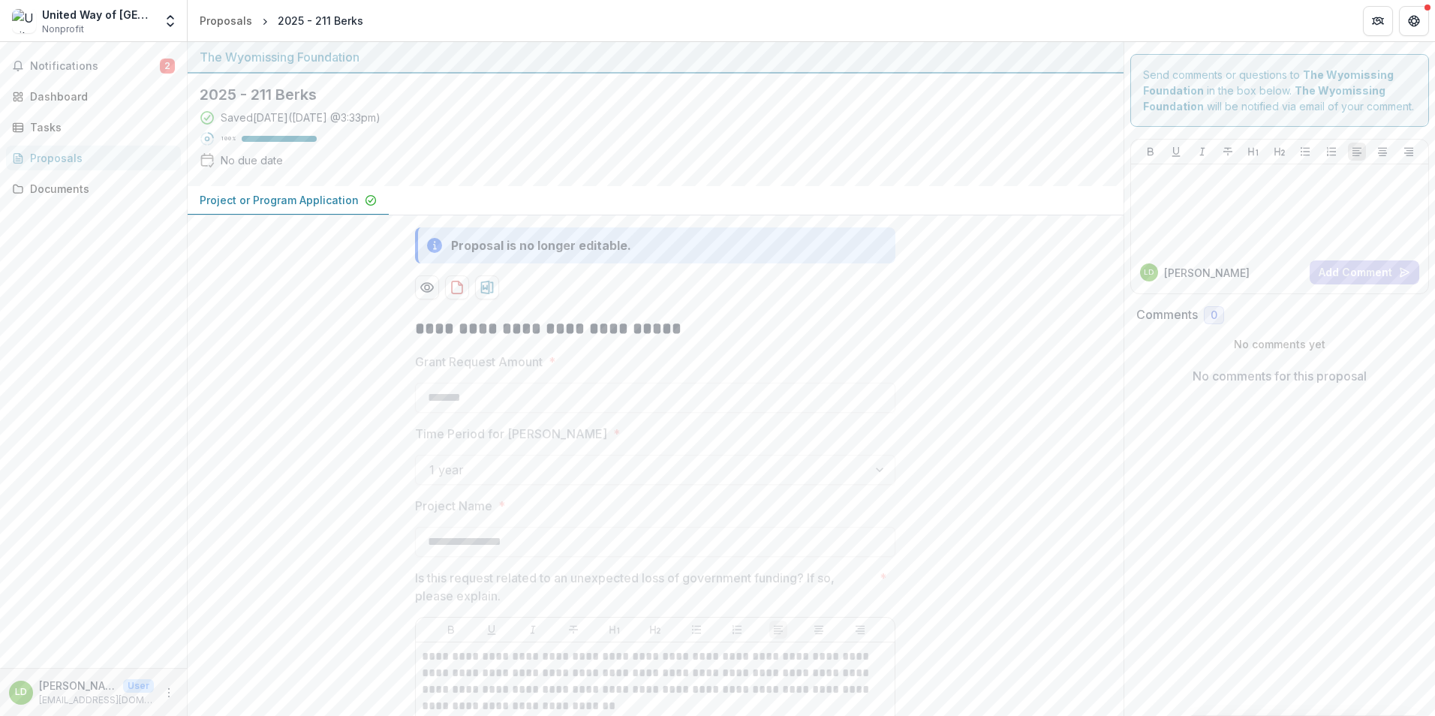
click at [47, 154] on div "Proposals" at bounding box center [99, 158] width 139 height 16
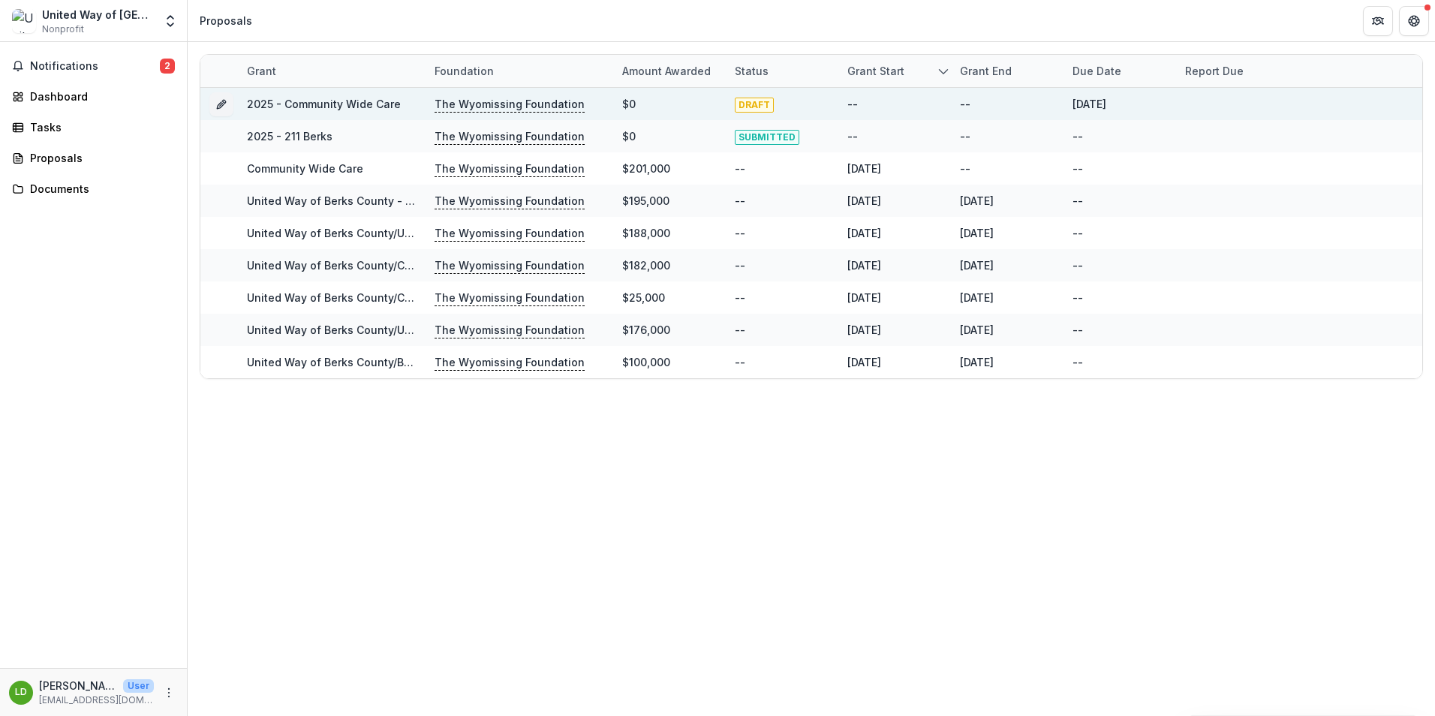
click at [321, 100] on link "2025 - Community Wide Care" at bounding box center [324, 104] width 154 height 13
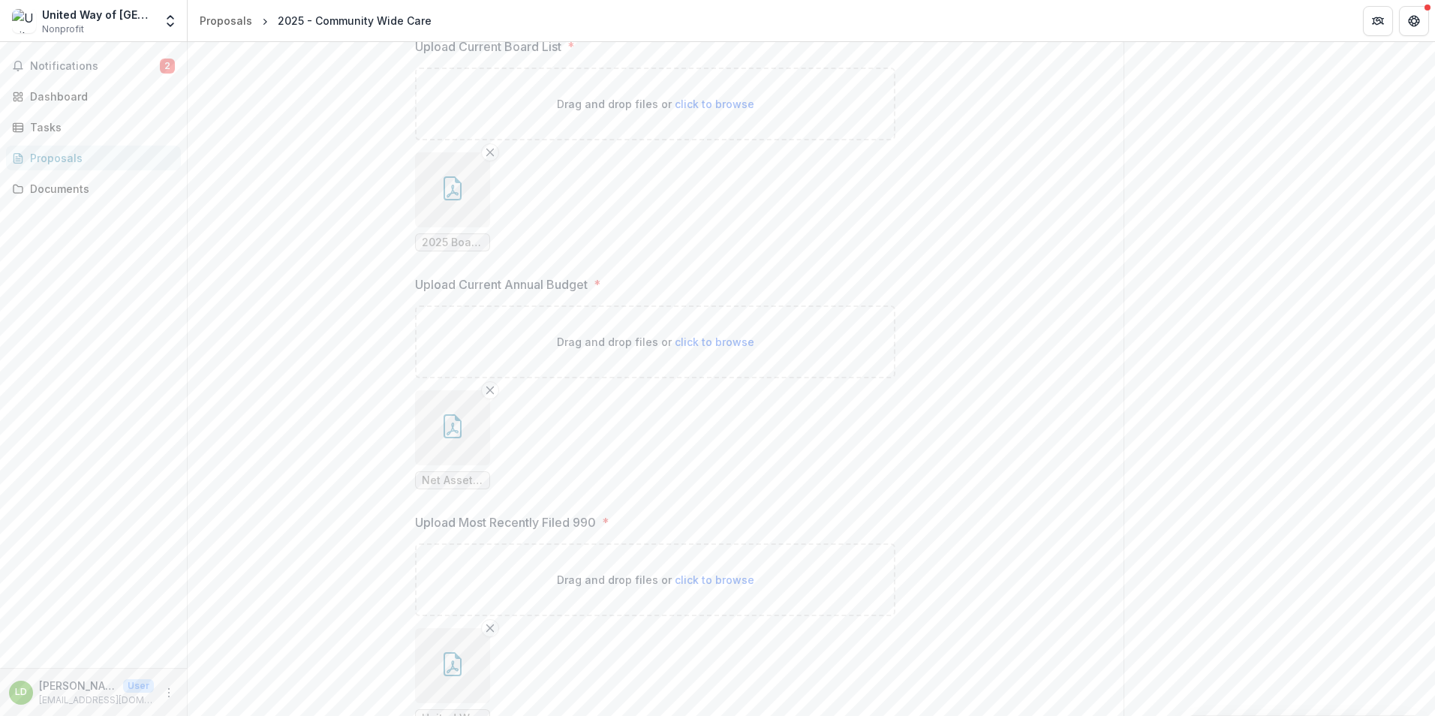
scroll to position [2297, 0]
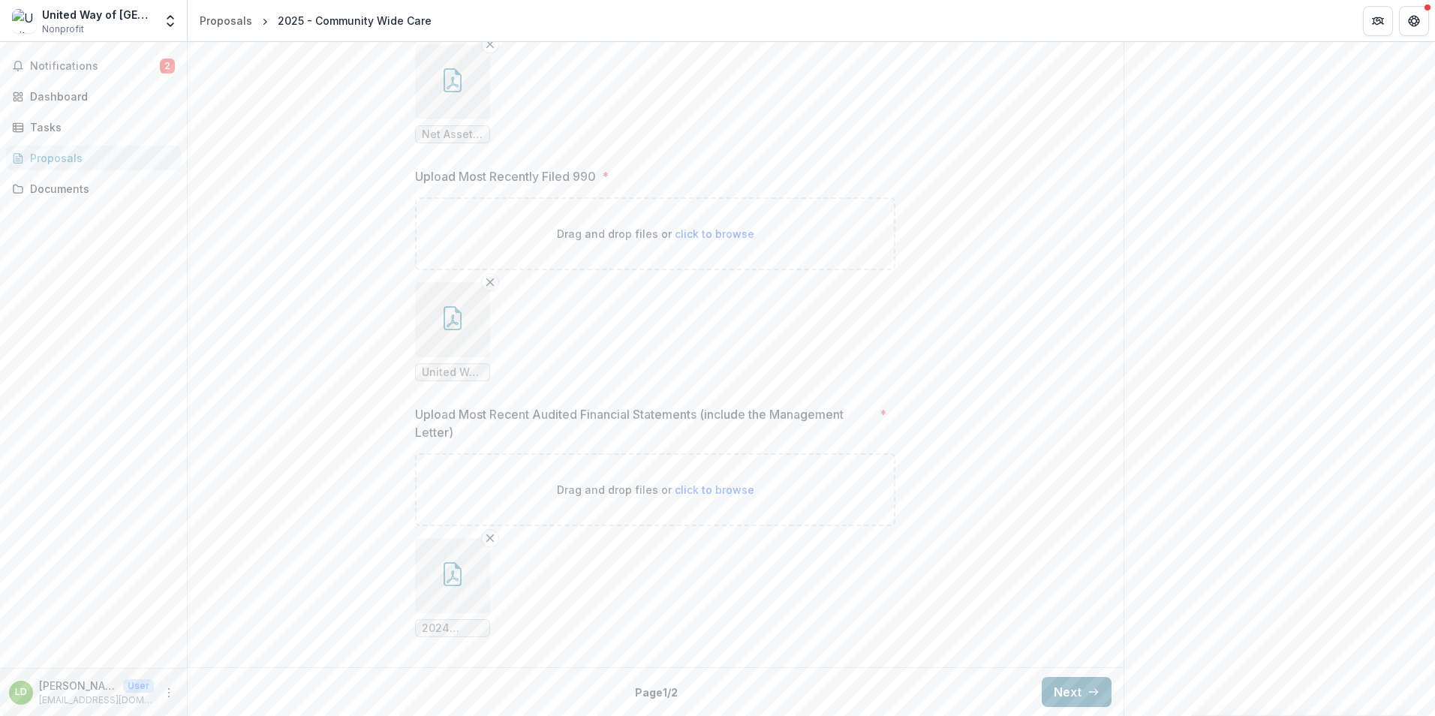
click at [1087, 693] on icon "button" at bounding box center [1093, 692] width 12 height 12
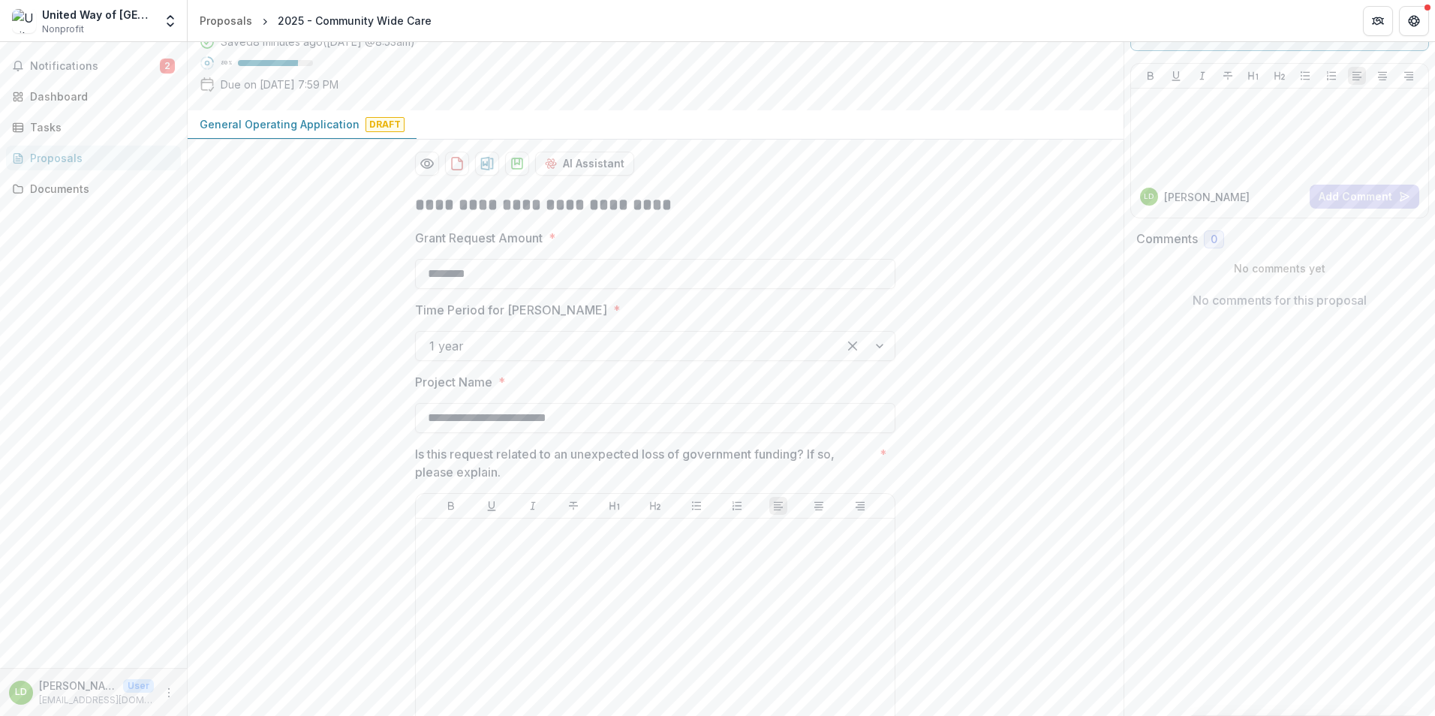
scroll to position [225, 0]
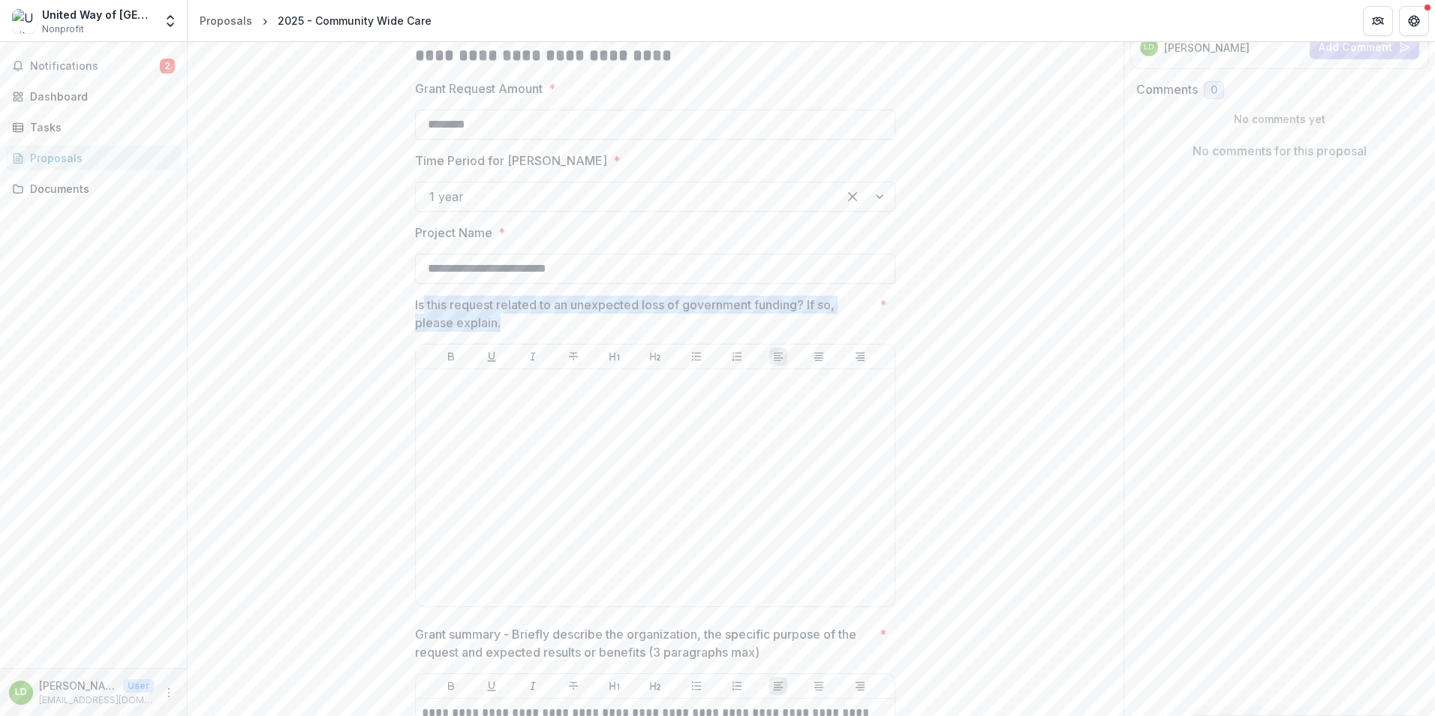
drag, startPoint x: 422, startPoint y: 305, endPoint x: 522, endPoint y: 323, distance: 101.3
click at [522, 323] on p "Is this request related to an unexpected loss of government funding? If so, ple…" at bounding box center [644, 314] width 459 height 36
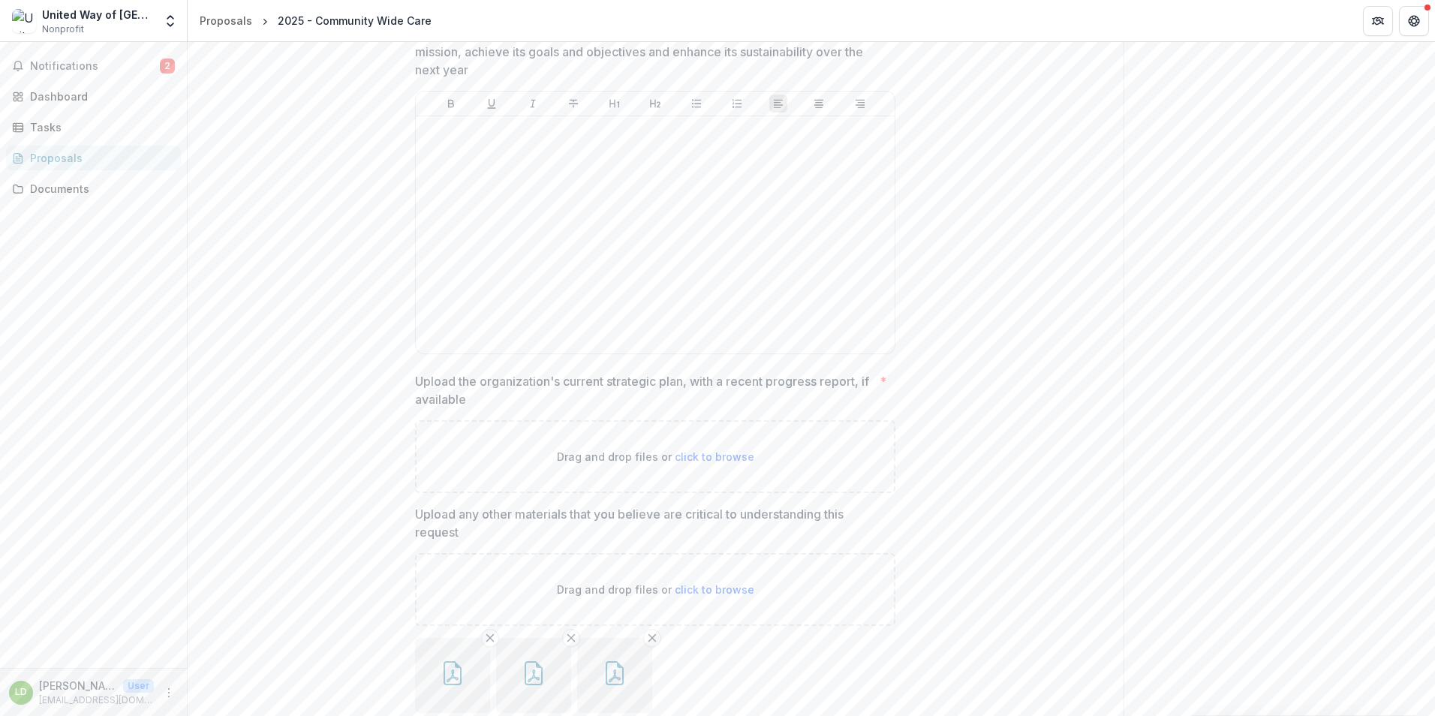
scroll to position [2591, 0]
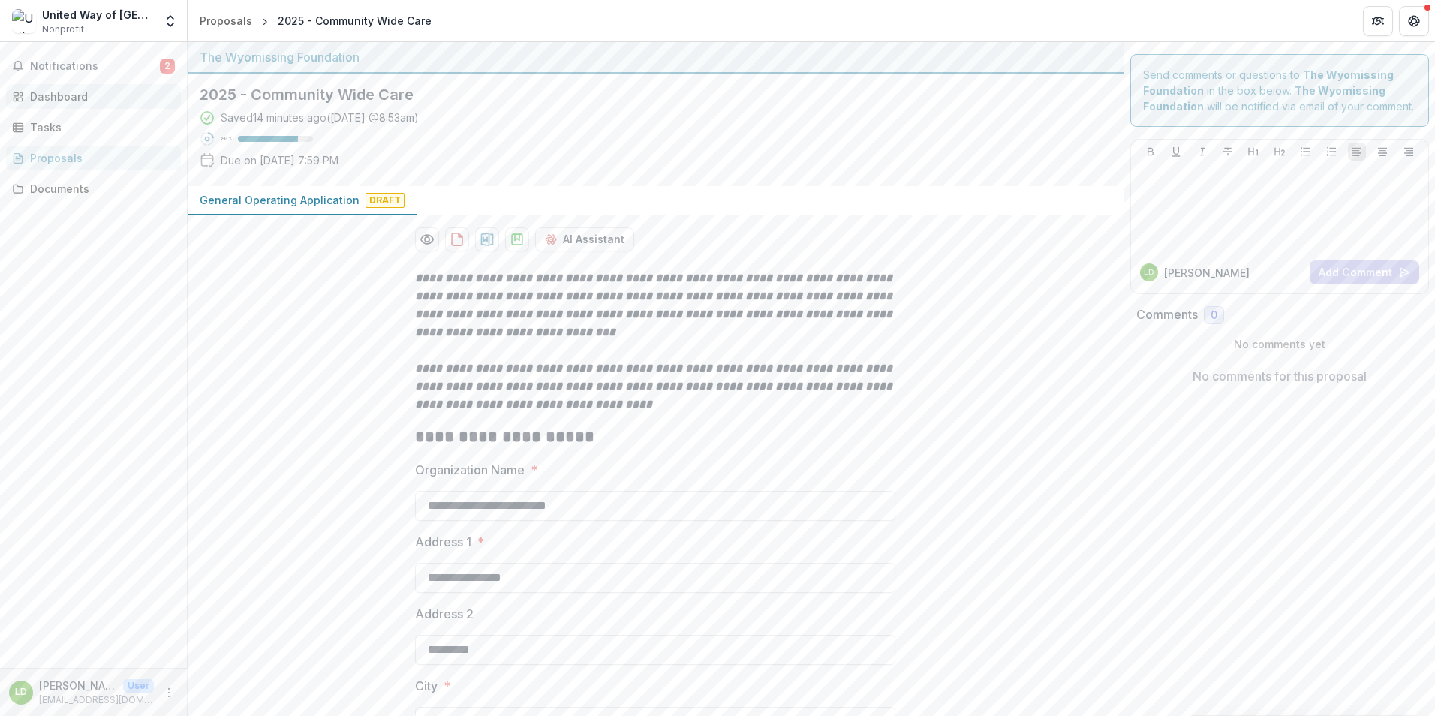
click at [67, 95] on div "Dashboard" at bounding box center [99, 97] width 139 height 16
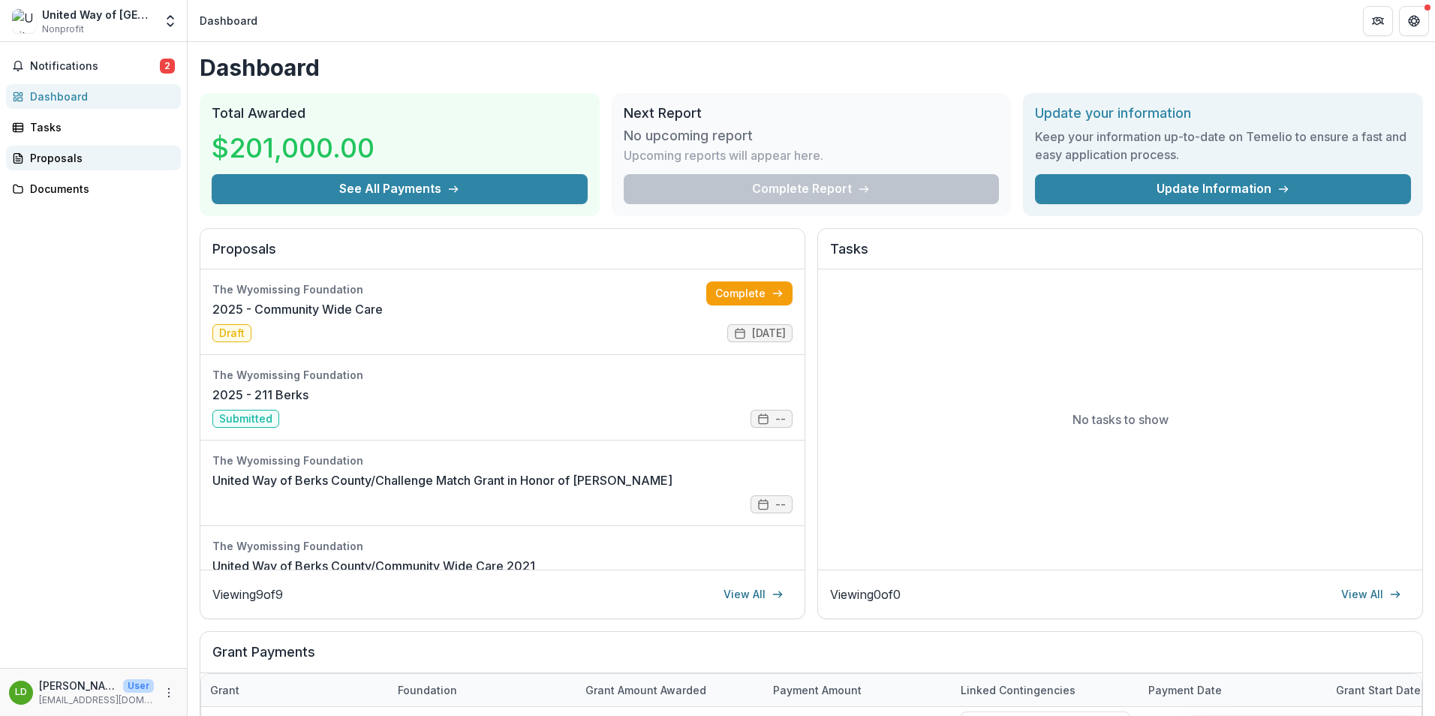
click at [61, 155] on div "Proposals" at bounding box center [99, 158] width 139 height 16
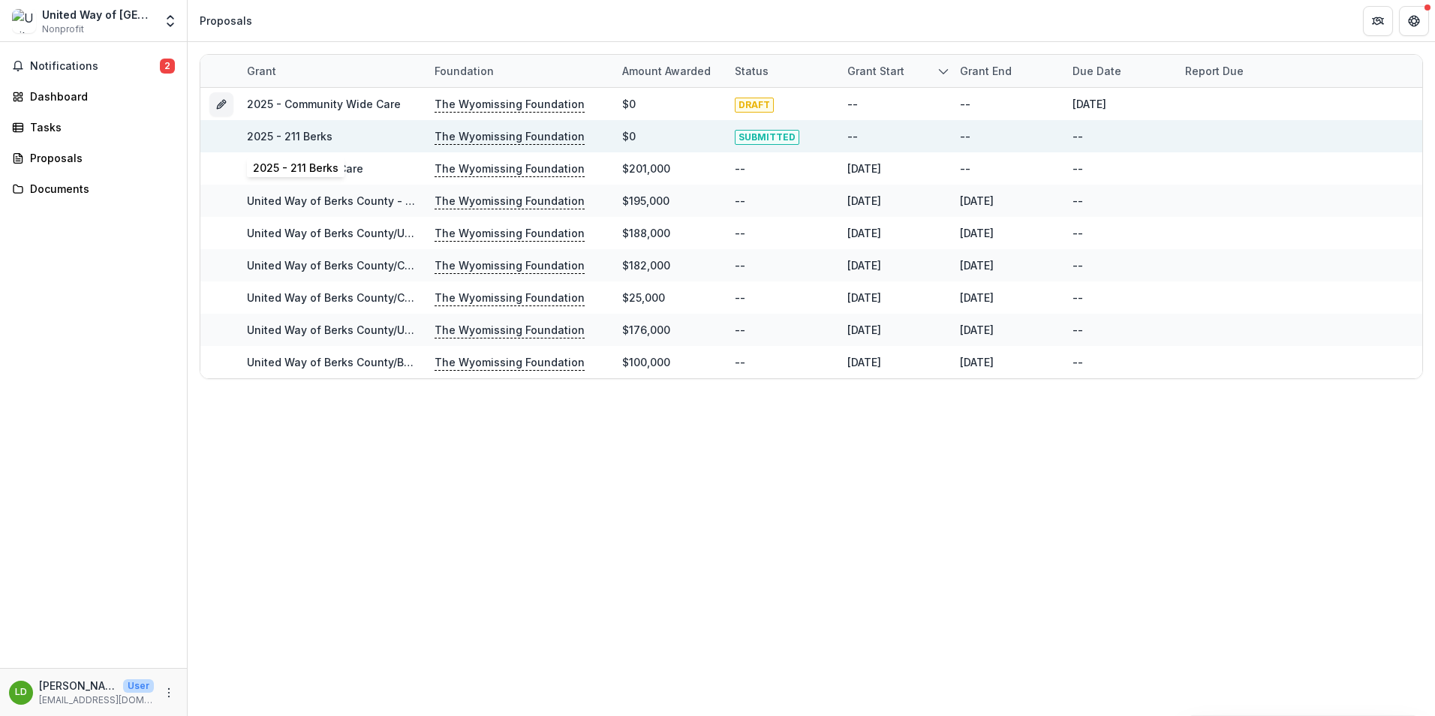
click at [302, 136] on link "2025 - 211 Berks" at bounding box center [290, 136] width 86 height 13
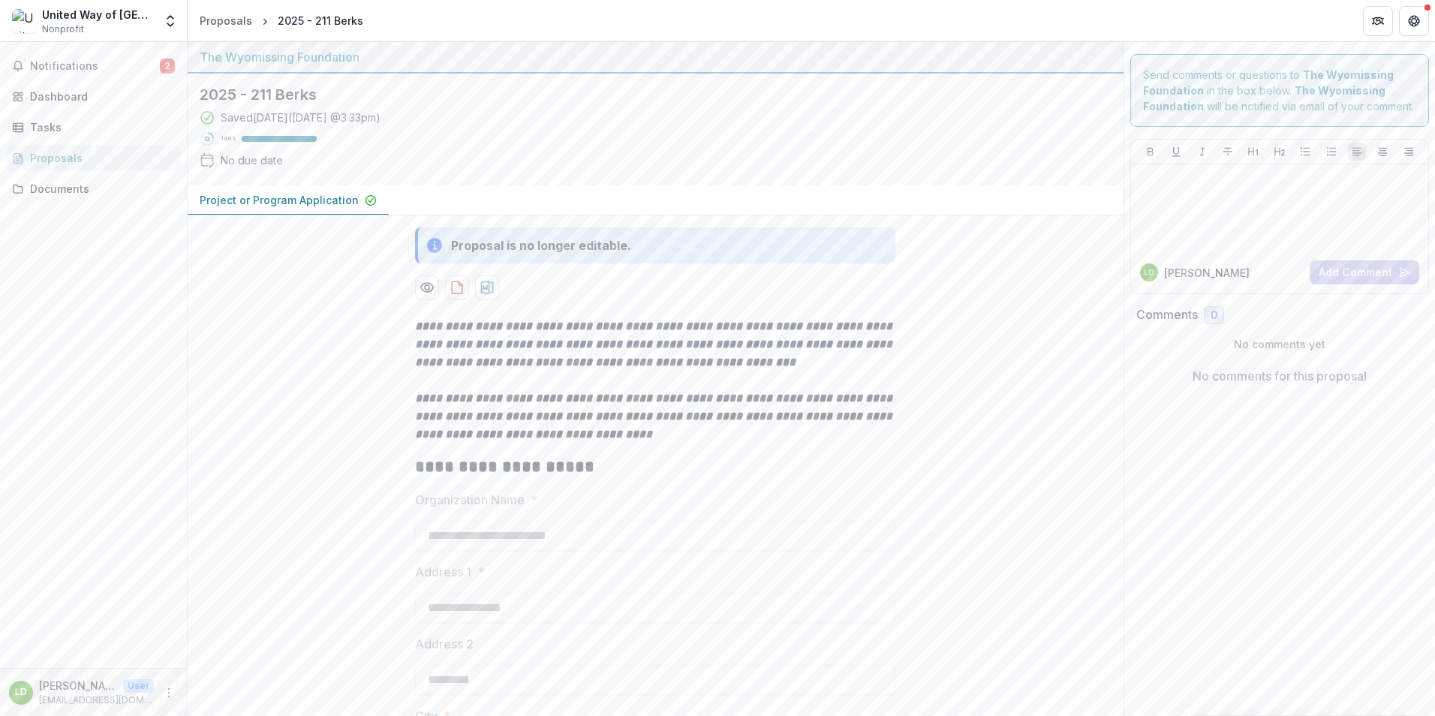
drag, startPoint x: 198, startPoint y: 199, endPoint x: 281, endPoint y: 206, distance: 82.8
click at [281, 206] on button "Project or Program Application" at bounding box center [288, 200] width 201 height 29
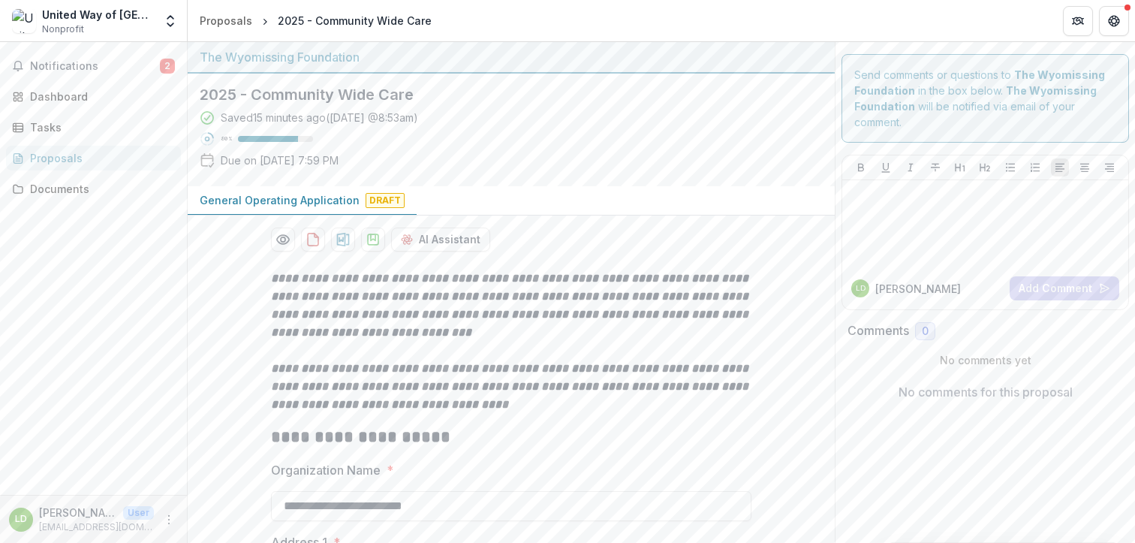
click at [62, 160] on div "Proposals" at bounding box center [99, 158] width 139 height 16
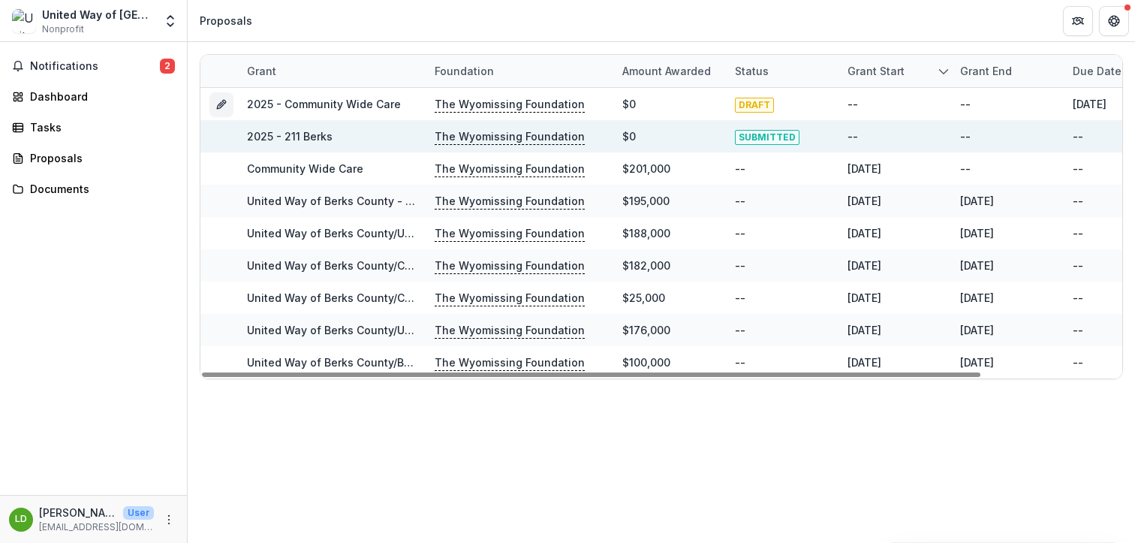
click at [311, 136] on link "2025 - 211 Berks" at bounding box center [290, 136] width 86 height 13
